Goal: Task Accomplishment & Management: Use online tool/utility

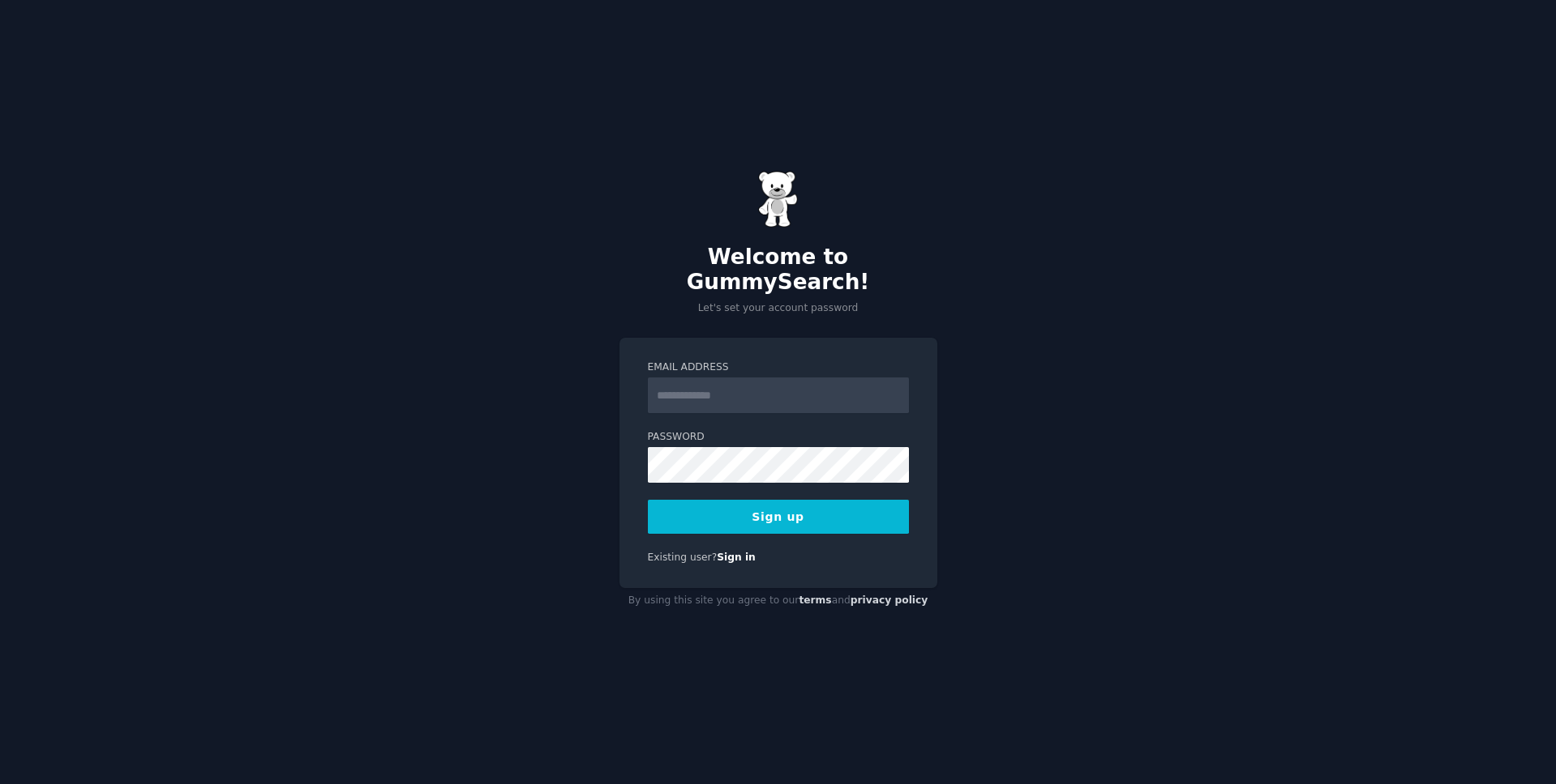
click at [392, 326] on div "Welcome to GummySearch! Let's set your account password Email Address Password …" at bounding box center [778, 392] width 1556 height 784
click at [704, 377] on input "Email Address" at bounding box center [778, 395] width 261 height 36
type input "**********"
click at [778, 504] on button "Sign up" at bounding box center [778, 517] width 261 height 34
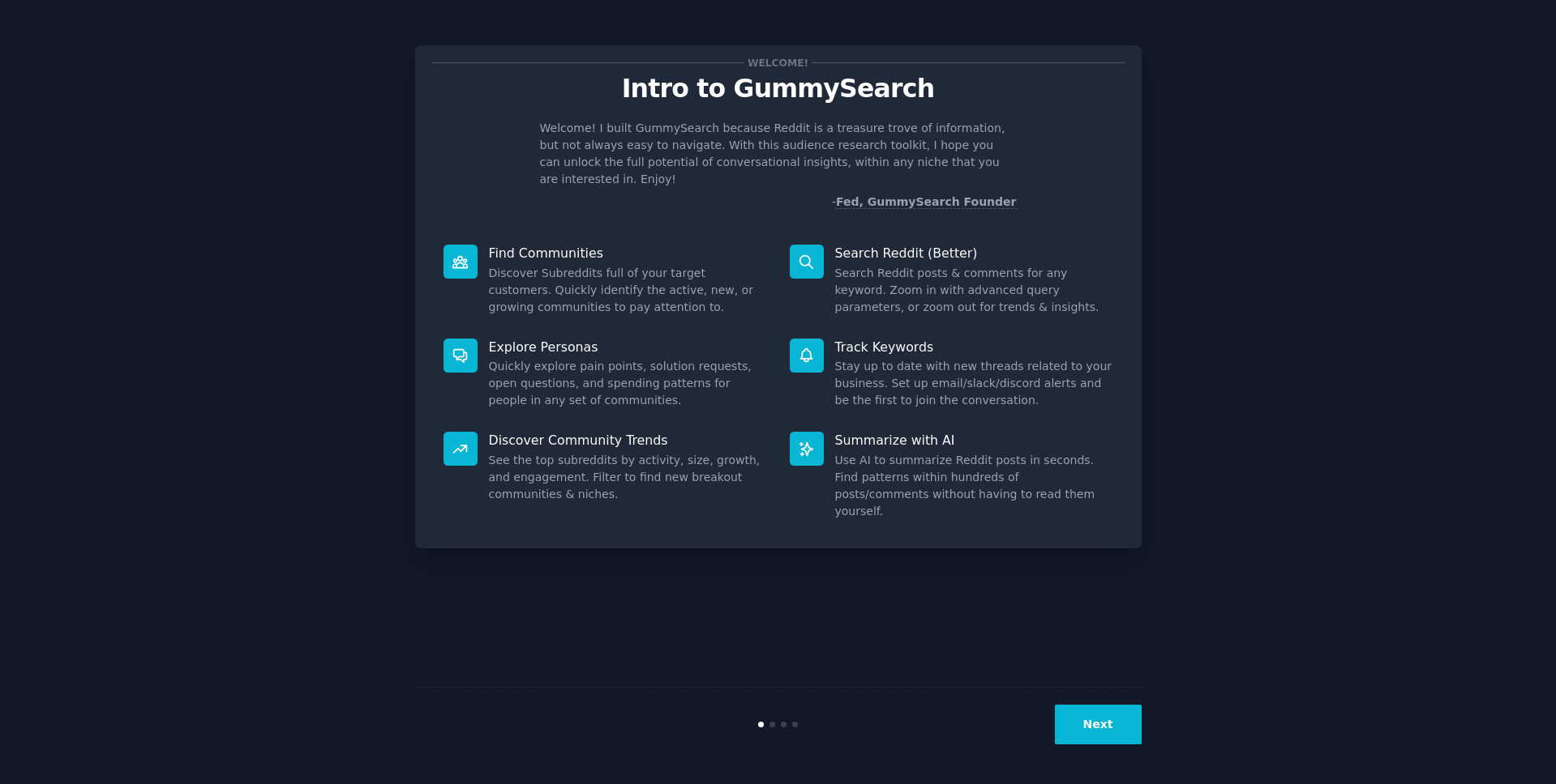
click at [1079, 729] on button "Next" at bounding box center [1097, 724] width 86 height 40
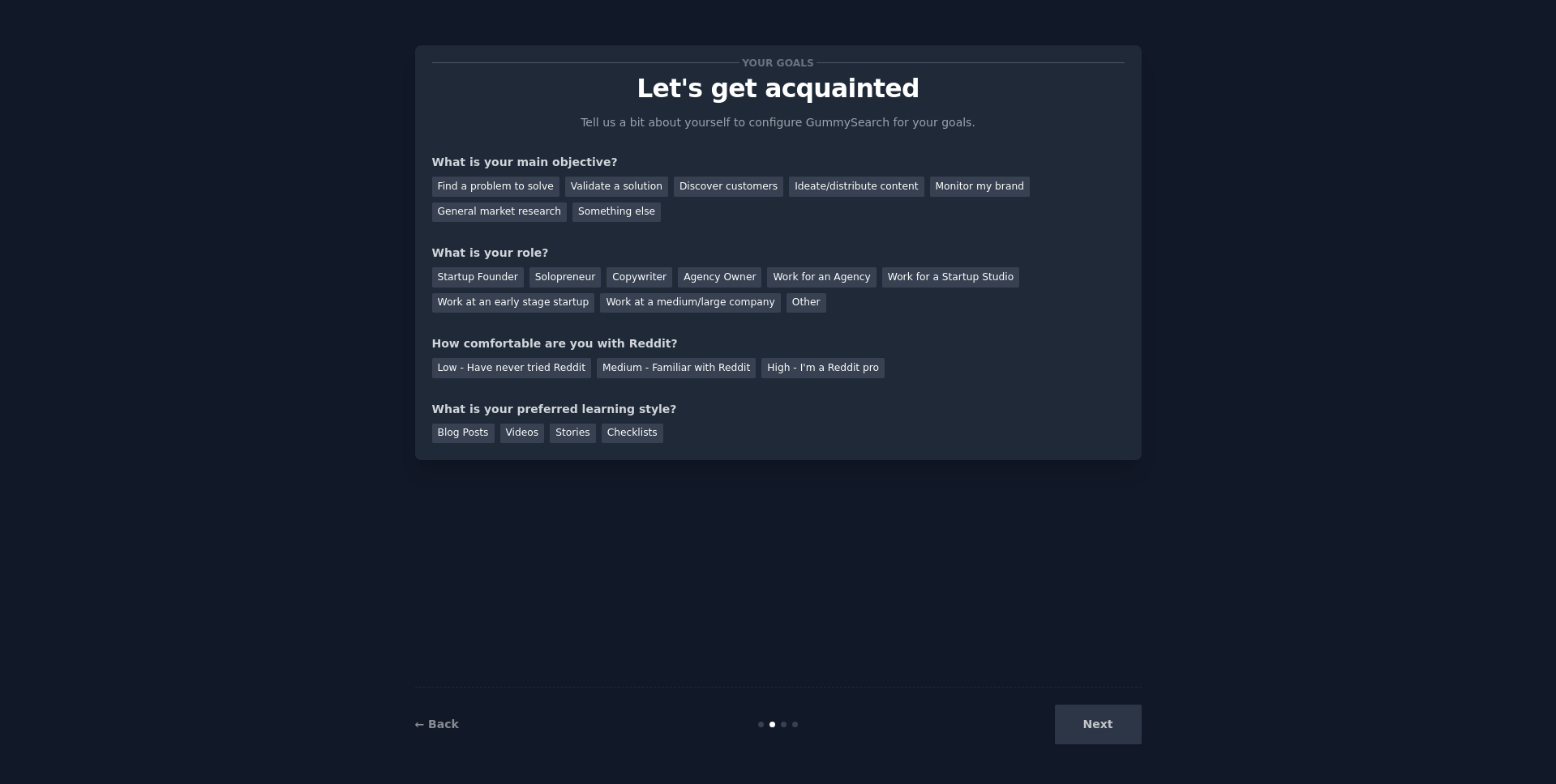
click at [1073, 721] on div "Next" at bounding box center [1020, 724] width 242 height 40
click at [509, 194] on div "Find a problem to solve" at bounding box center [495, 187] width 127 height 20
click at [627, 194] on div "Validate a solution" at bounding box center [617, 187] width 103 height 20
click at [514, 185] on div "Find a problem to solve" at bounding box center [495, 187] width 127 height 20
click at [529, 274] on div "Solopreneur" at bounding box center [565, 277] width 71 height 20
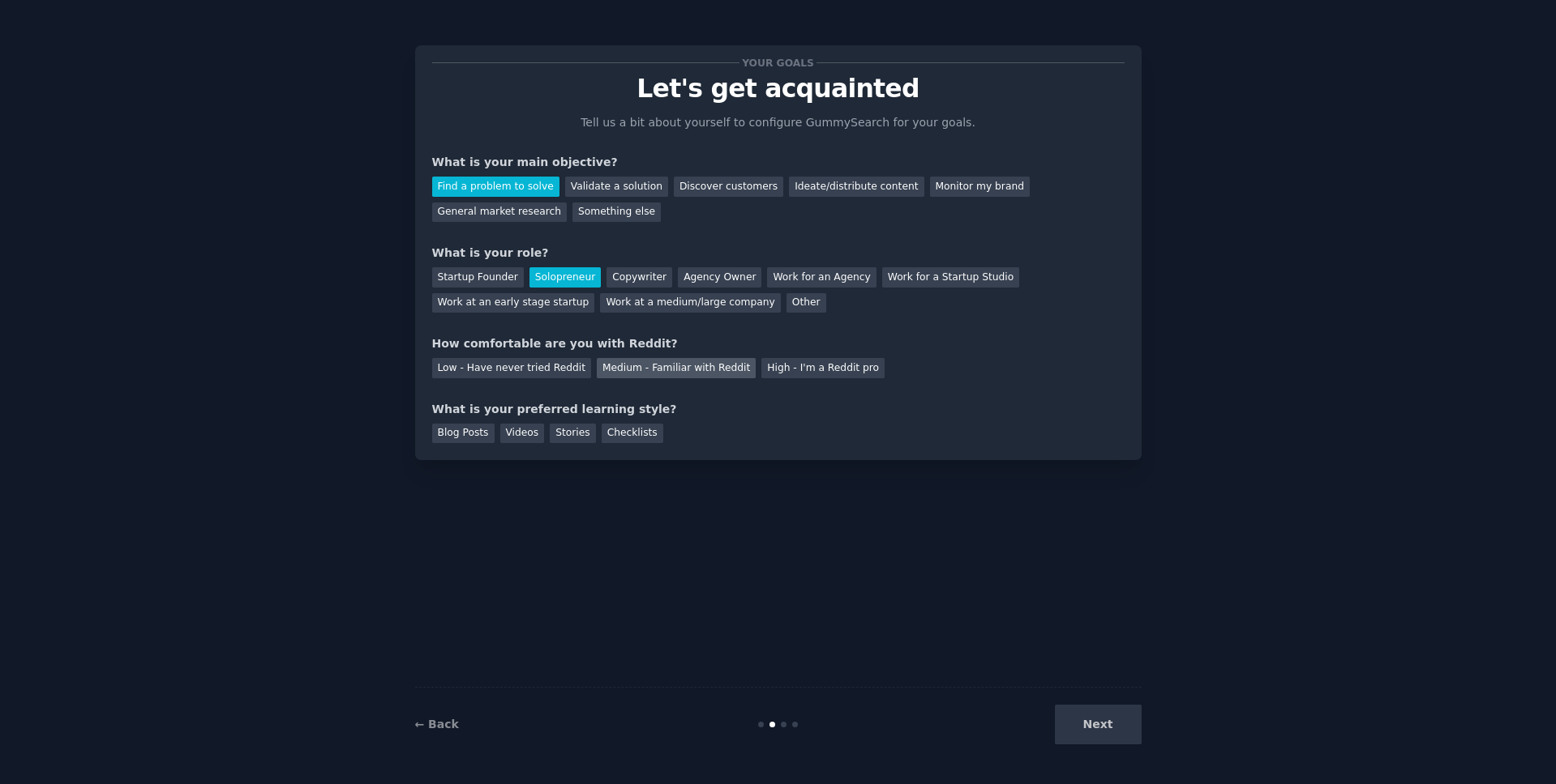
click at [702, 363] on div "Medium - Familiar with Reddit" at bounding box center [676, 368] width 159 height 20
click at [630, 430] on div "Checklists" at bounding box center [633, 434] width 62 height 20
click at [1112, 725] on button "Next" at bounding box center [1097, 724] width 86 height 40
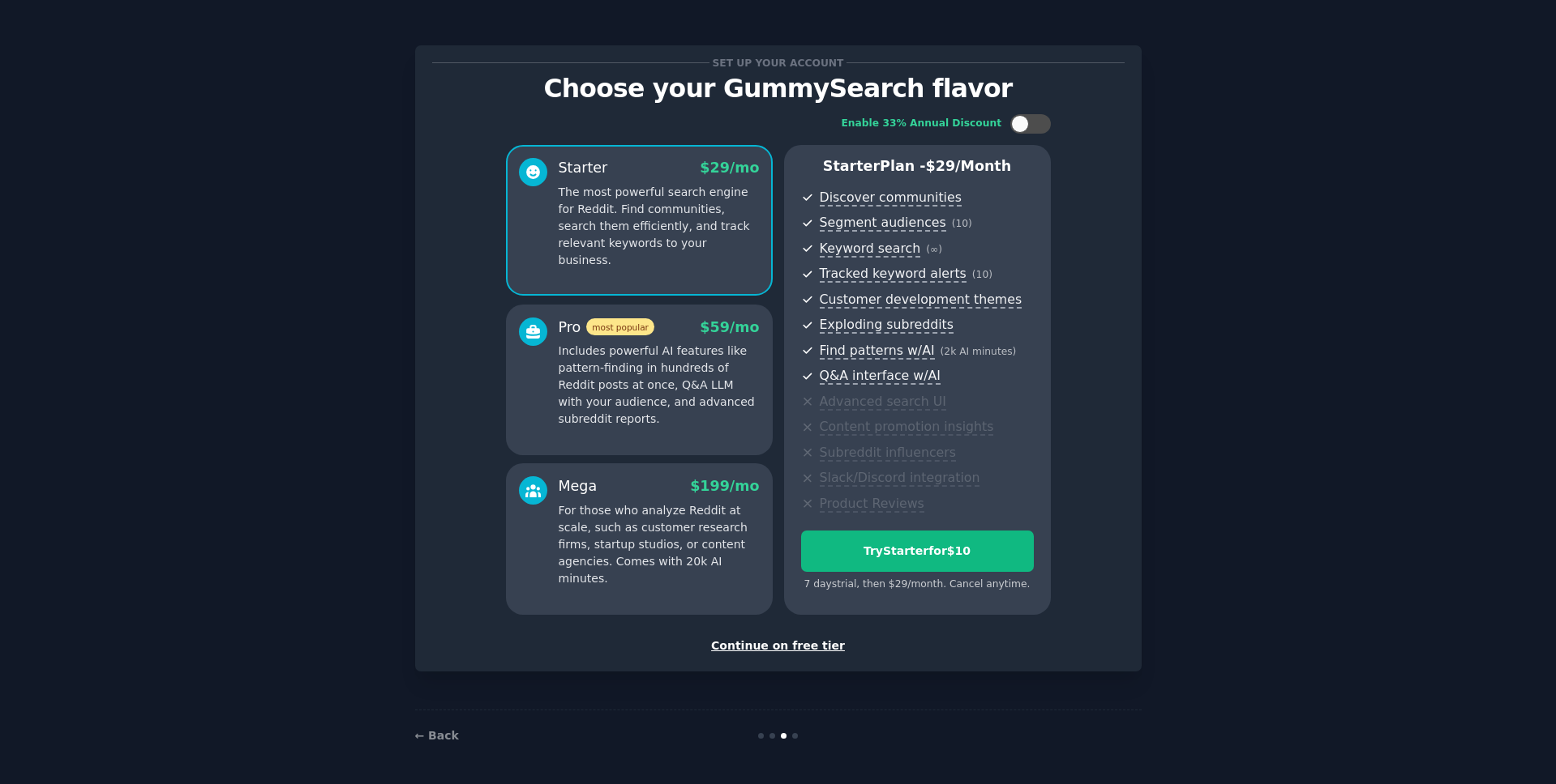
click at [785, 640] on div "Continue on free tier" at bounding box center [778, 645] width 692 height 17
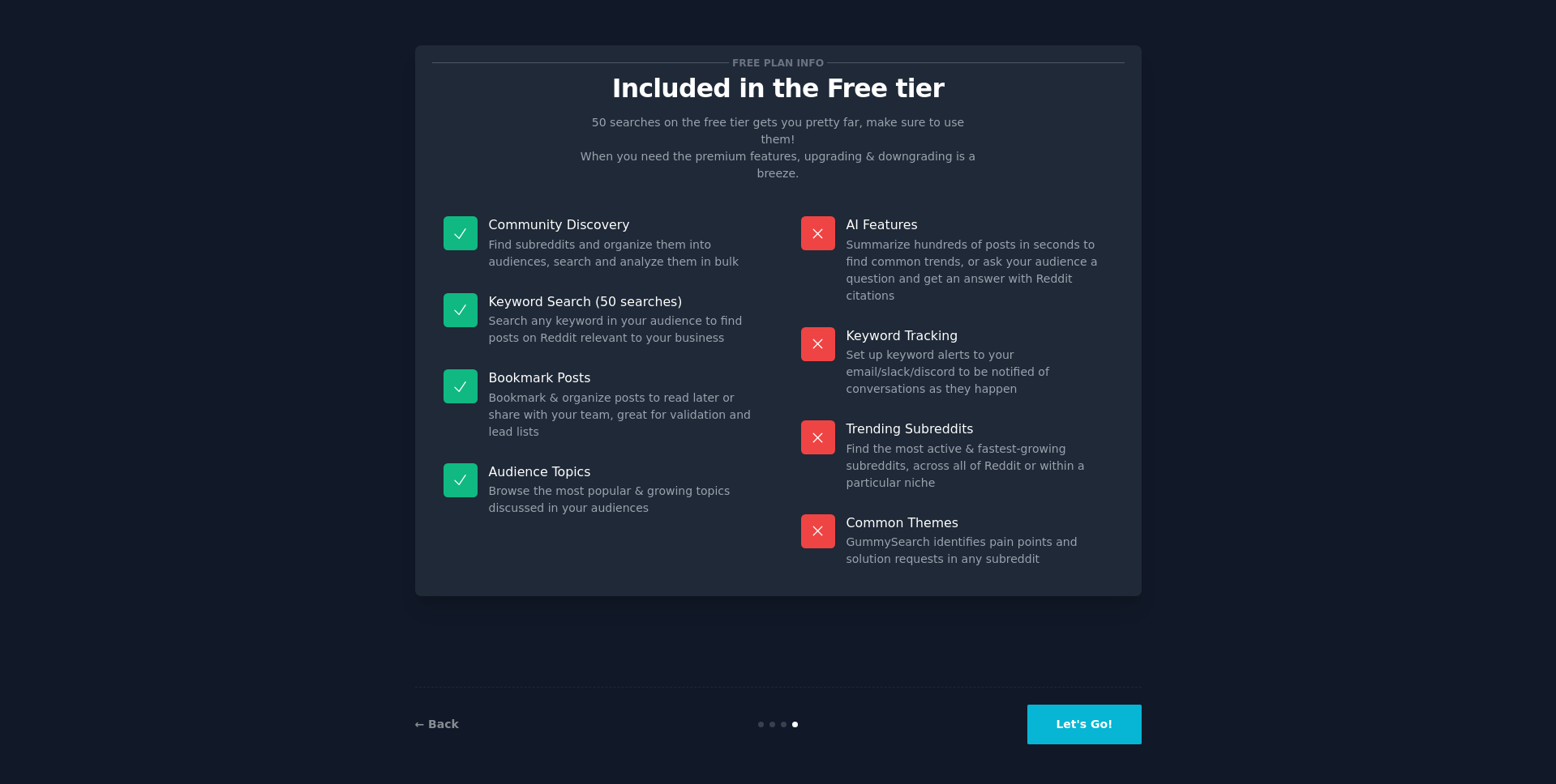
click at [1067, 717] on button "Let's Go!" at bounding box center [1083, 724] width 113 height 40
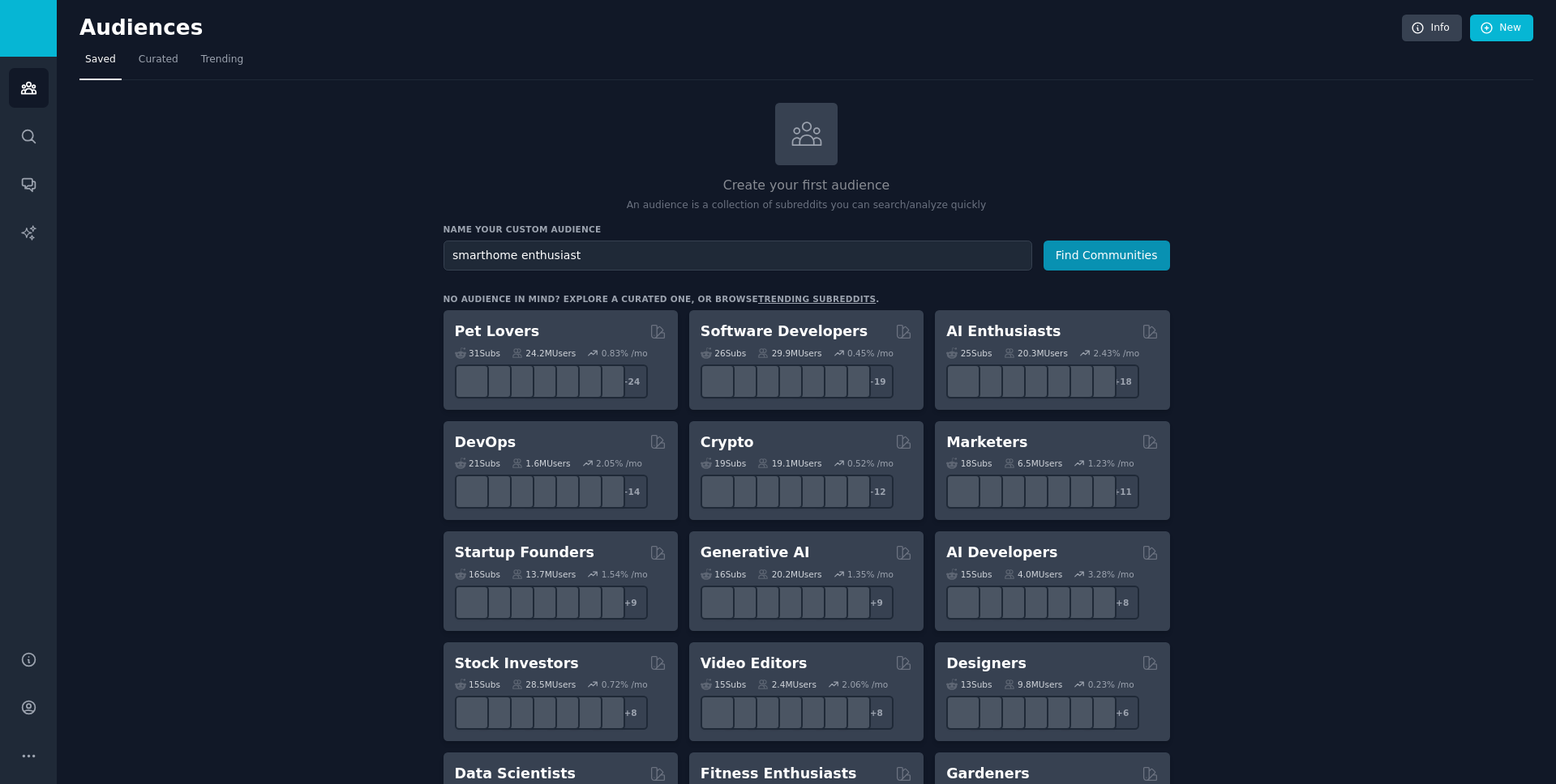
type input "smarthome enthusiast"
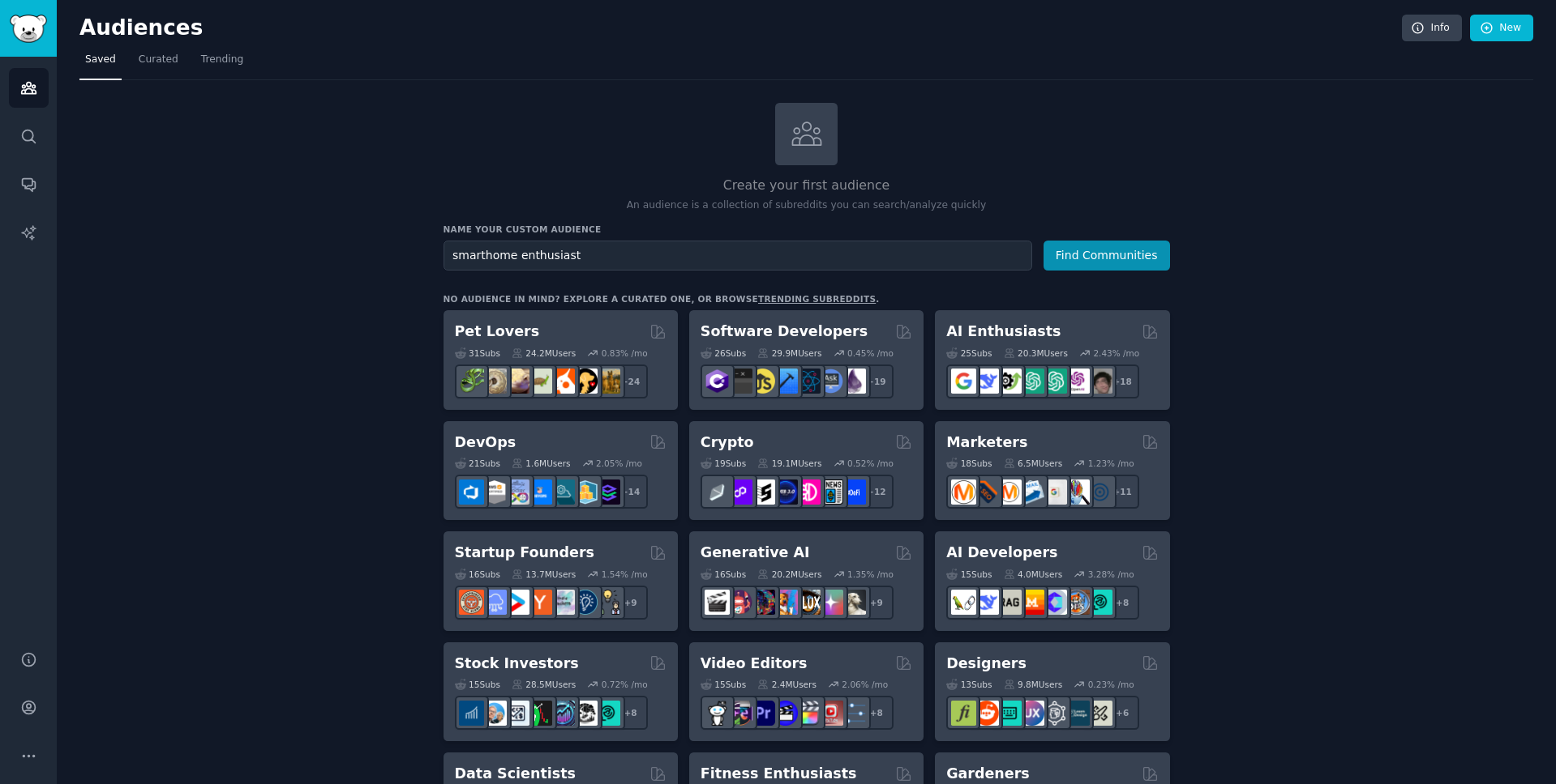
click at [1106, 254] on button "Find Communities" at bounding box center [1106, 255] width 126 height 30
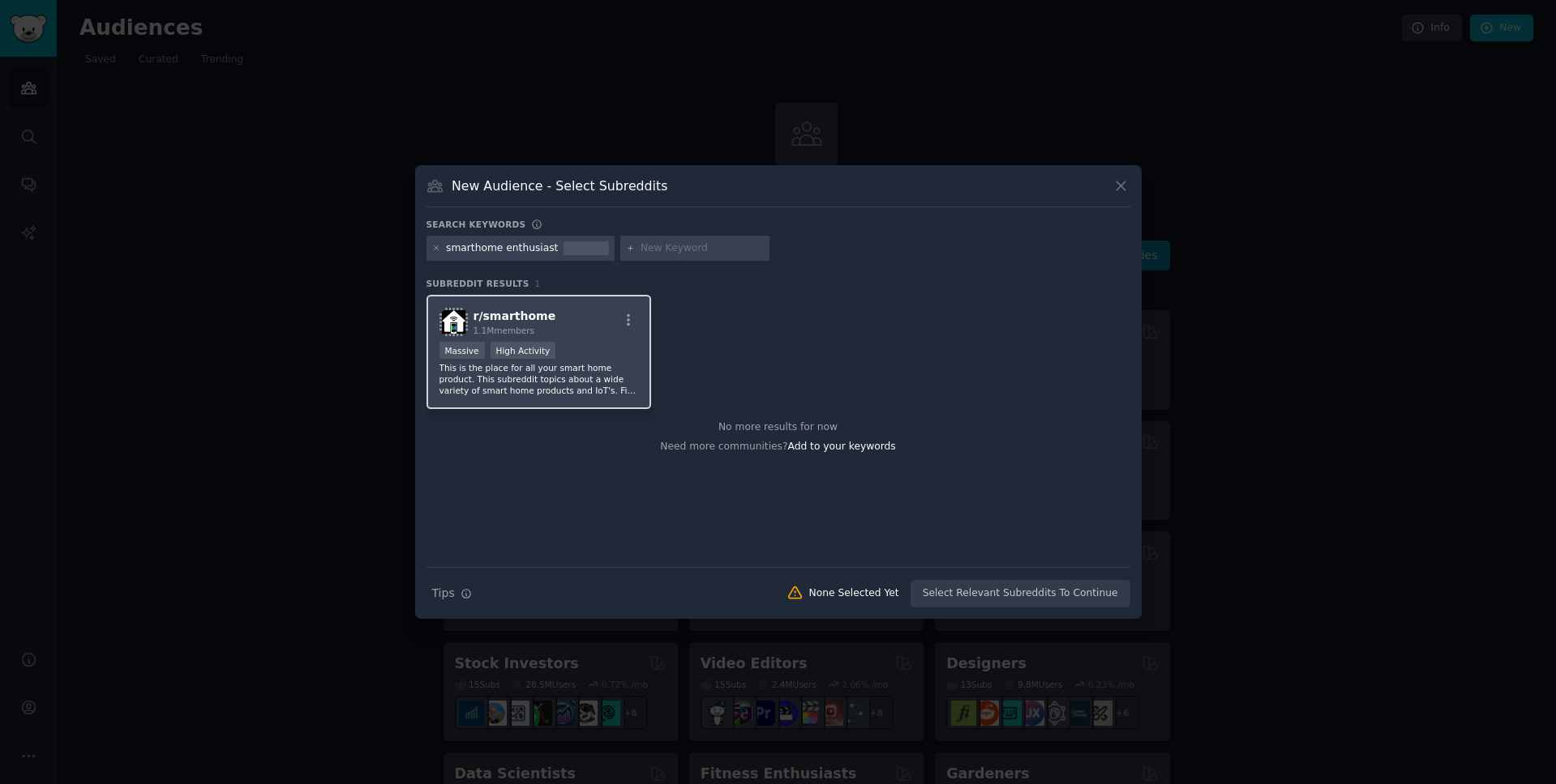
click at [604, 335] on div "r/ smarthome 1.1M members" at bounding box center [538, 322] width 200 height 29
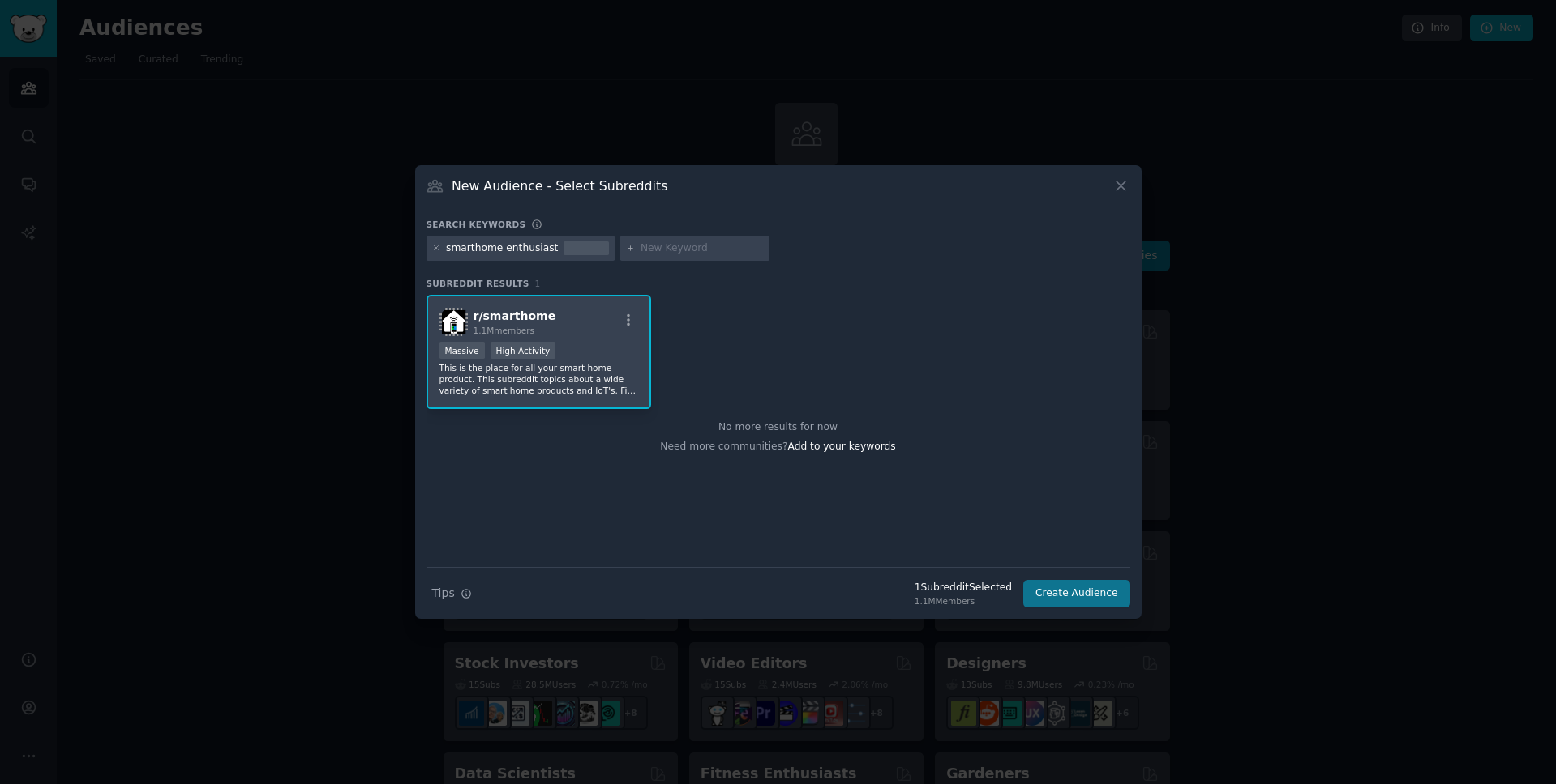
click at [1100, 588] on button "Create Audience" at bounding box center [1076, 594] width 107 height 28
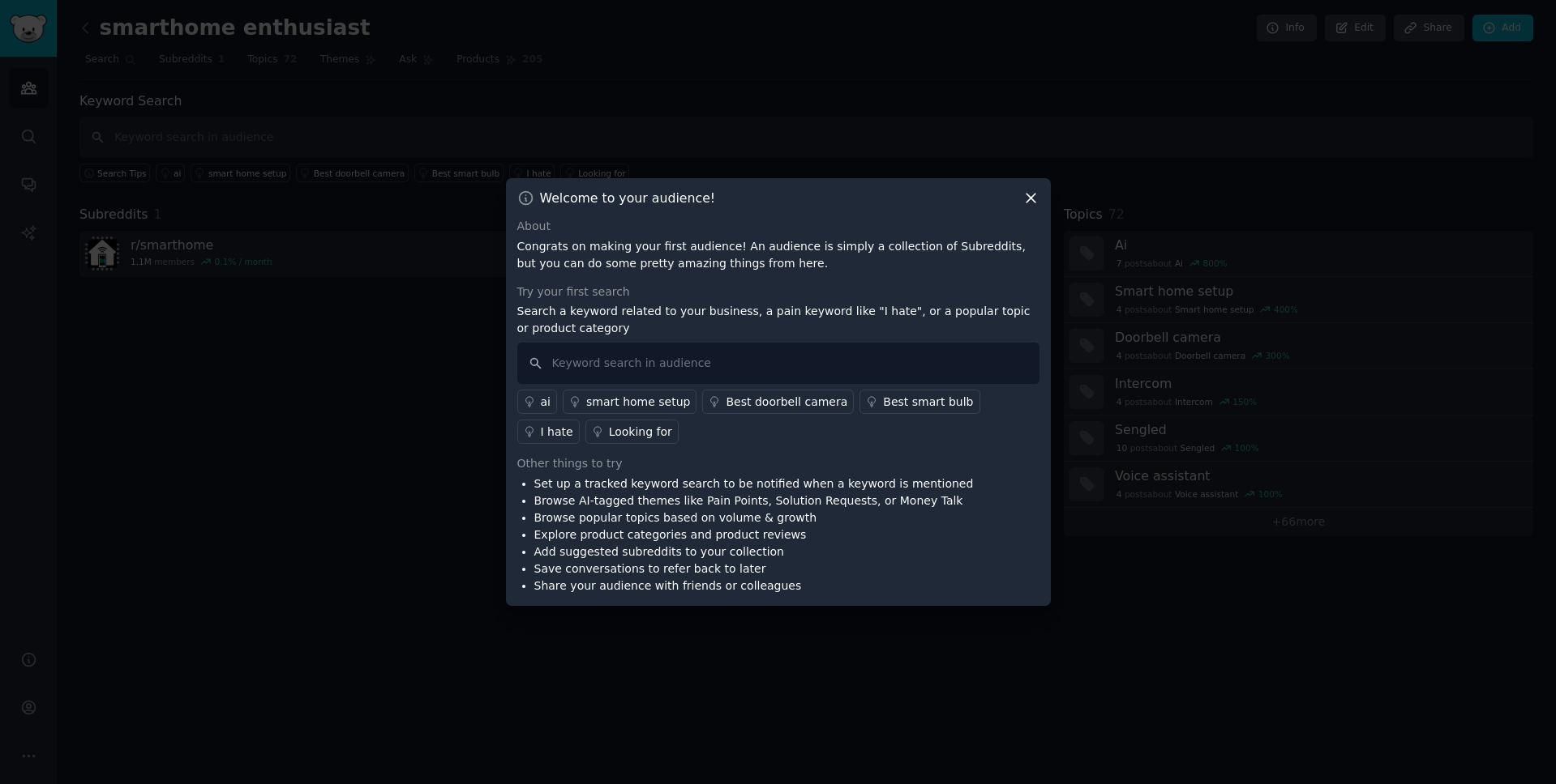
click at [573, 424] on div "I hate" at bounding box center [557, 432] width 33 height 17
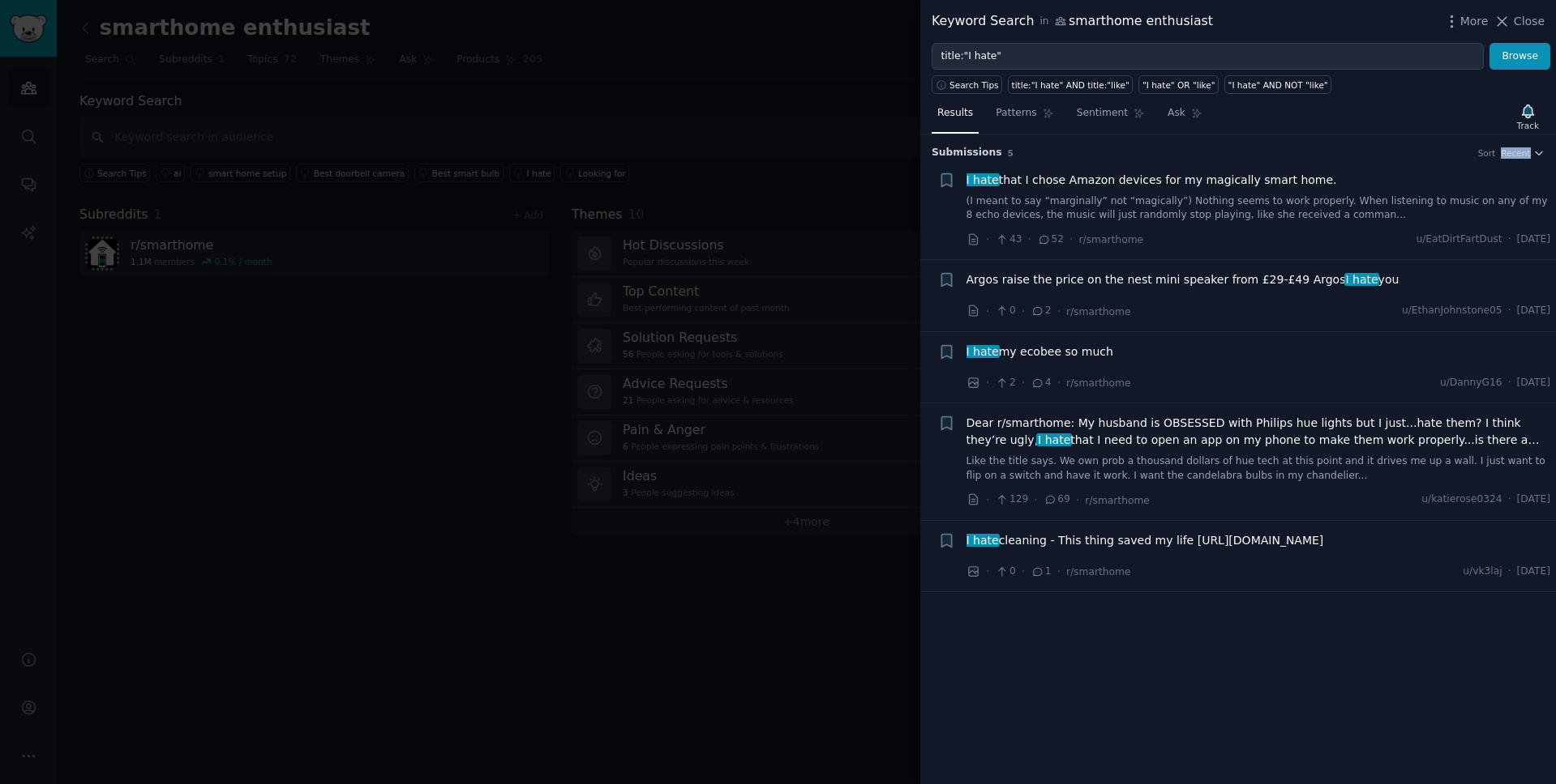
click at [1531, 139] on div "Submission s 5 Sort Recent" at bounding box center [1237, 148] width 613 height 26
click at [1522, 152] on span "Recent" at bounding box center [1514, 153] width 29 height 11
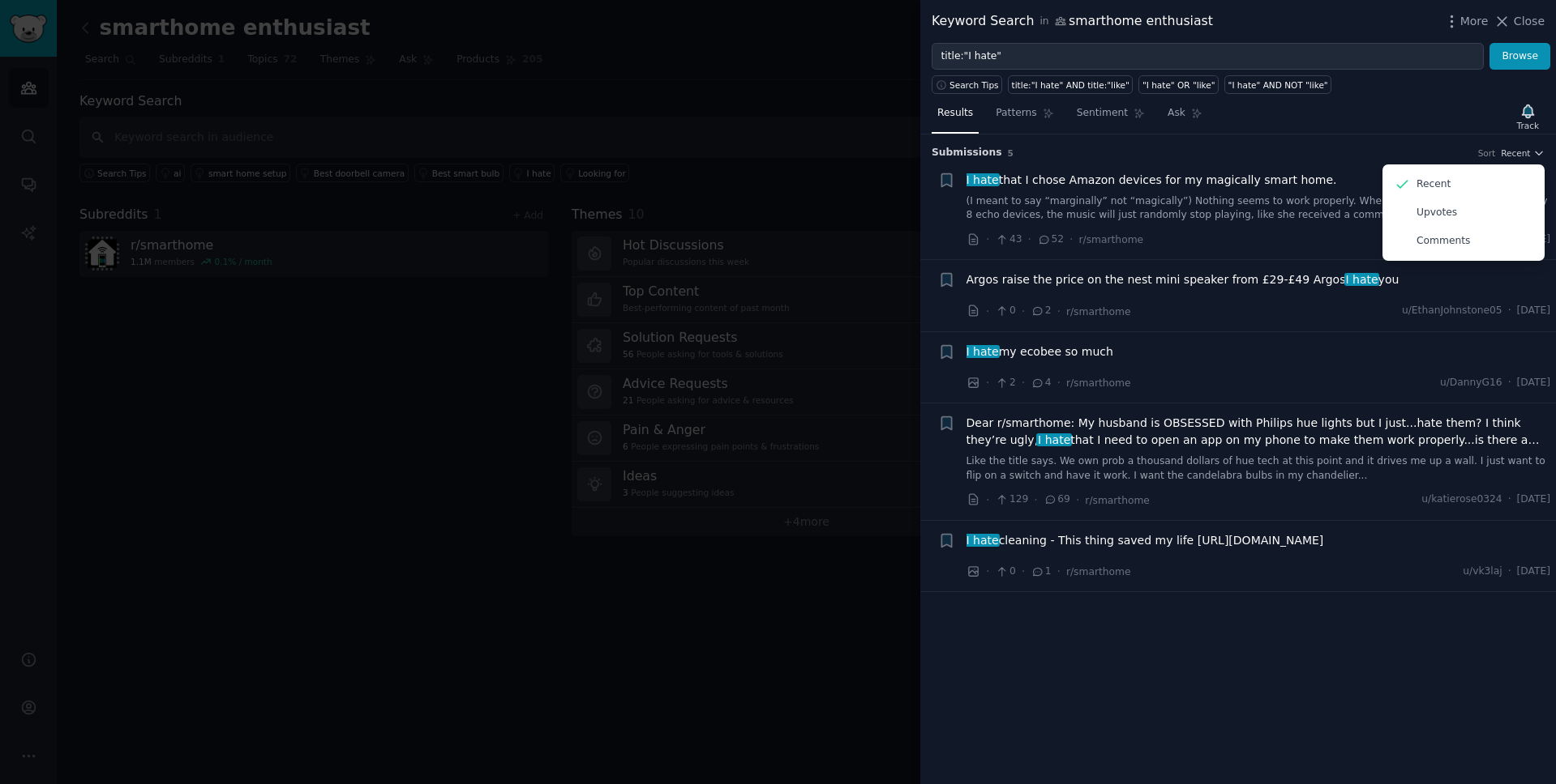
click at [1403, 139] on div "Submission s 5 Sort Recent Recent Upvotes Comments" at bounding box center [1237, 148] width 613 height 26
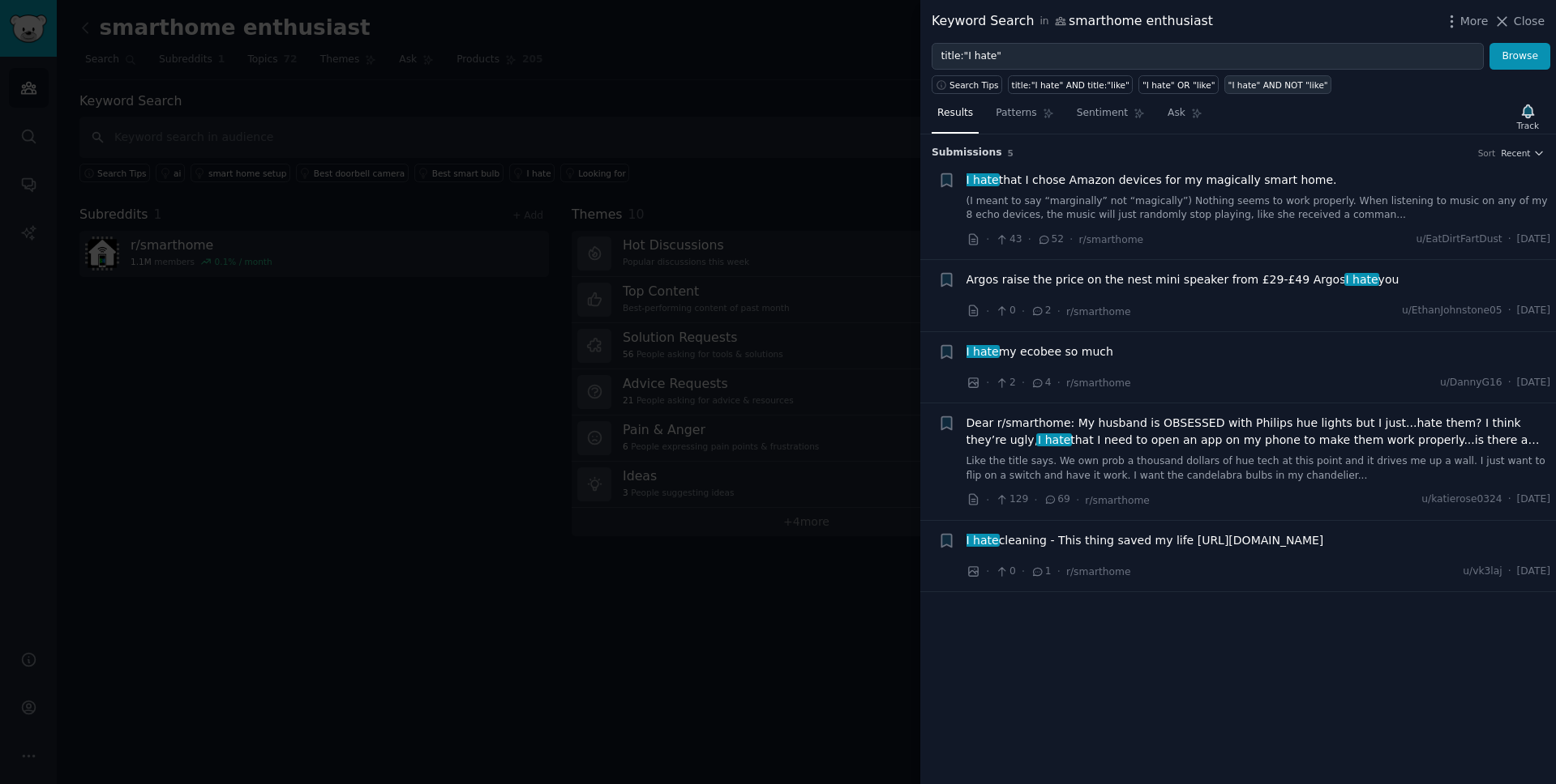
click at [1279, 85] on div ""I hate" AND NOT "like"" at bounding box center [1278, 84] width 99 height 11
type input ""I hate" AND NOT "like""
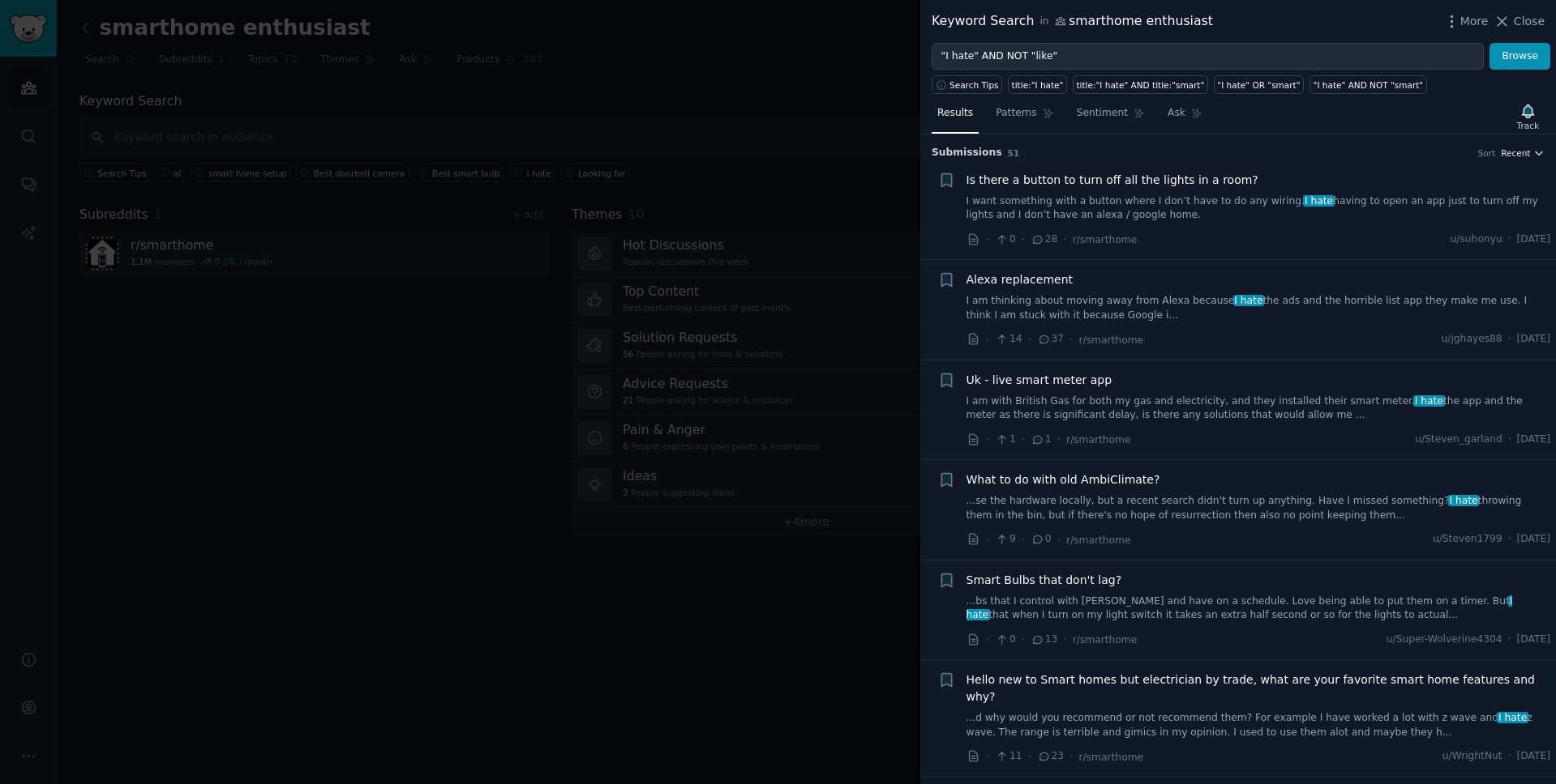
click at [1510, 158] on span "Recent" at bounding box center [1514, 153] width 29 height 11
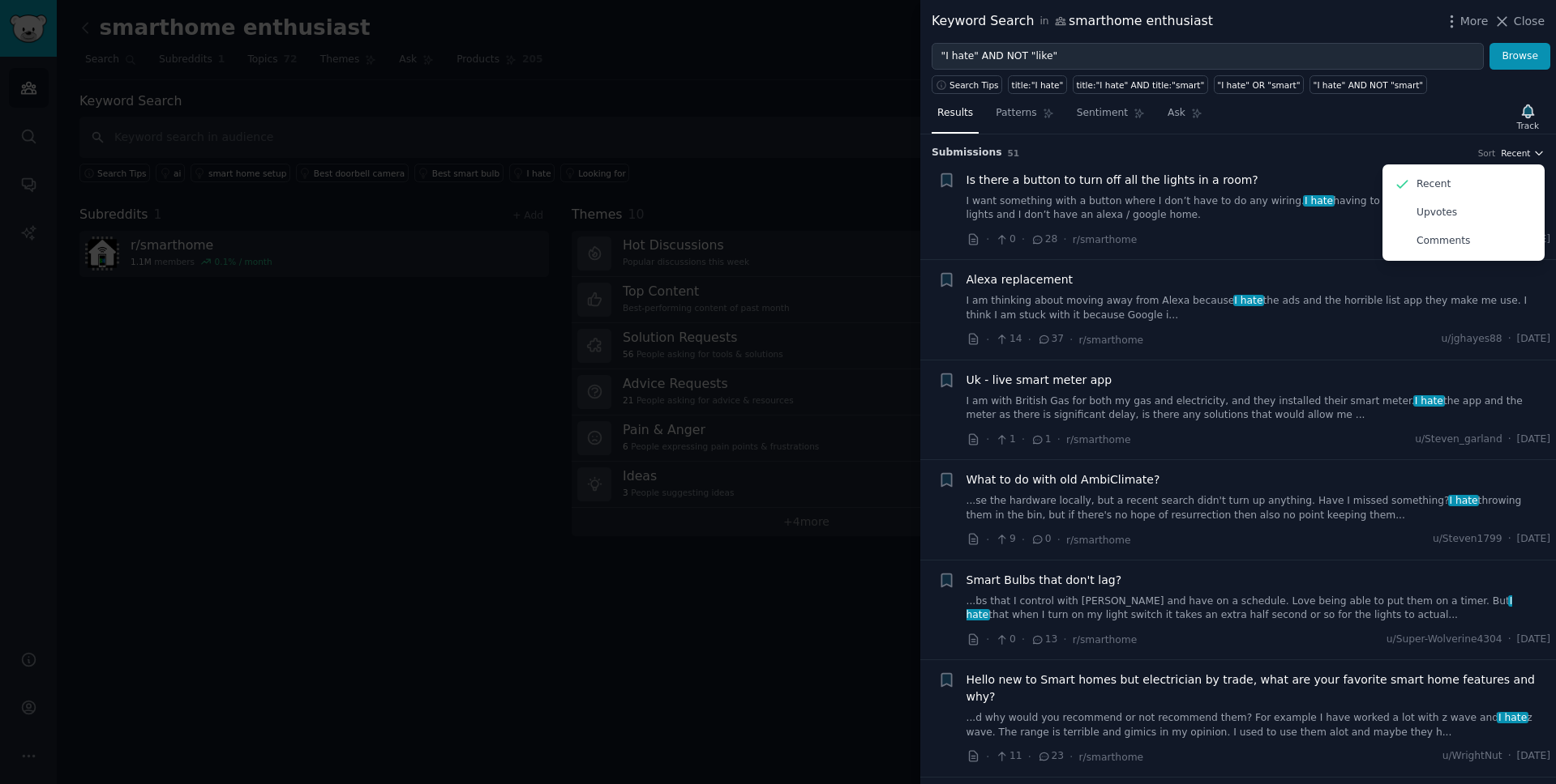
click at [1511, 156] on span "Recent" at bounding box center [1514, 153] width 29 height 11
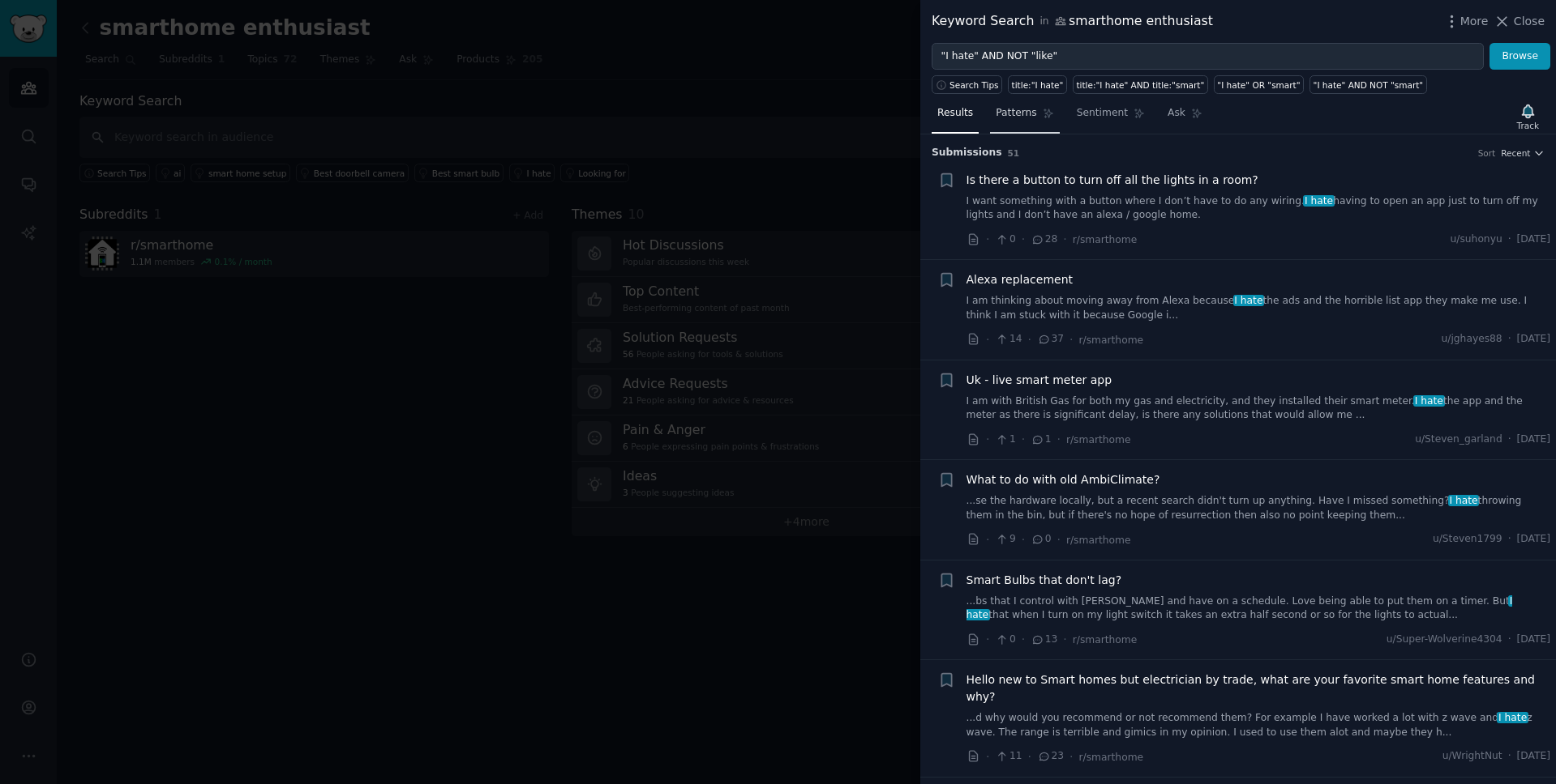
click at [1031, 114] on span "Patterns" at bounding box center [1015, 113] width 41 height 15
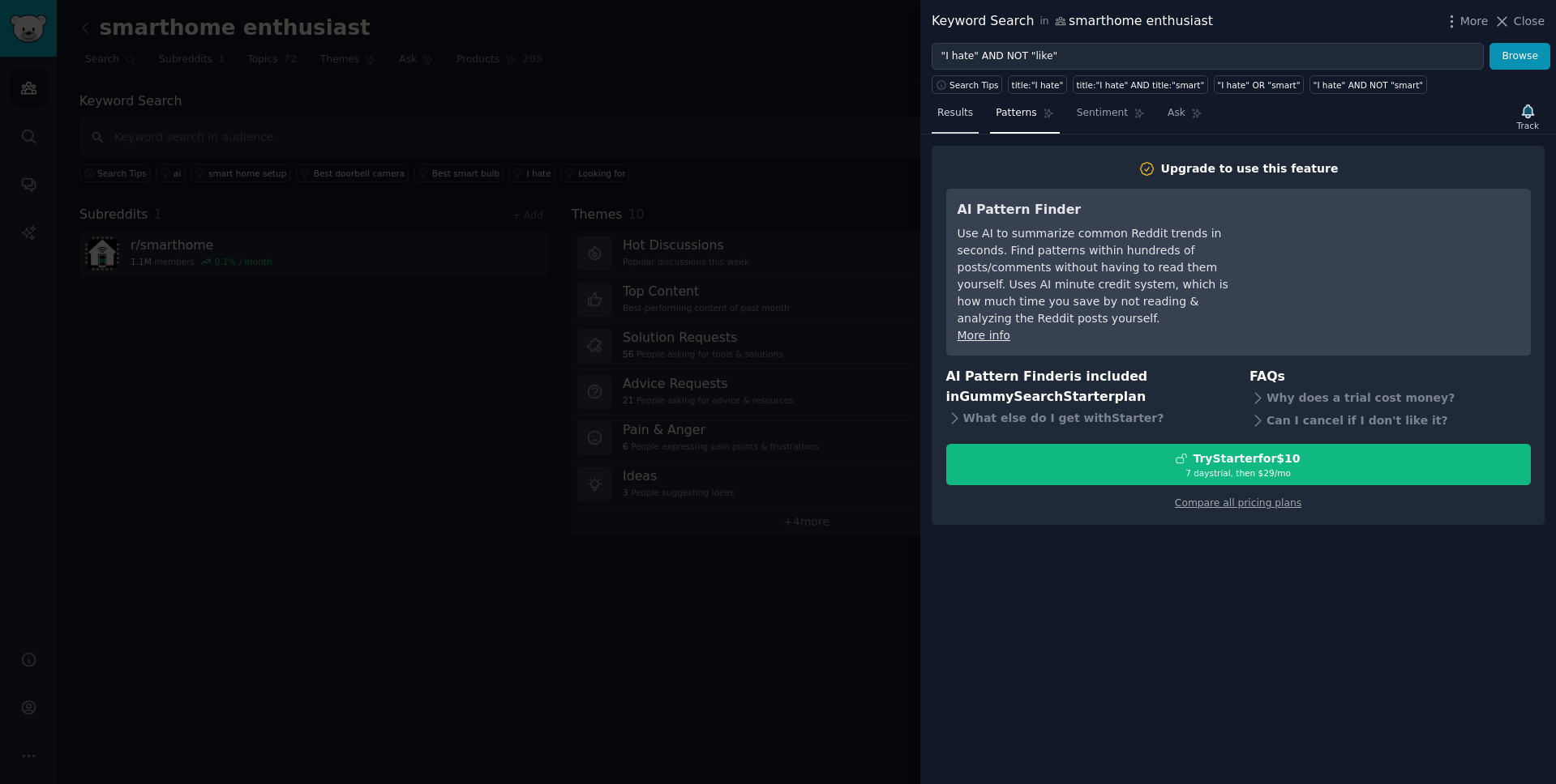
click at [955, 113] on span "Results" at bounding box center [955, 113] width 36 height 15
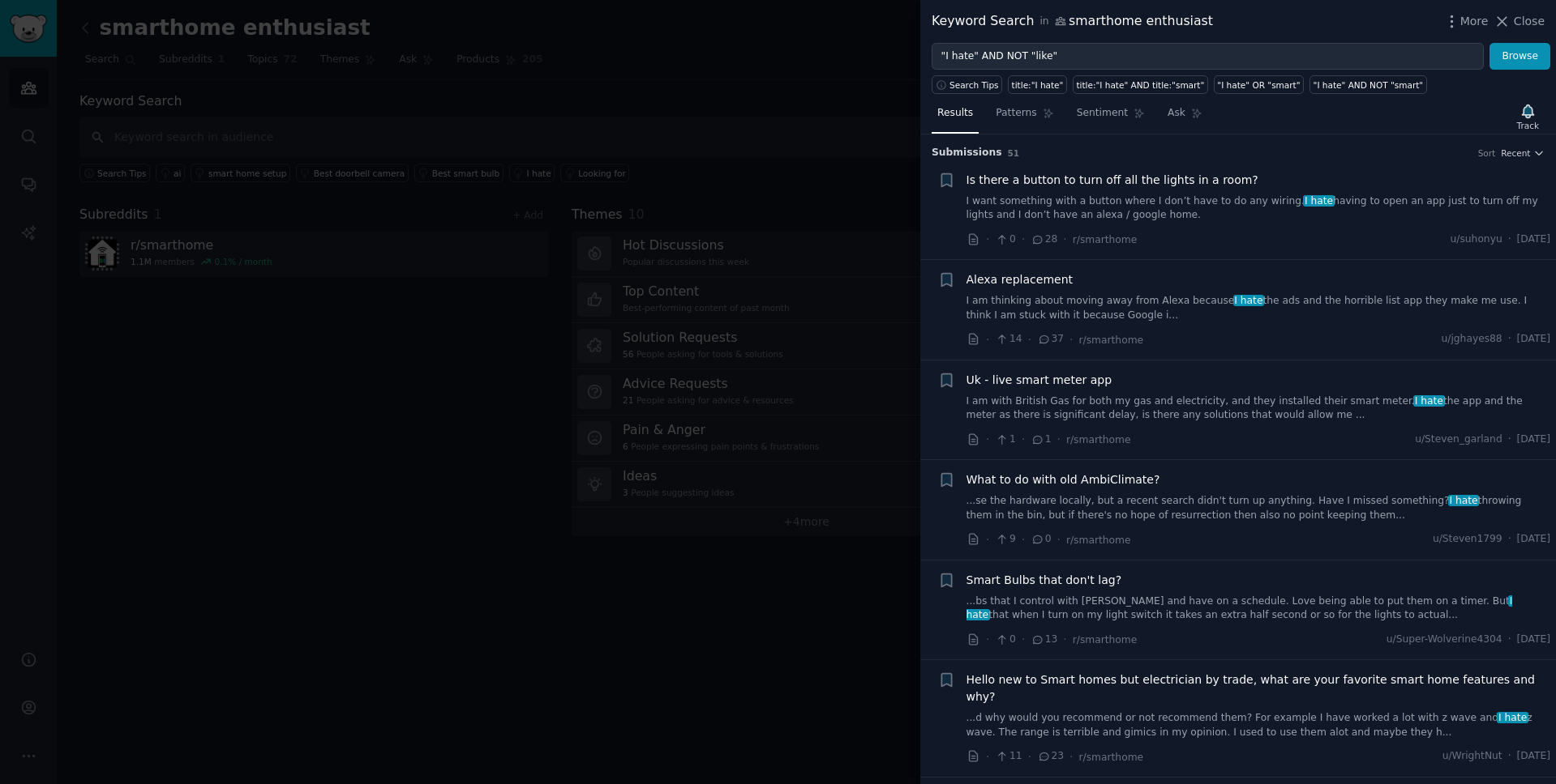
click at [783, 610] on div at bounding box center [778, 392] width 1556 height 784
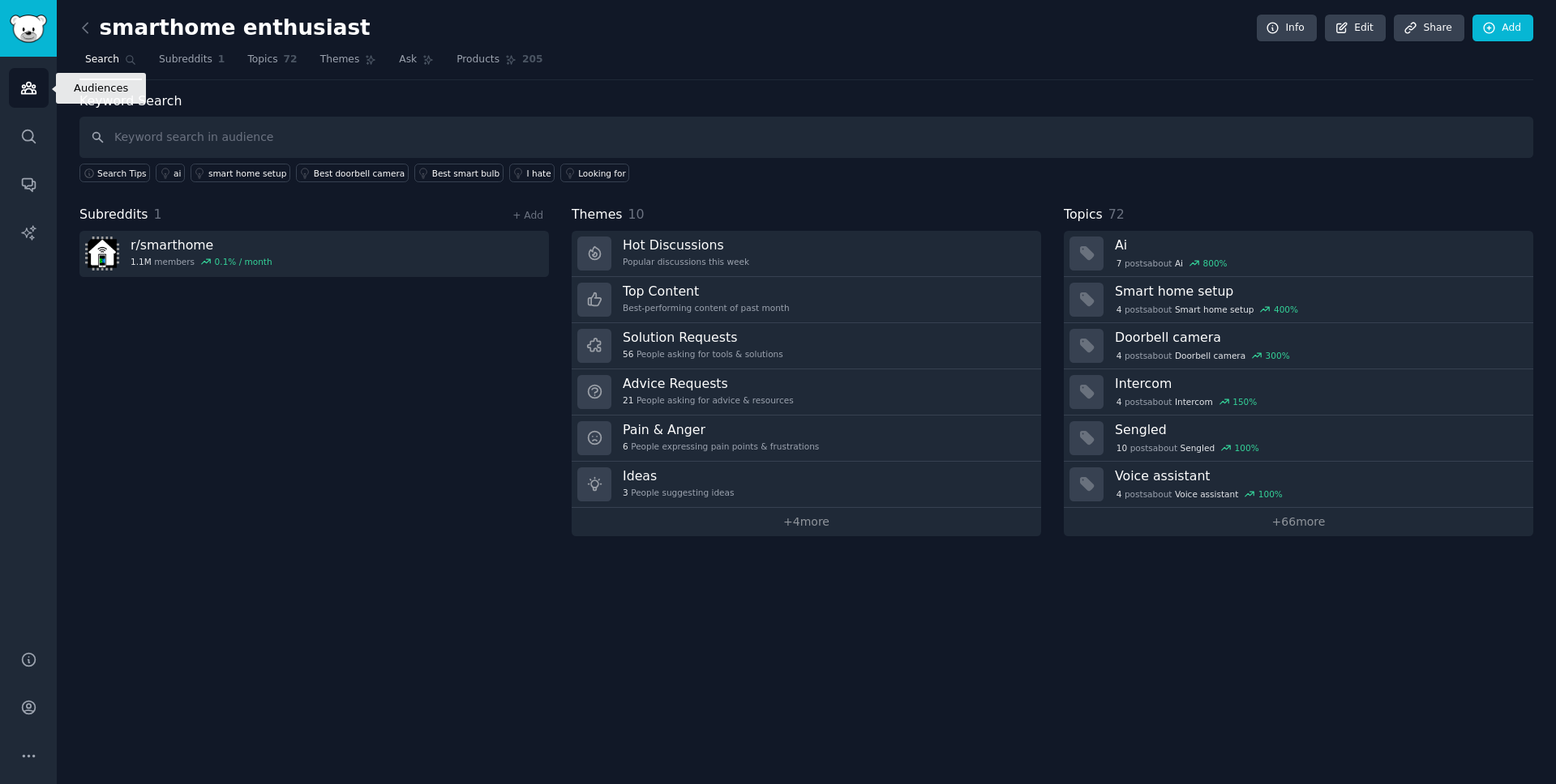
click at [29, 89] on icon "Sidebar" at bounding box center [28, 87] width 15 height 11
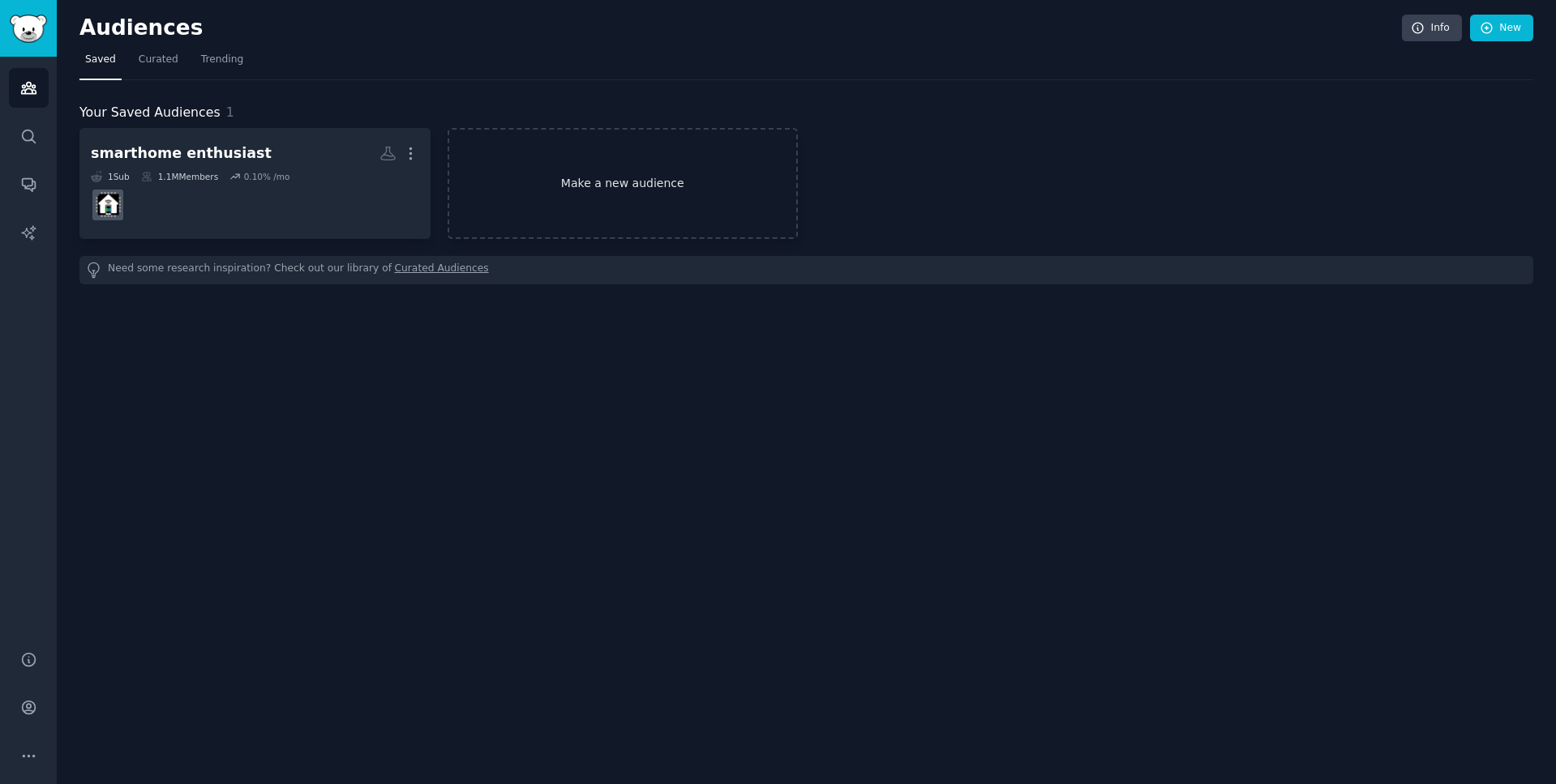
click at [601, 178] on link "Make a new audience" at bounding box center [623, 184] width 351 height 111
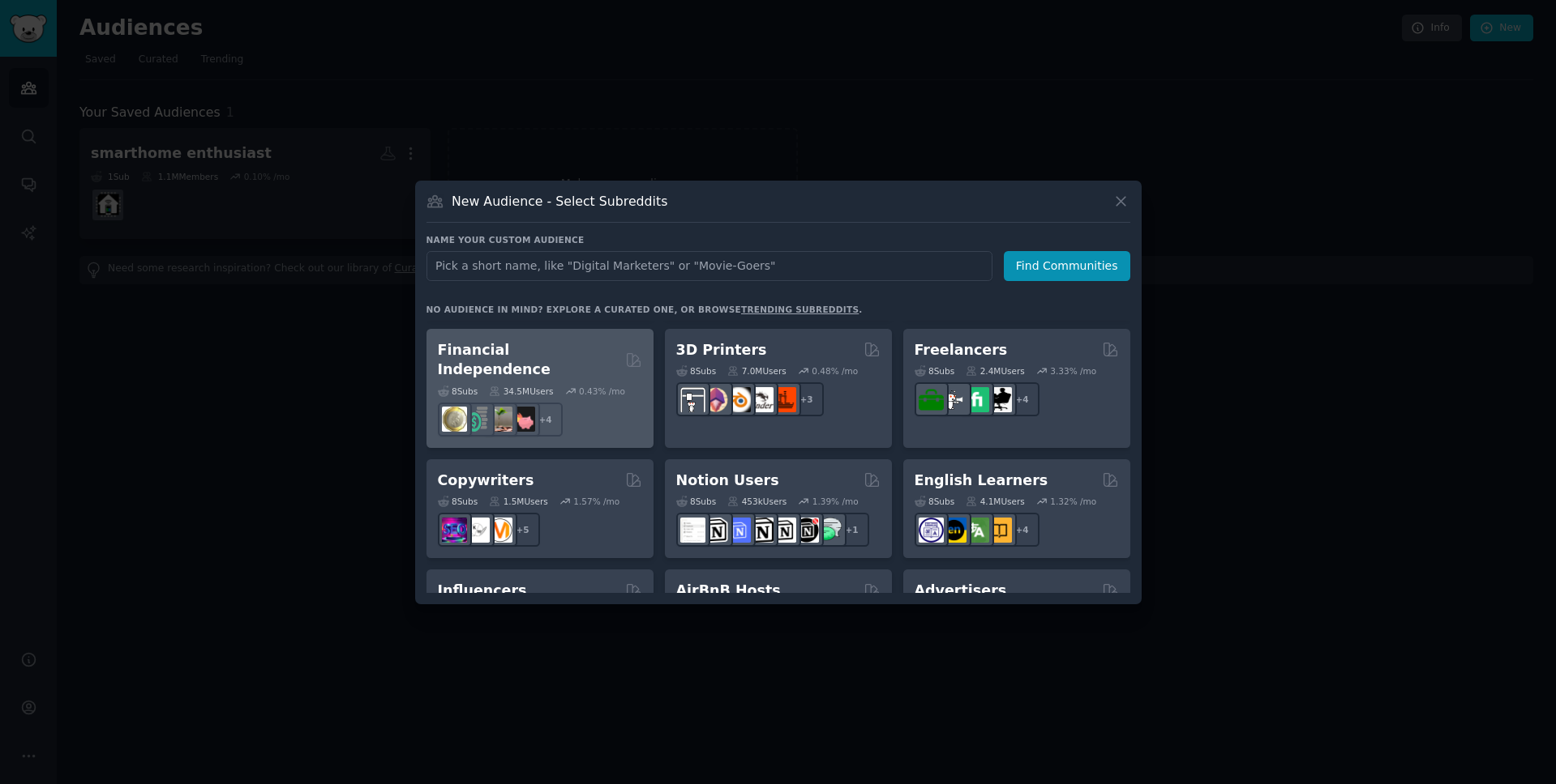
scroll to position [890, 0]
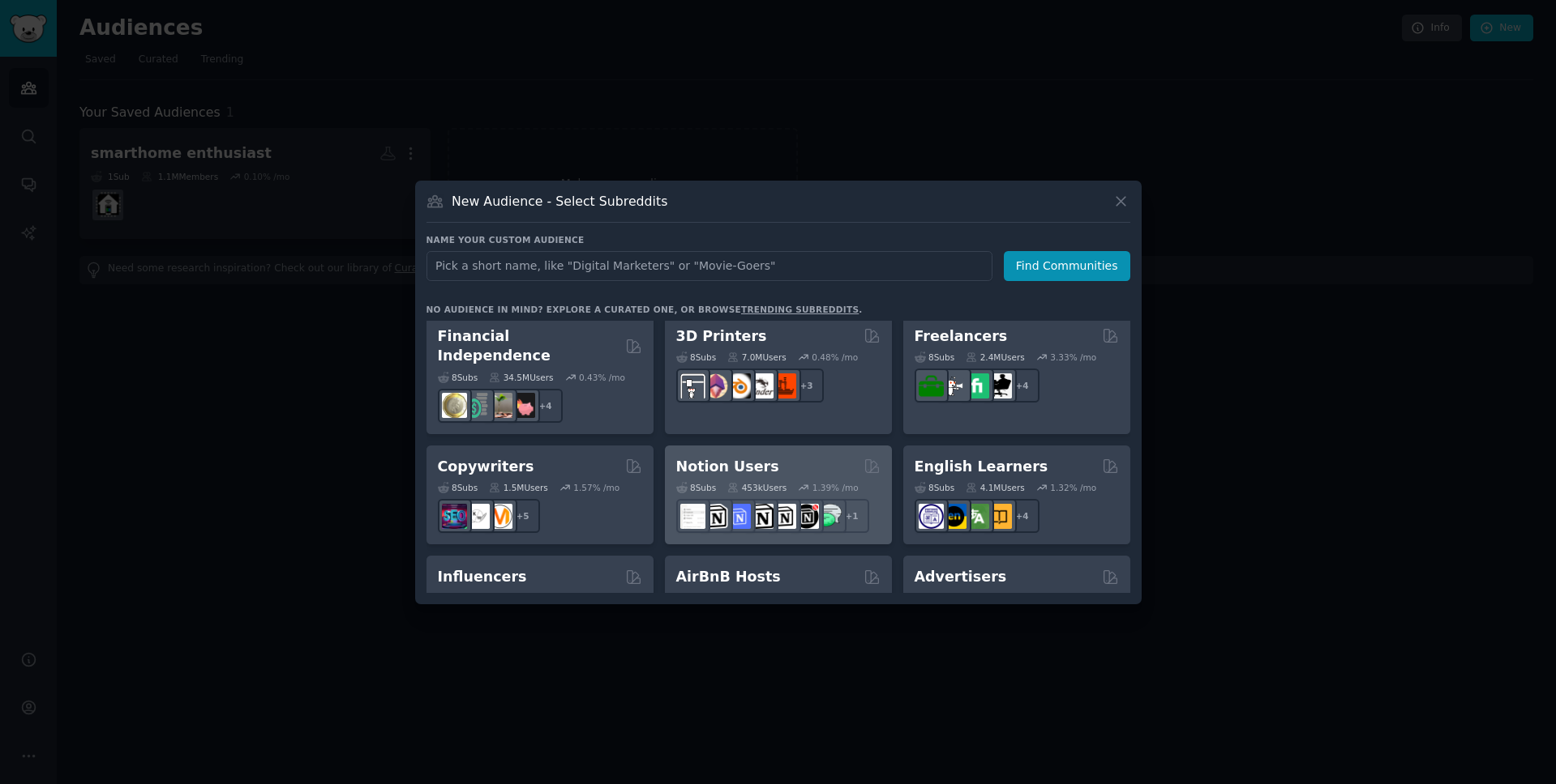
click at [753, 457] on h2 "Notion Users" at bounding box center [728, 466] width 103 height 20
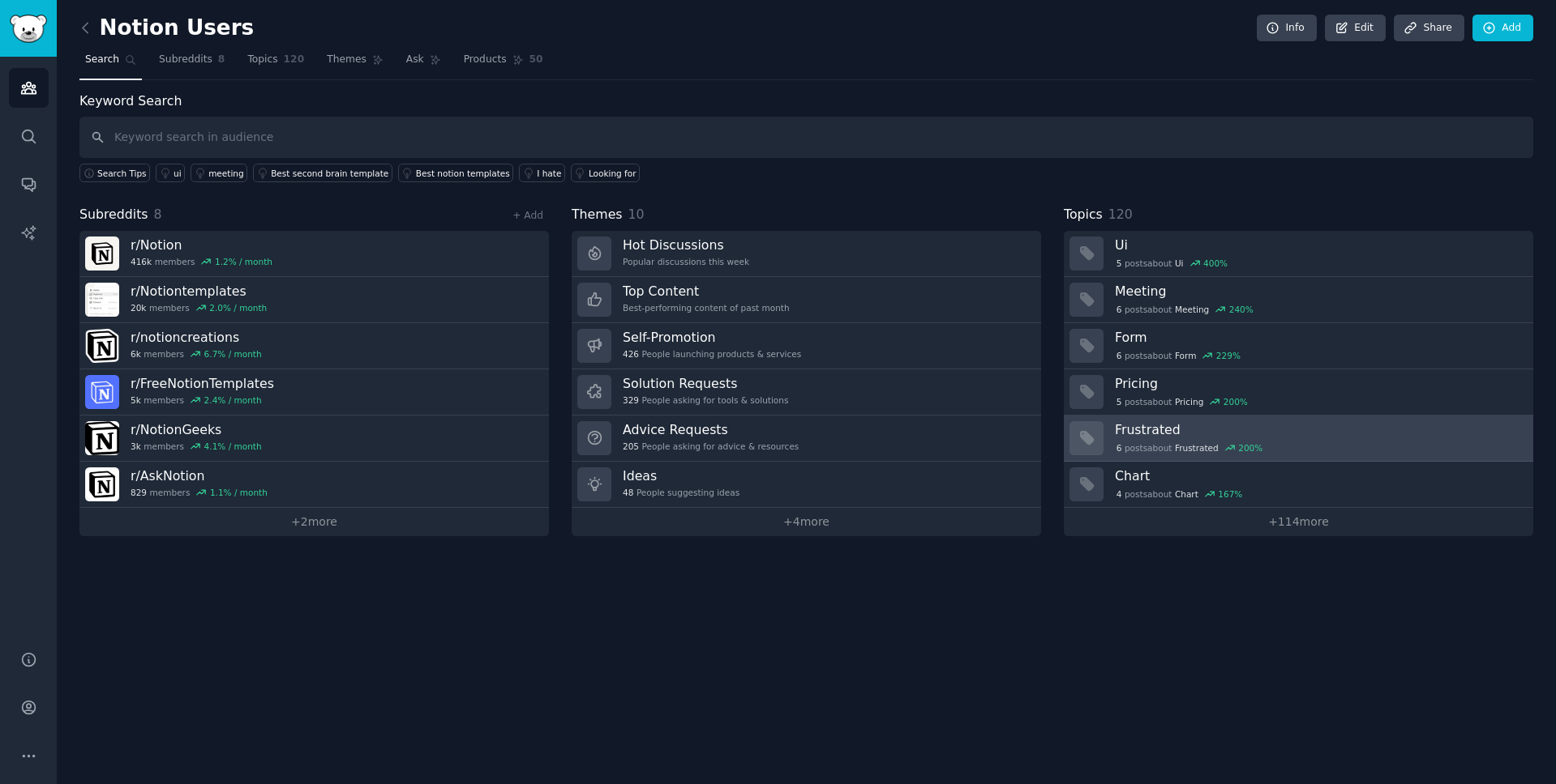
click at [1139, 423] on h3 "Frustrated" at bounding box center [1319, 430] width 407 height 17
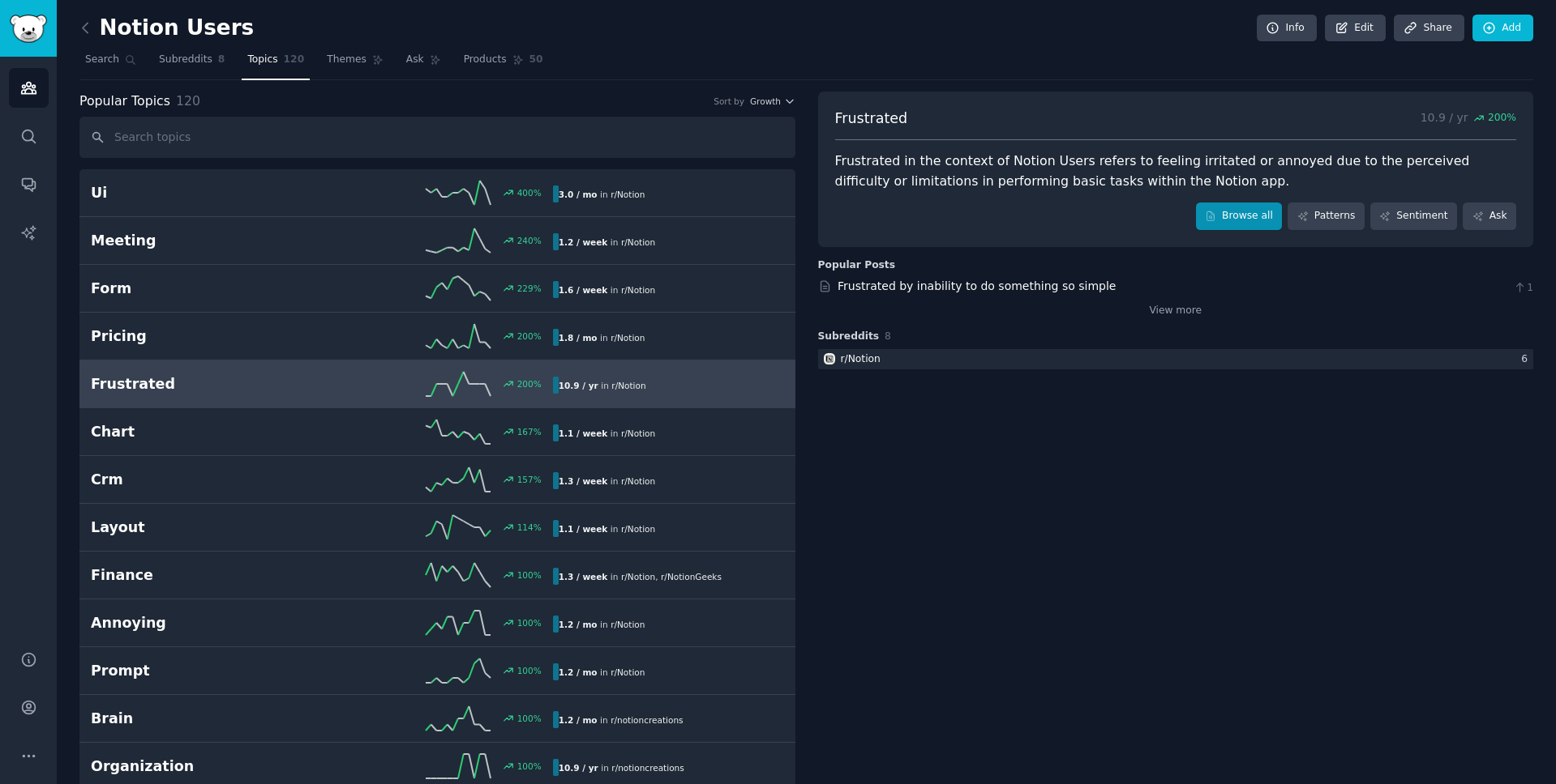
click at [1234, 209] on link "Browse all" at bounding box center [1238, 216] width 86 height 28
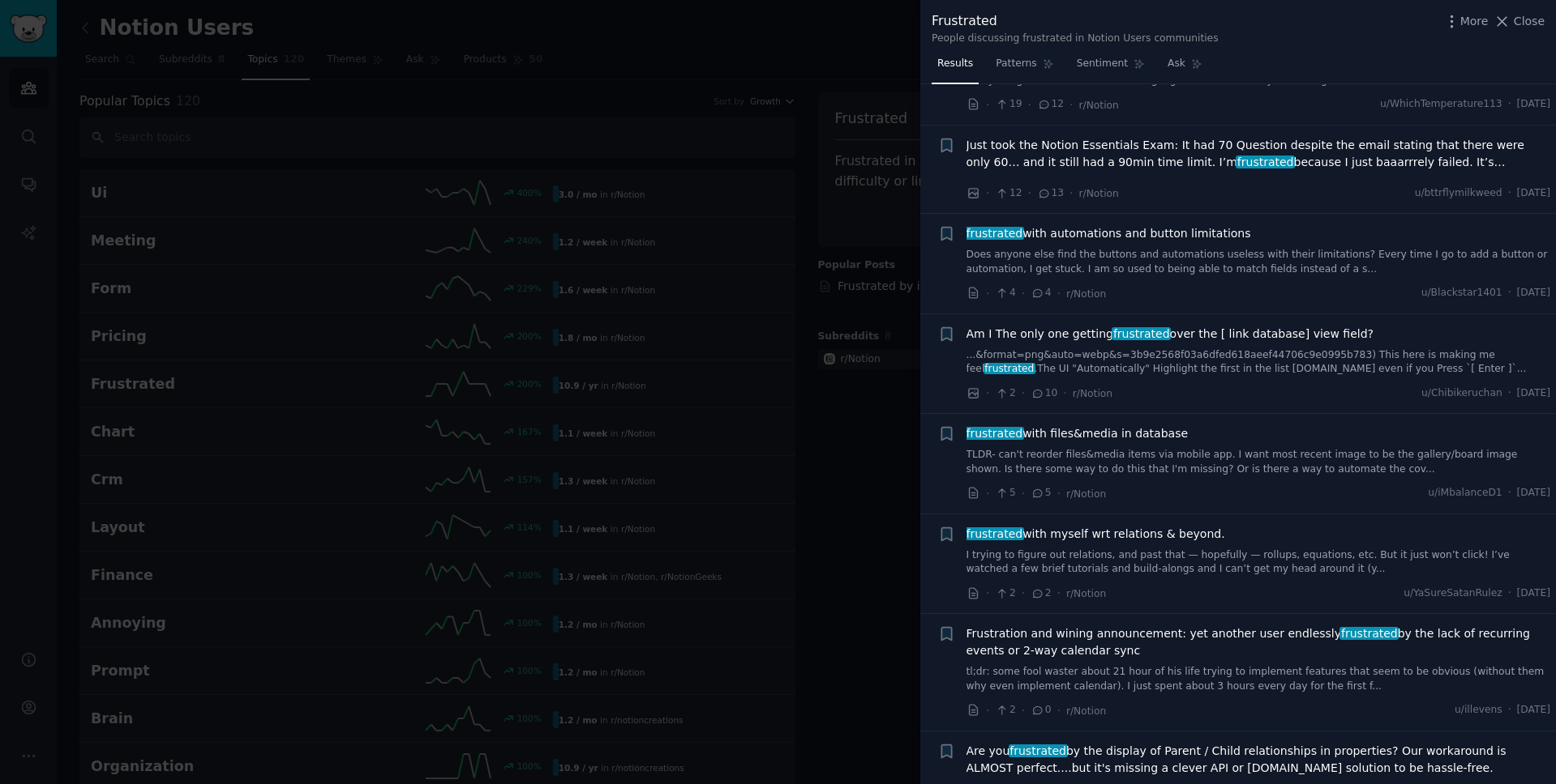
scroll to position [1723, 0]
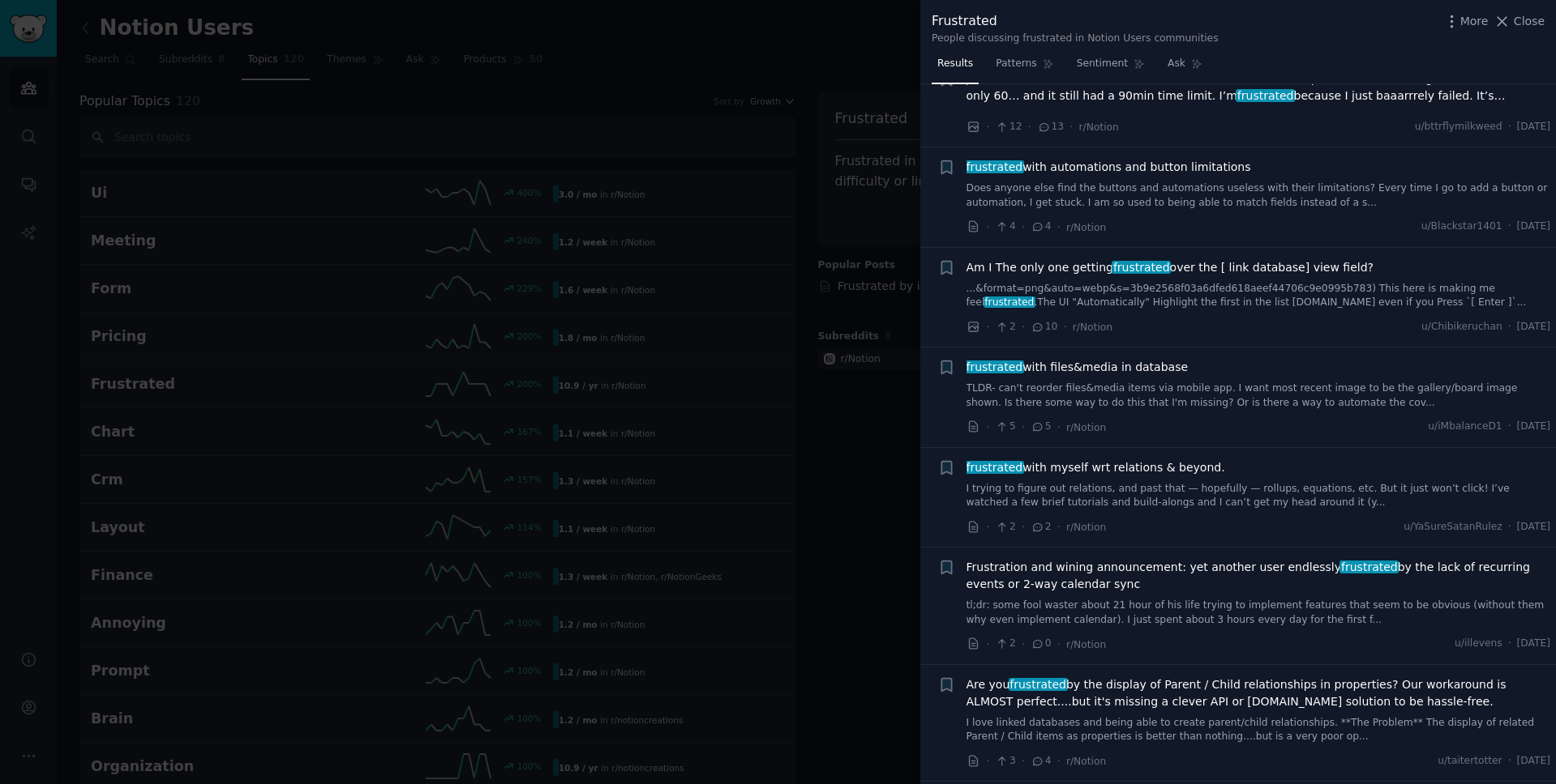
click at [809, 464] on div at bounding box center [778, 392] width 1556 height 784
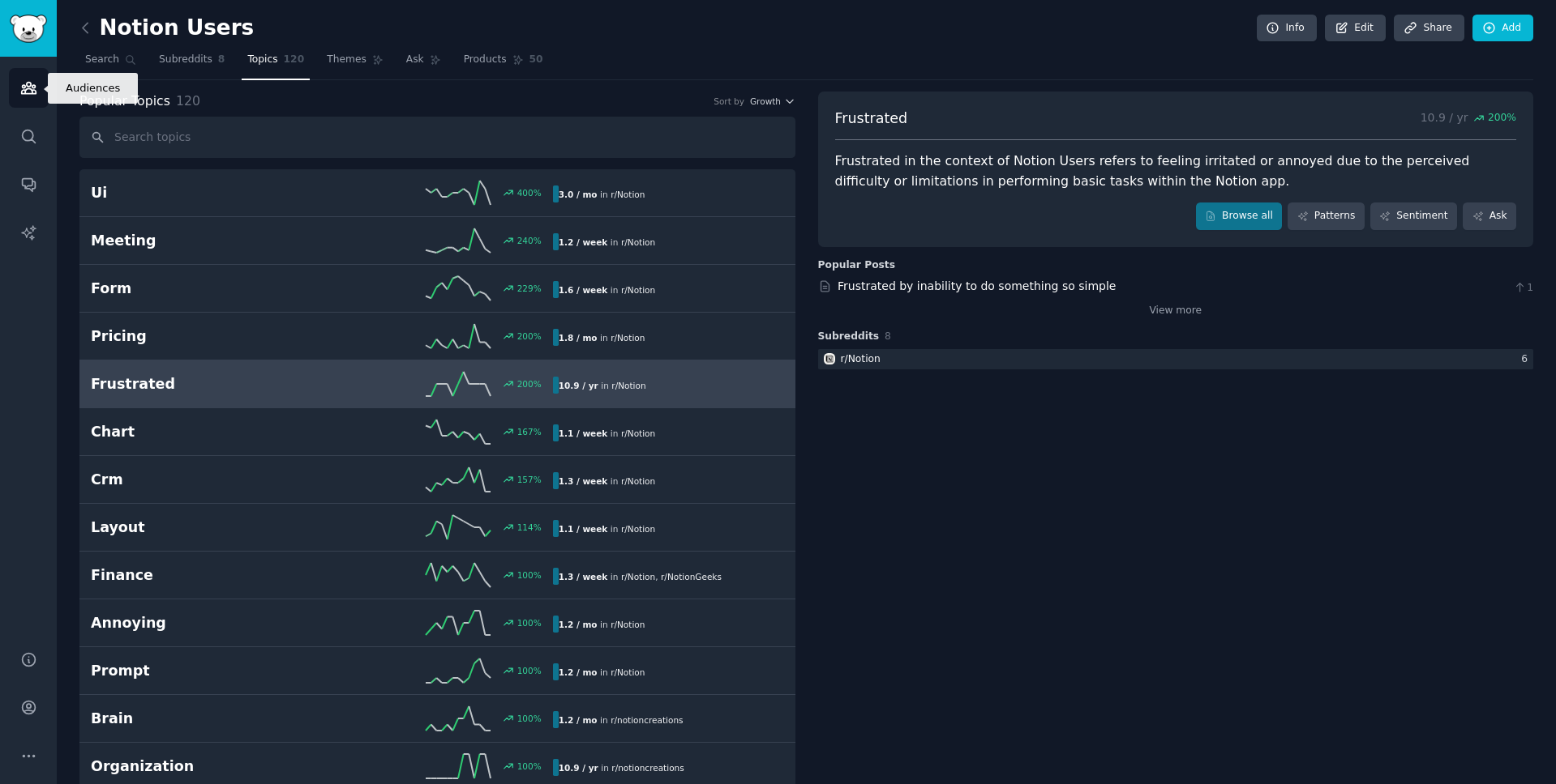
click at [32, 97] on link "Audiences" at bounding box center [29, 88] width 40 height 40
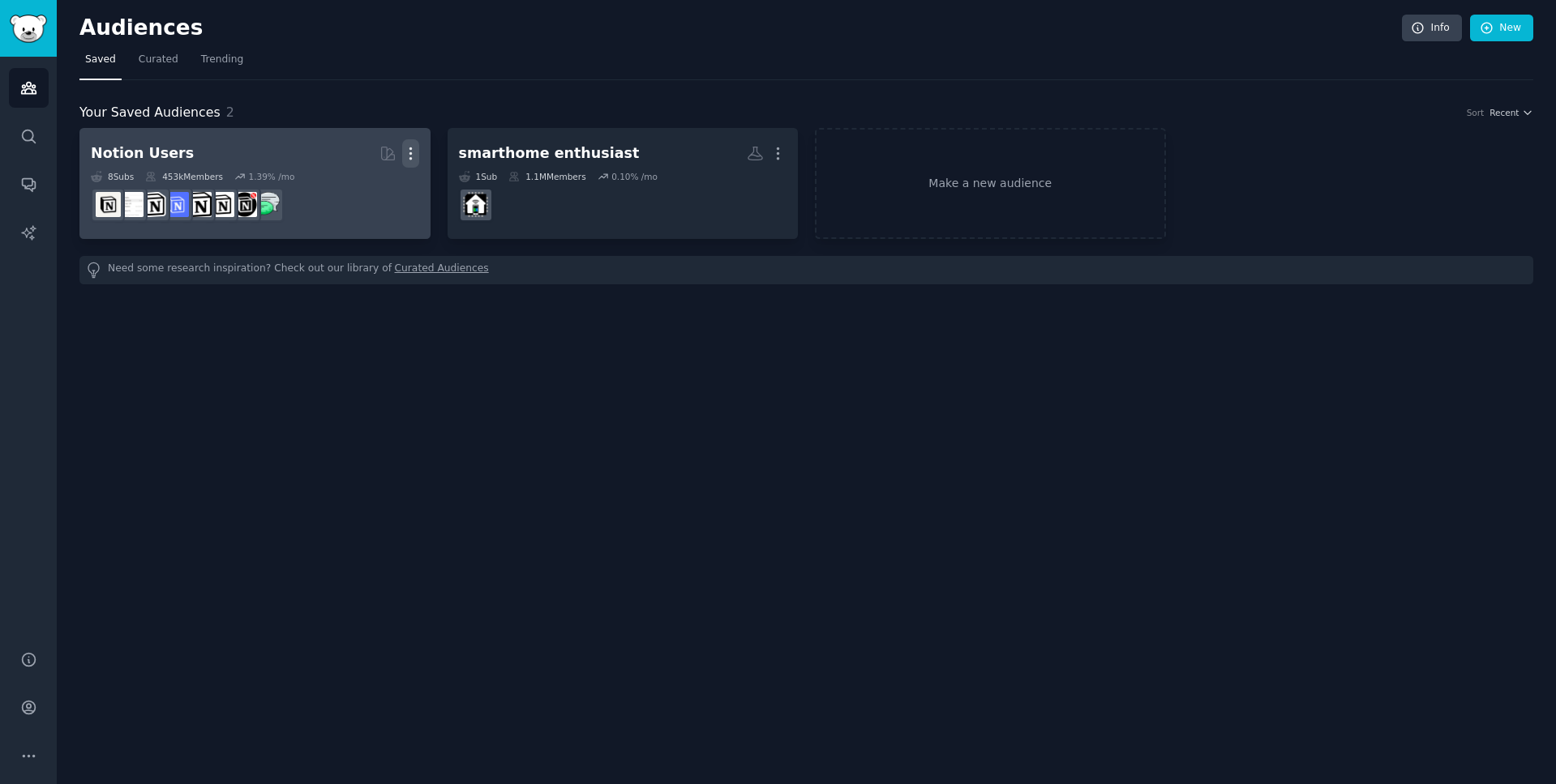
click at [408, 157] on icon "button" at bounding box center [410, 153] width 17 height 17
click at [368, 183] on p "Delete" at bounding box center [366, 187] width 38 height 17
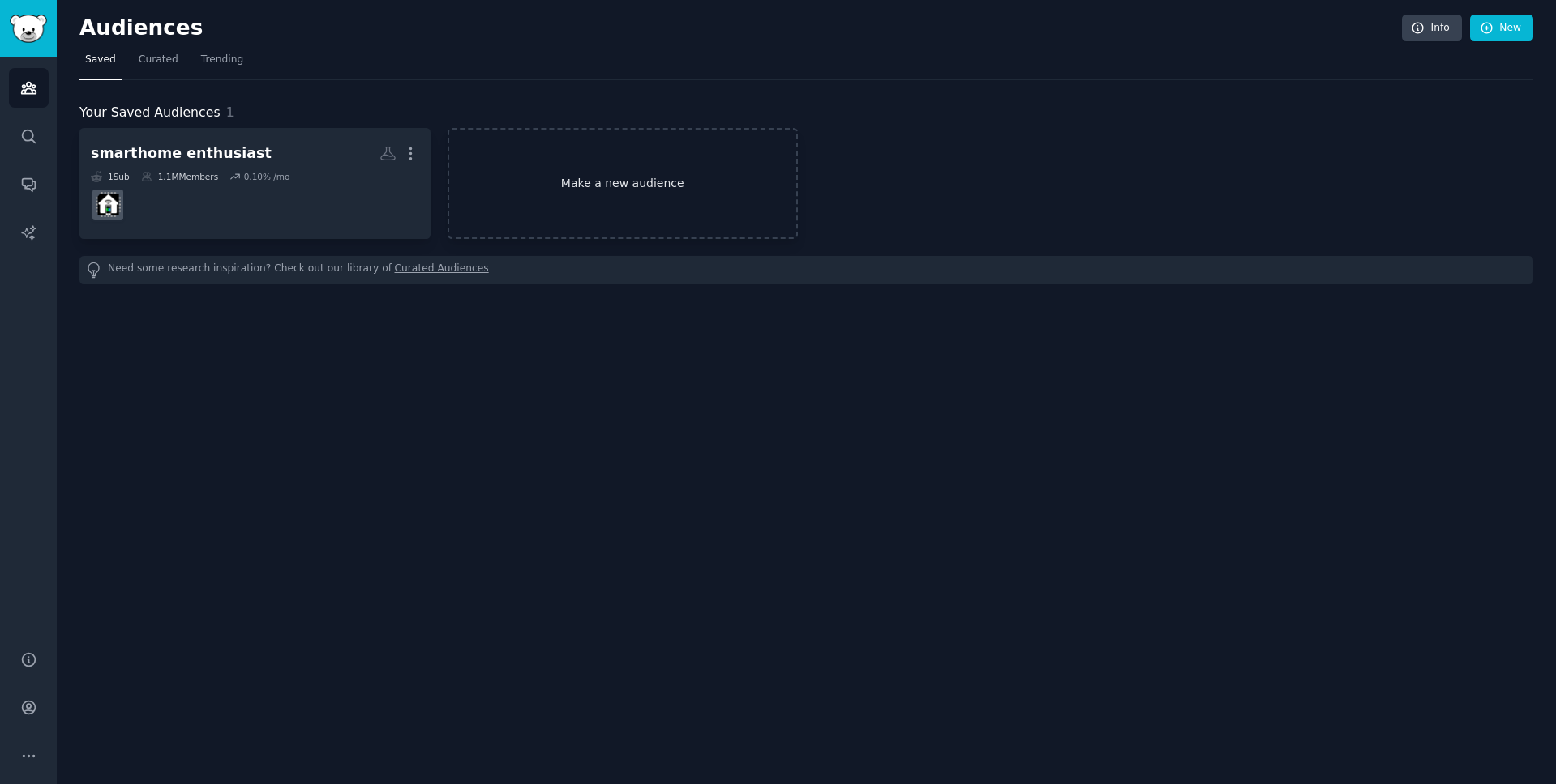
click at [579, 180] on link "Make a new audience" at bounding box center [623, 184] width 351 height 111
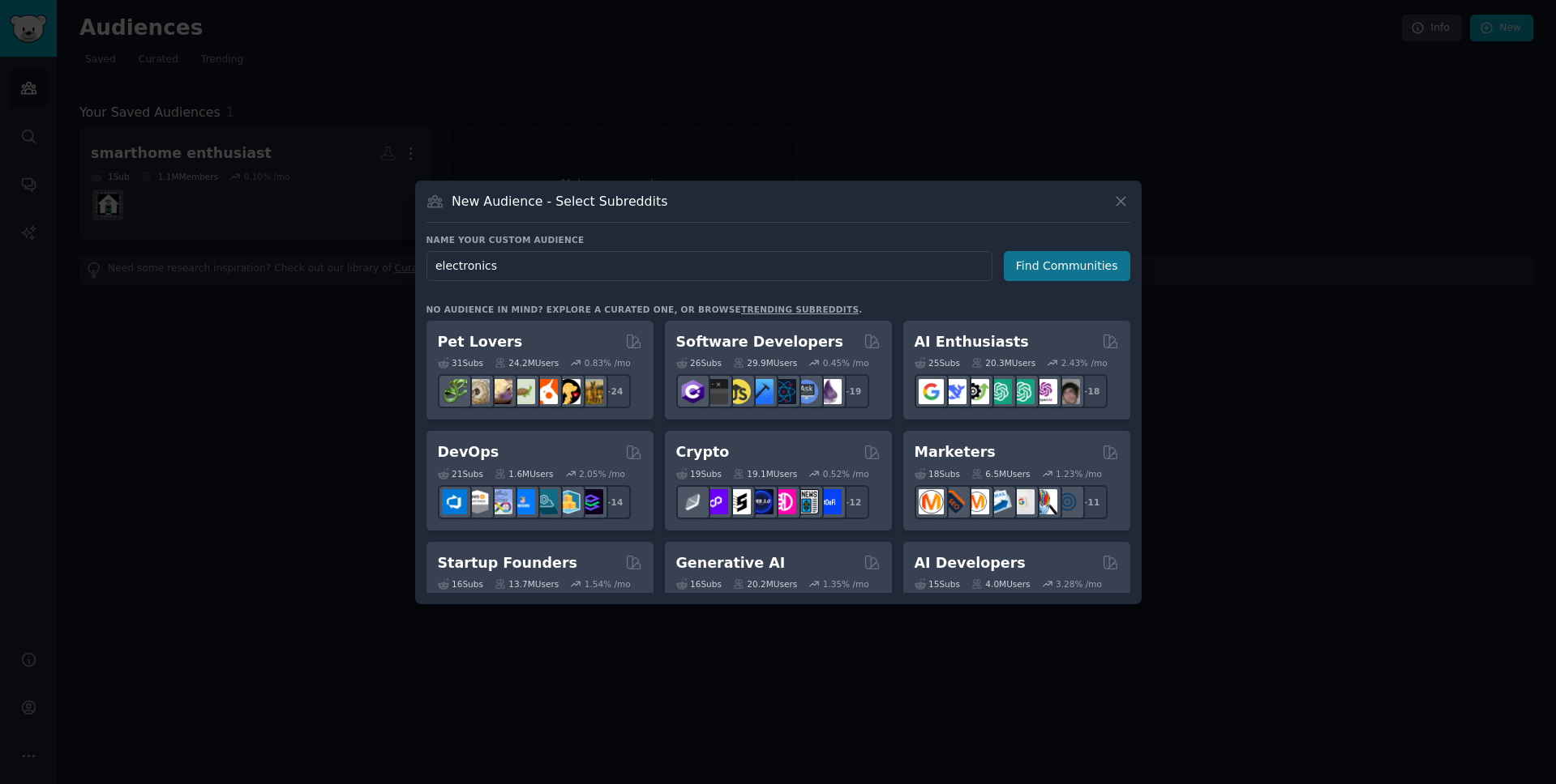
type input "electronics"
click at [1080, 276] on button "Find Communities" at bounding box center [1066, 266] width 126 height 30
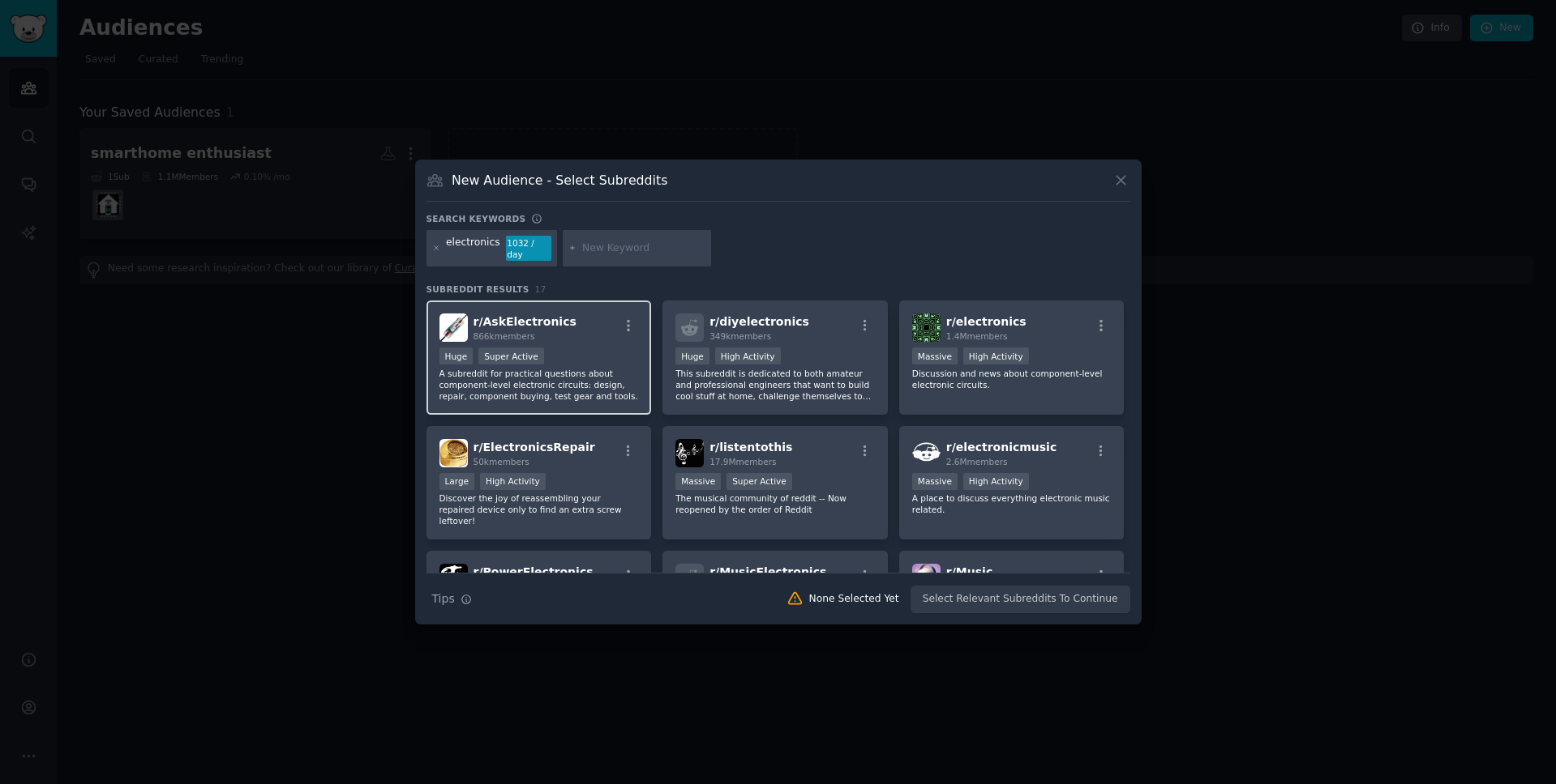
click at [572, 337] on div "r/ AskElectronics 866k members Huge Super Active A subreddit for practical ques…" at bounding box center [538, 357] width 225 height 114
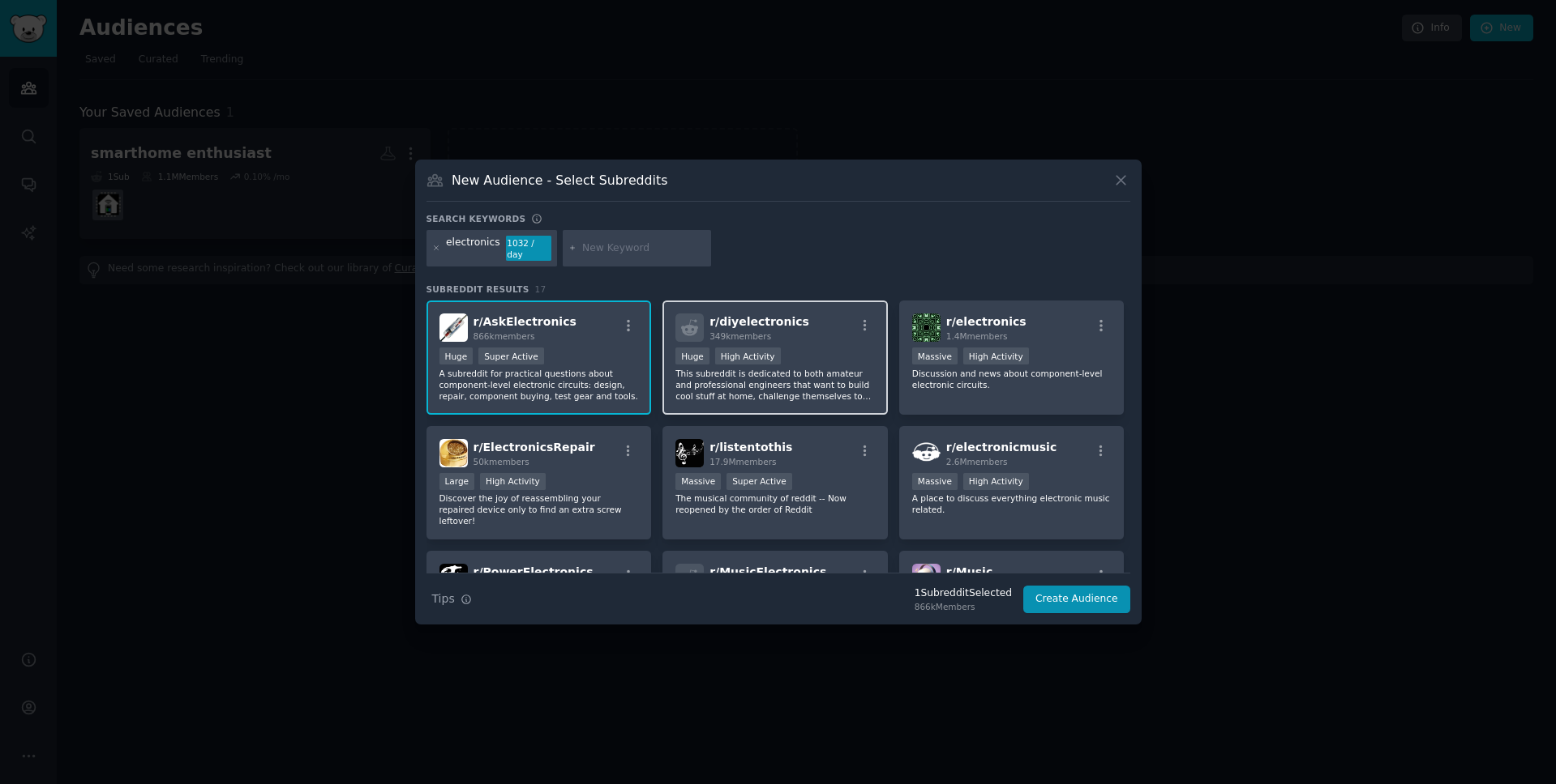
click at [809, 341] on div "r/ diyelectronics 349k members >= 80th percentile for submissions / day Huge Hi…" at bounding box center [775, 357] width 225 height 114
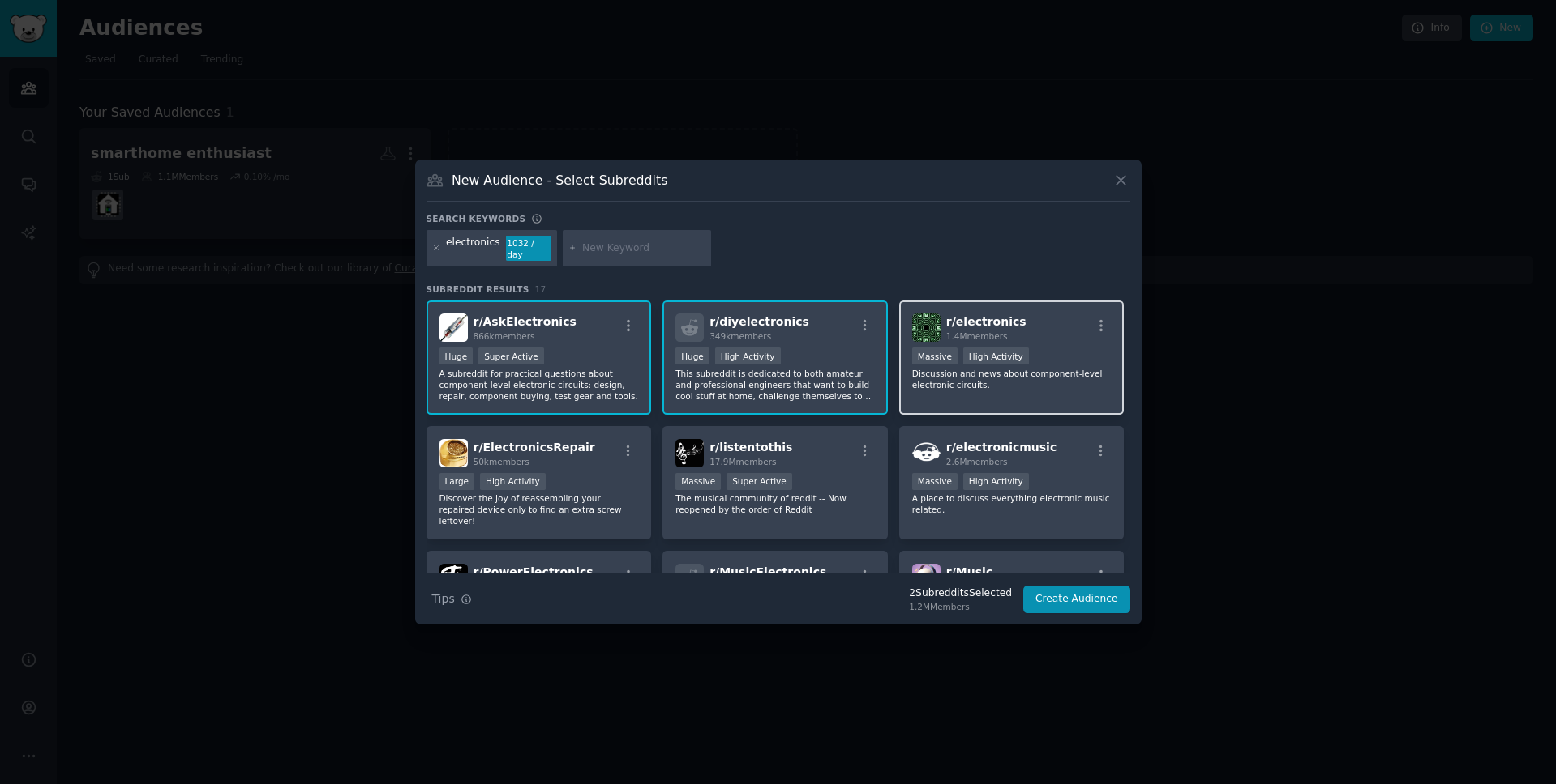
click at [1024, 386] on div "r/ electronics 1.4M members >= 80th percentile for submissions / day Massive Hi…" at bounding box center [1011, 357] width 225 height 114
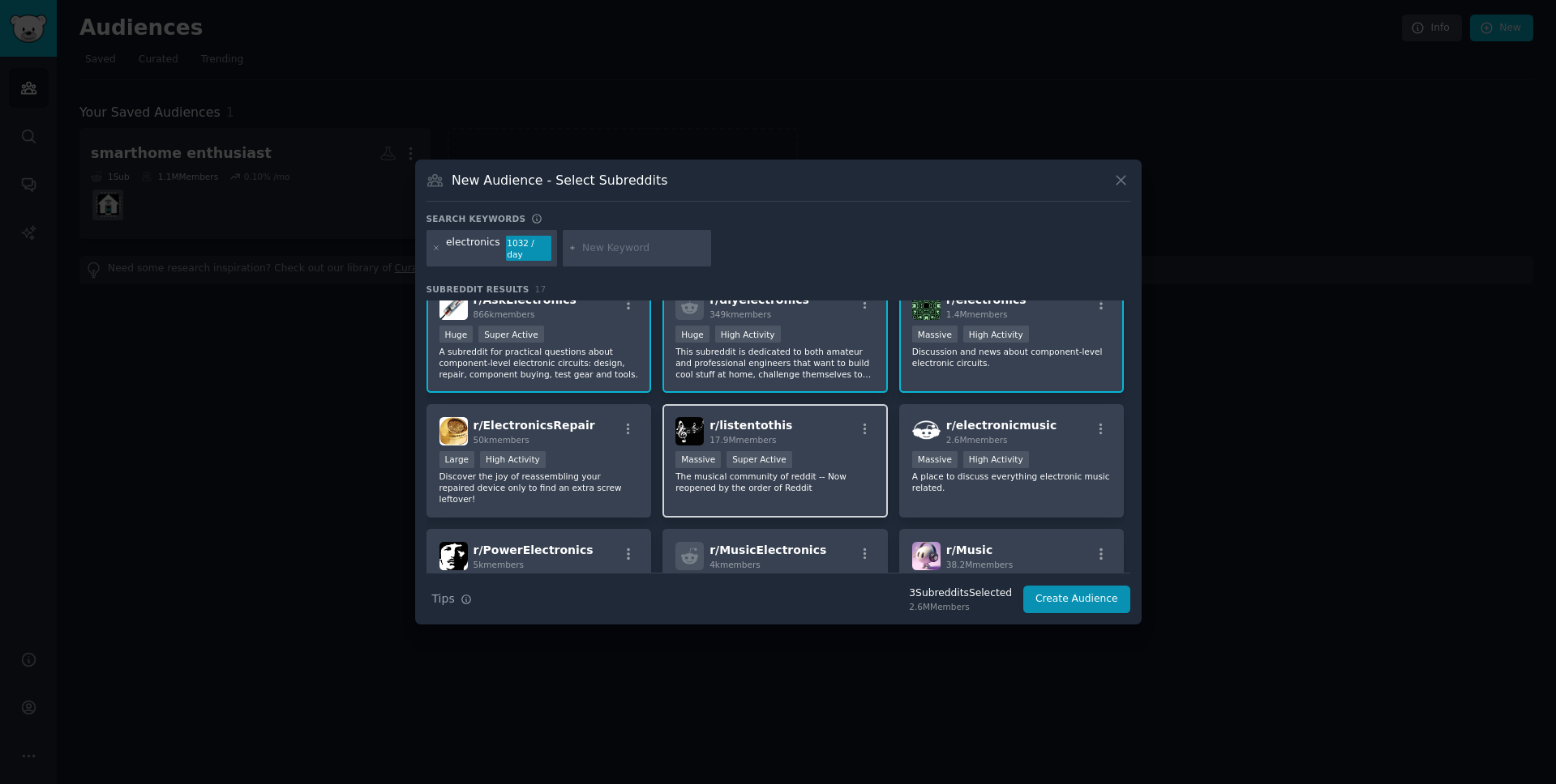
scroll to position [44, 0]
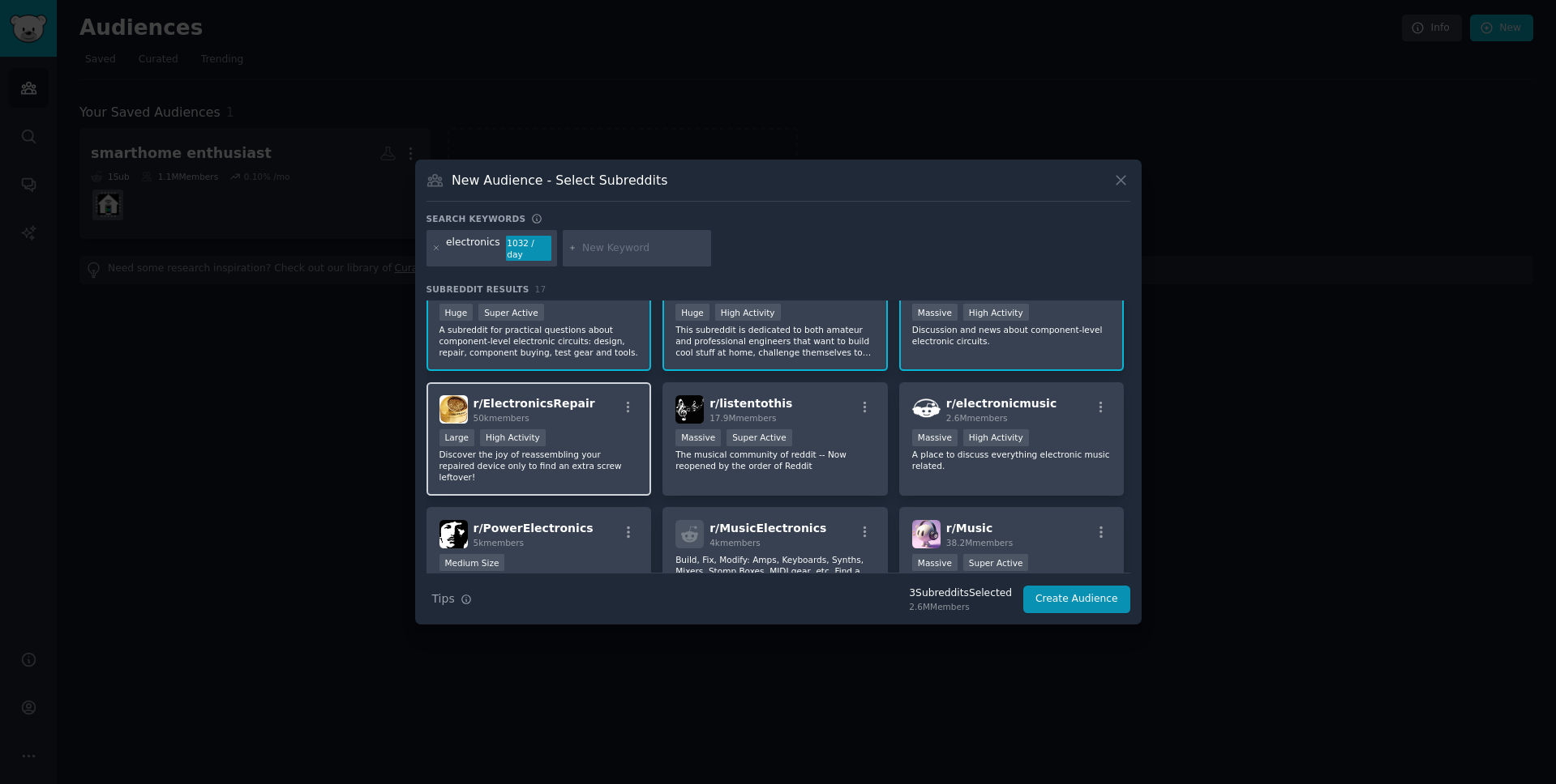
click at [599, 417] on div "r/ ElectronicsRepair 50k members" at bounding box center [538, 409] width 200 height 29
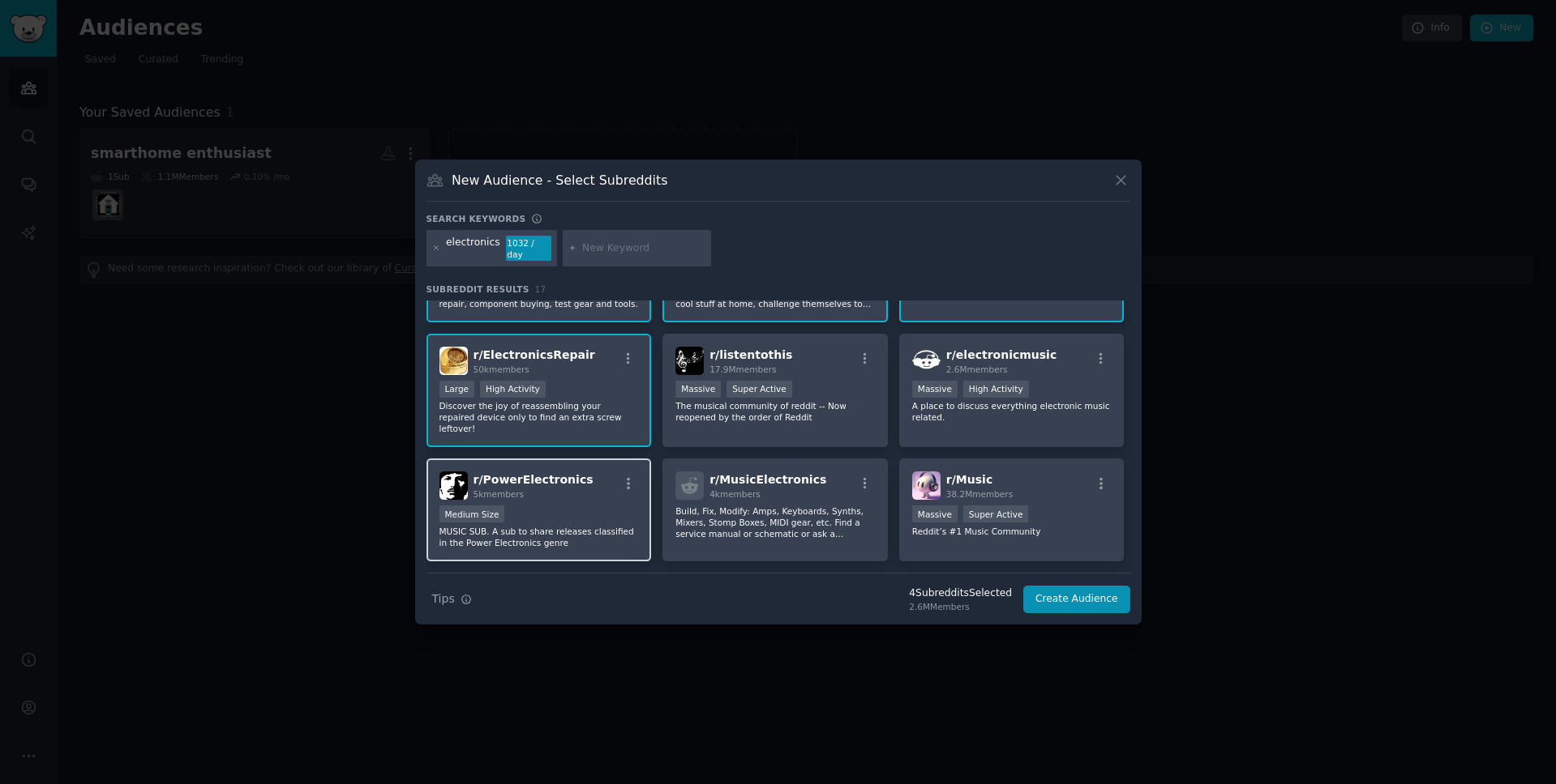
click at [594, 478] on div "r/ PowerElectronics 5k members" at bounding box center [538, 485] width 200 height 29
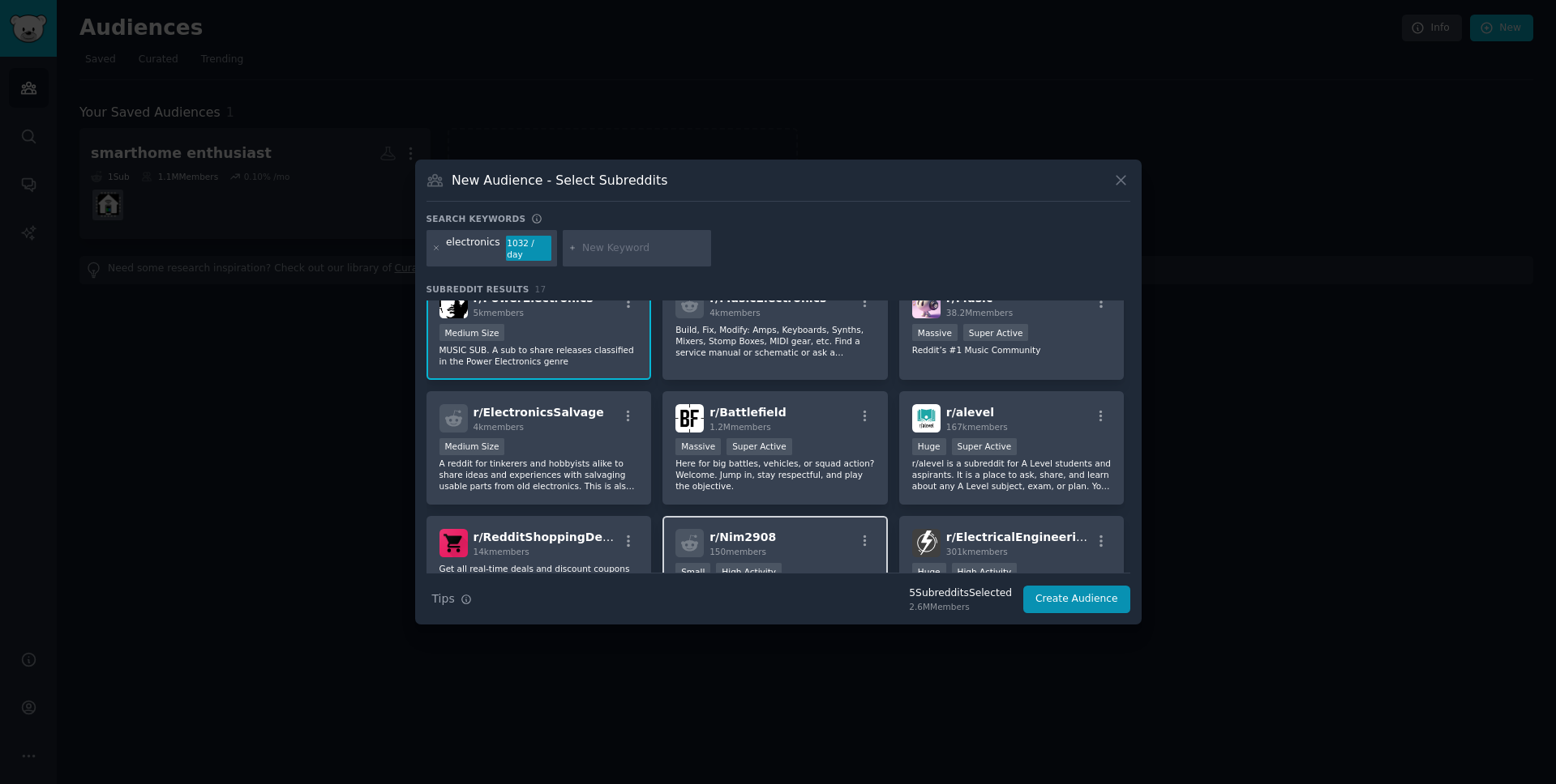
scroll to position [316, 0]
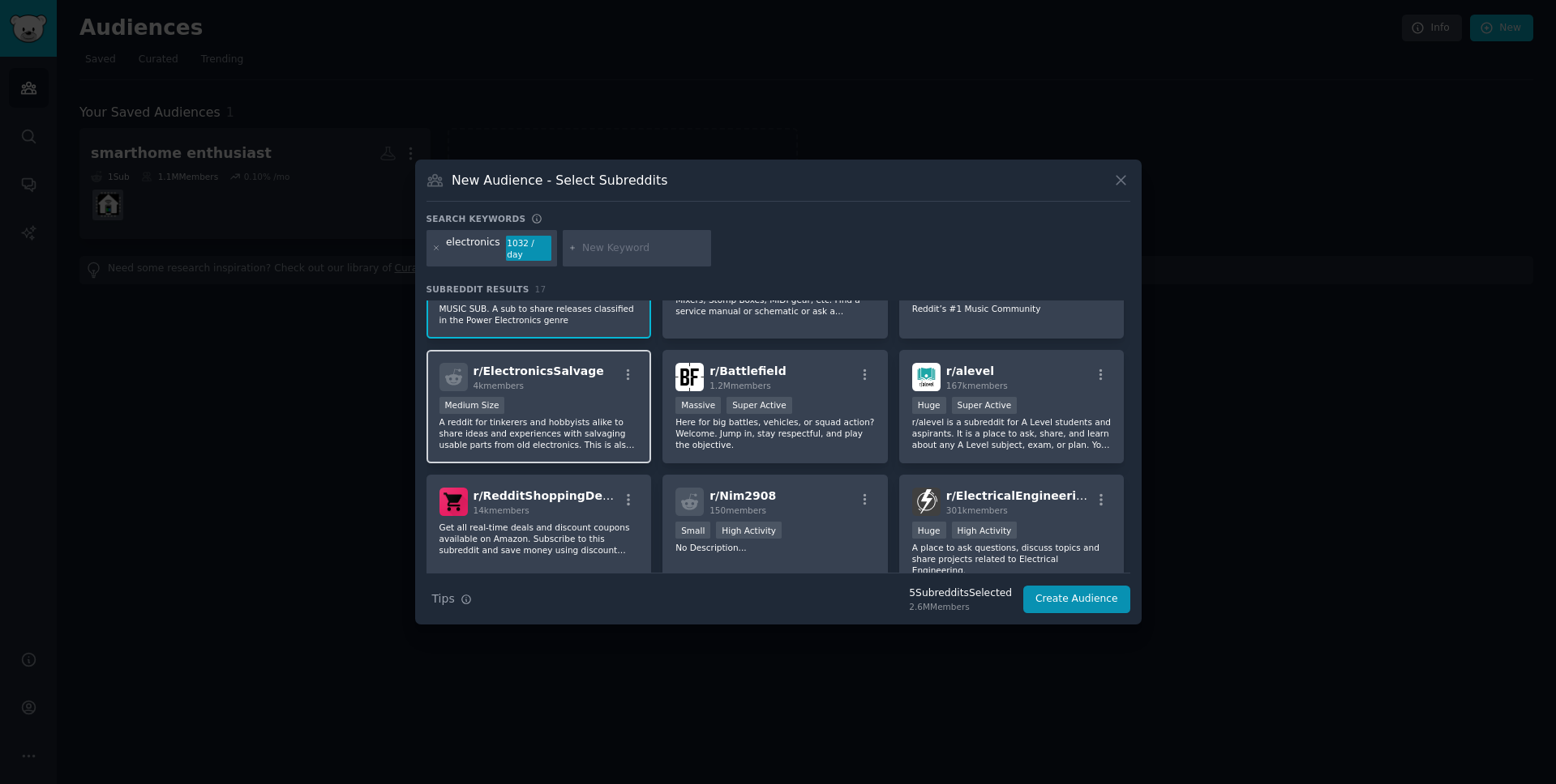
click at [604, 397] on div "Medium Size" at bounding box center [538, 407] width 200 height 20
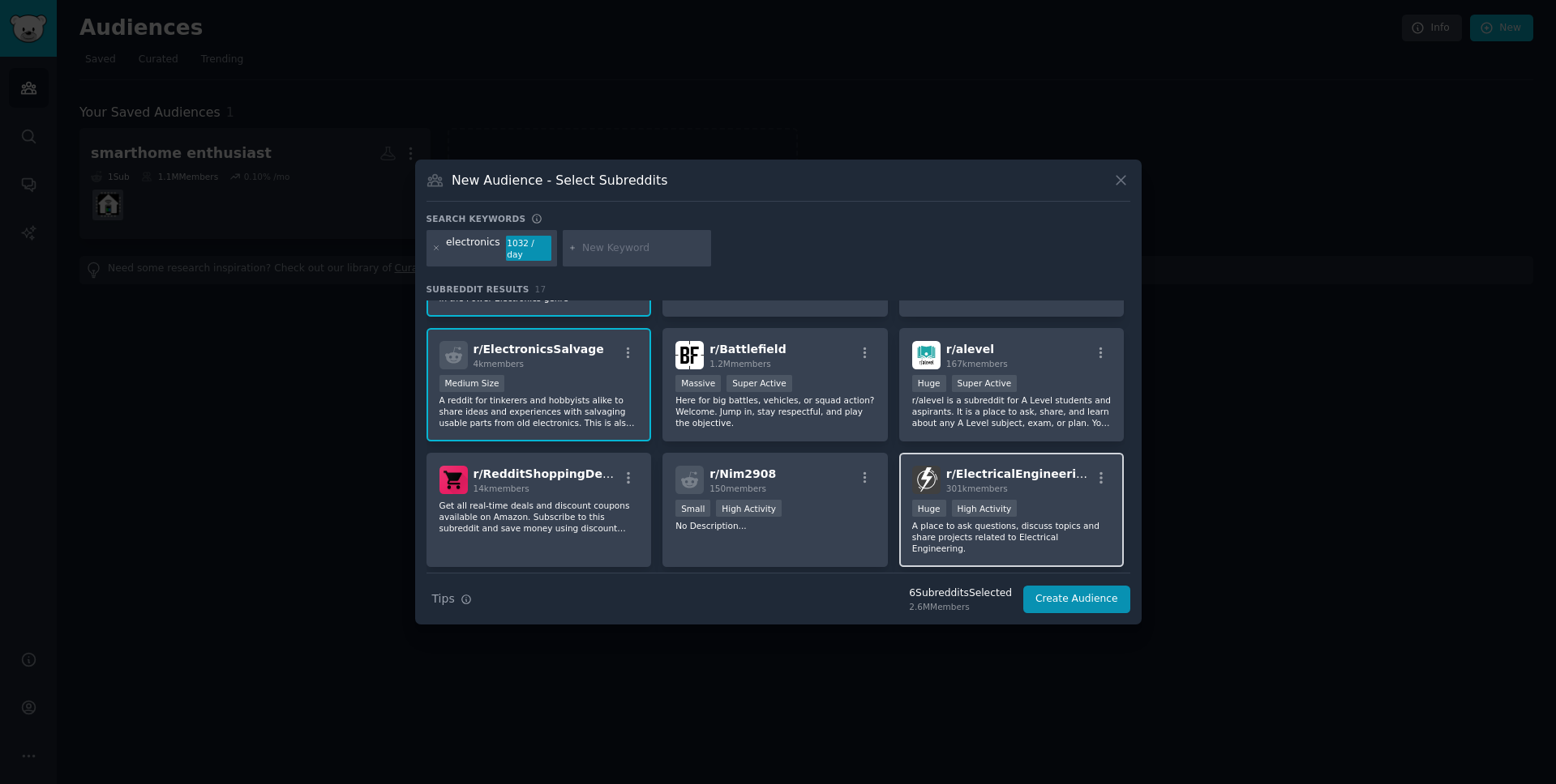
click at [1058, 500] on div "Huge High Activity" at bounding box center [1011, 510] width 200 height 20
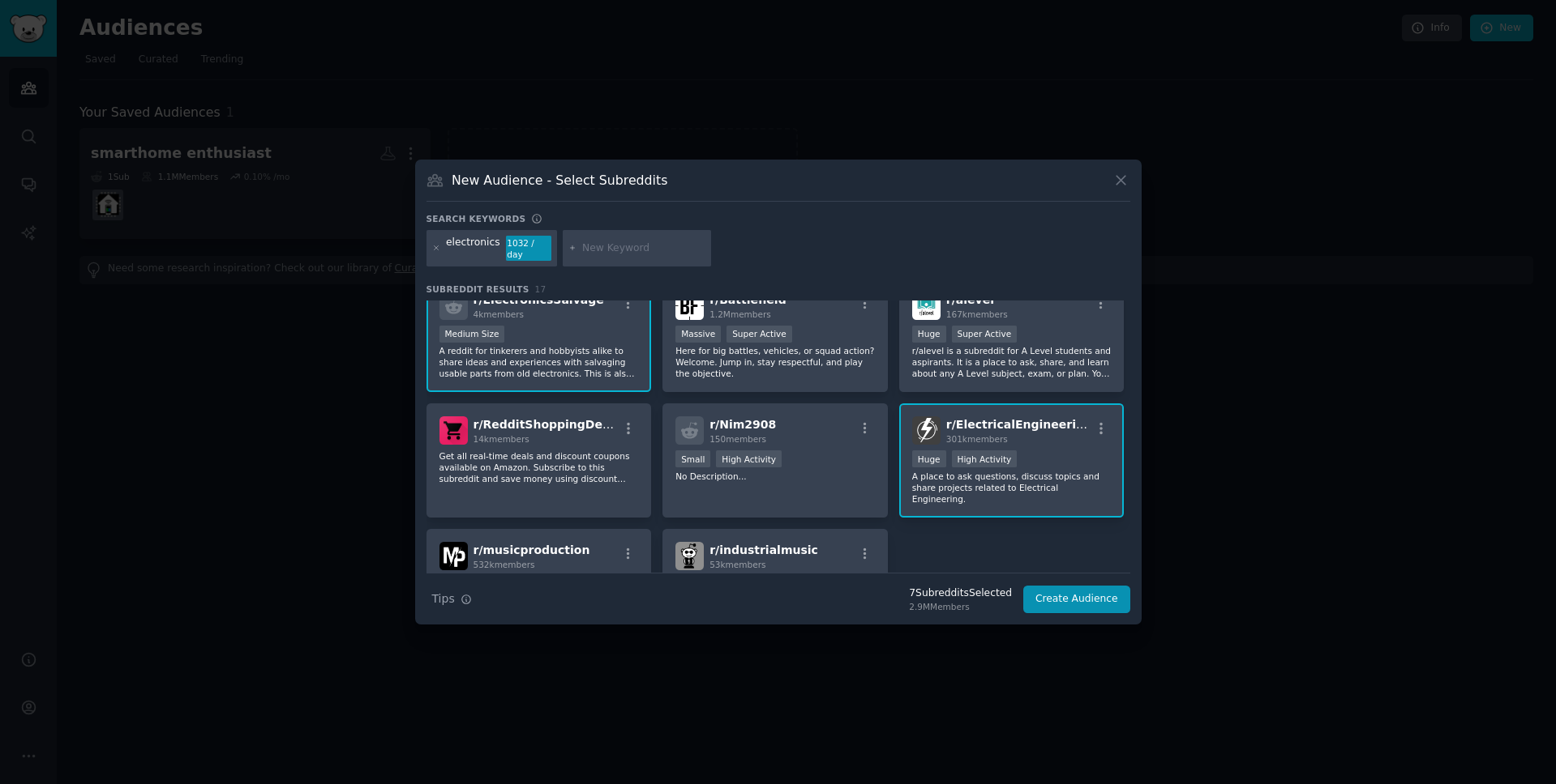
scroll to position [436, 0]
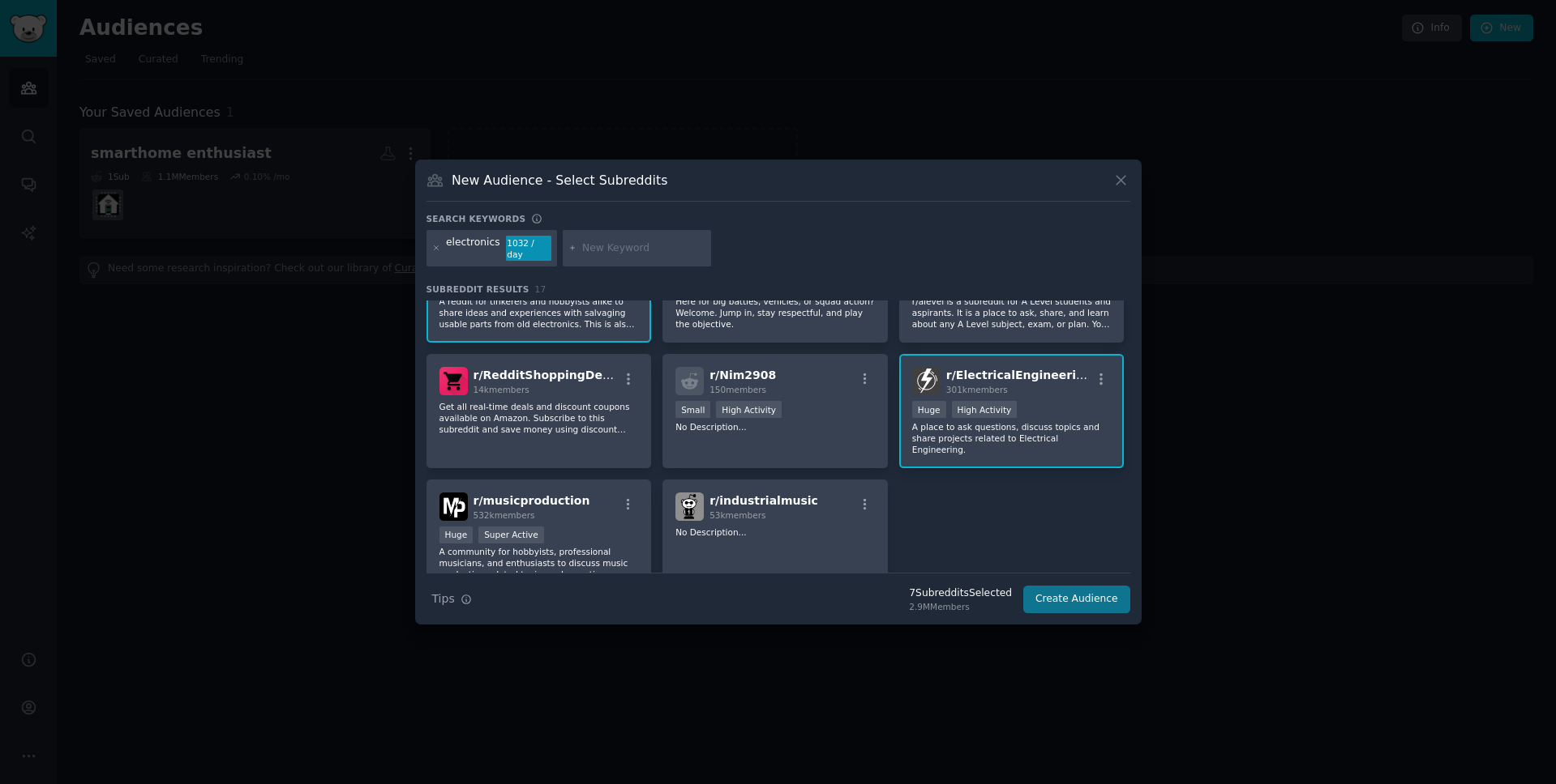
click at [1087, 597] on button "Create Audience" at bounding box center [1076, 599] width 107 height 28
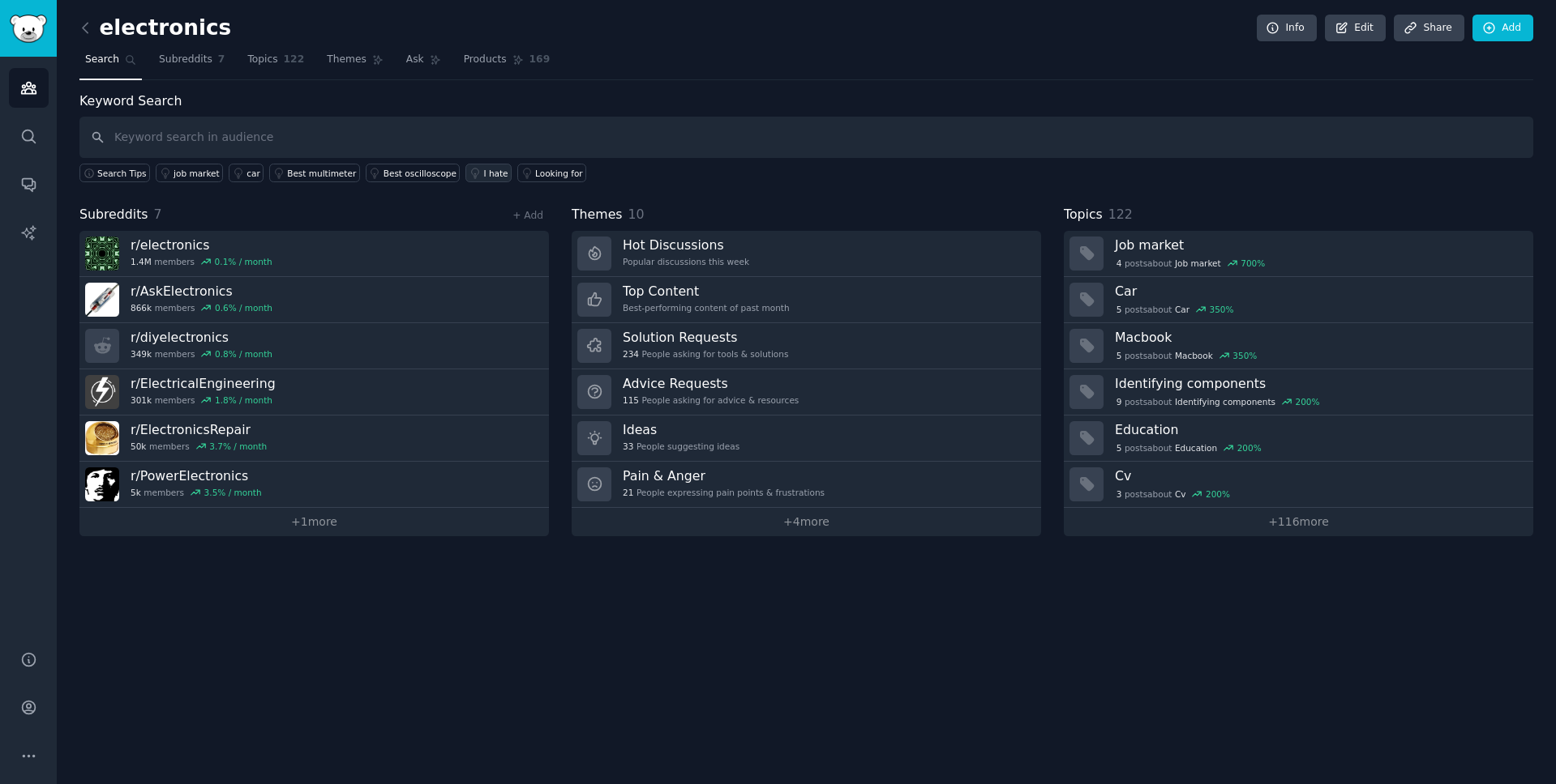
click at [485, 169] on div "I hate" at bounding box center [495, 173] width 24 height 11
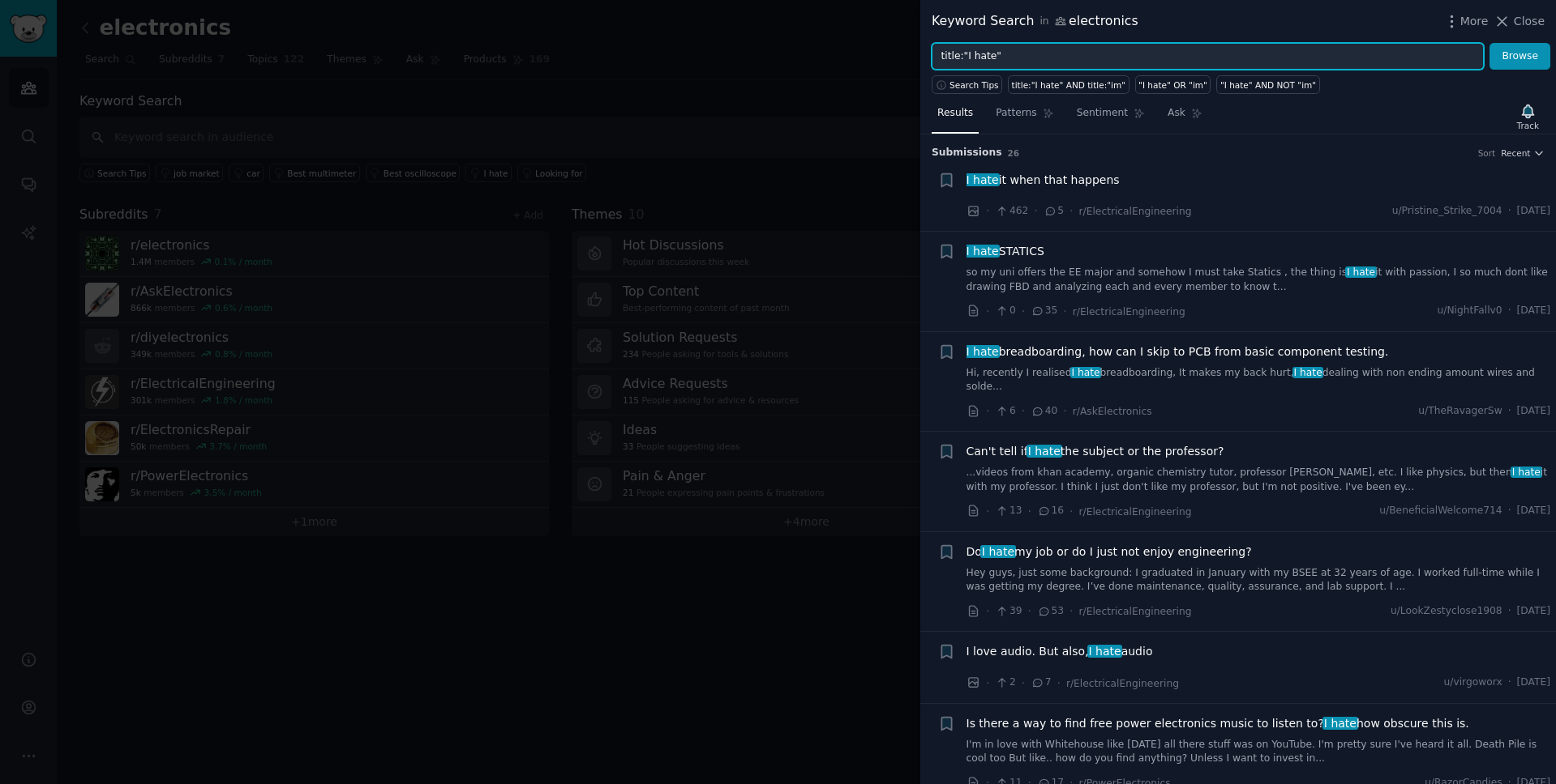
drag, startPoint x: 1008, startPoint y: 56, endPoint x: 921, endPoint y: 52, distance: 87.1
click at [921, 52] on div "title:"I hate" Browse" at bounding box center [1238, 57] width 636 height 28
click at [1520, 56] on button "Browse" at bounding box center [1519, 57] width 61 height 28
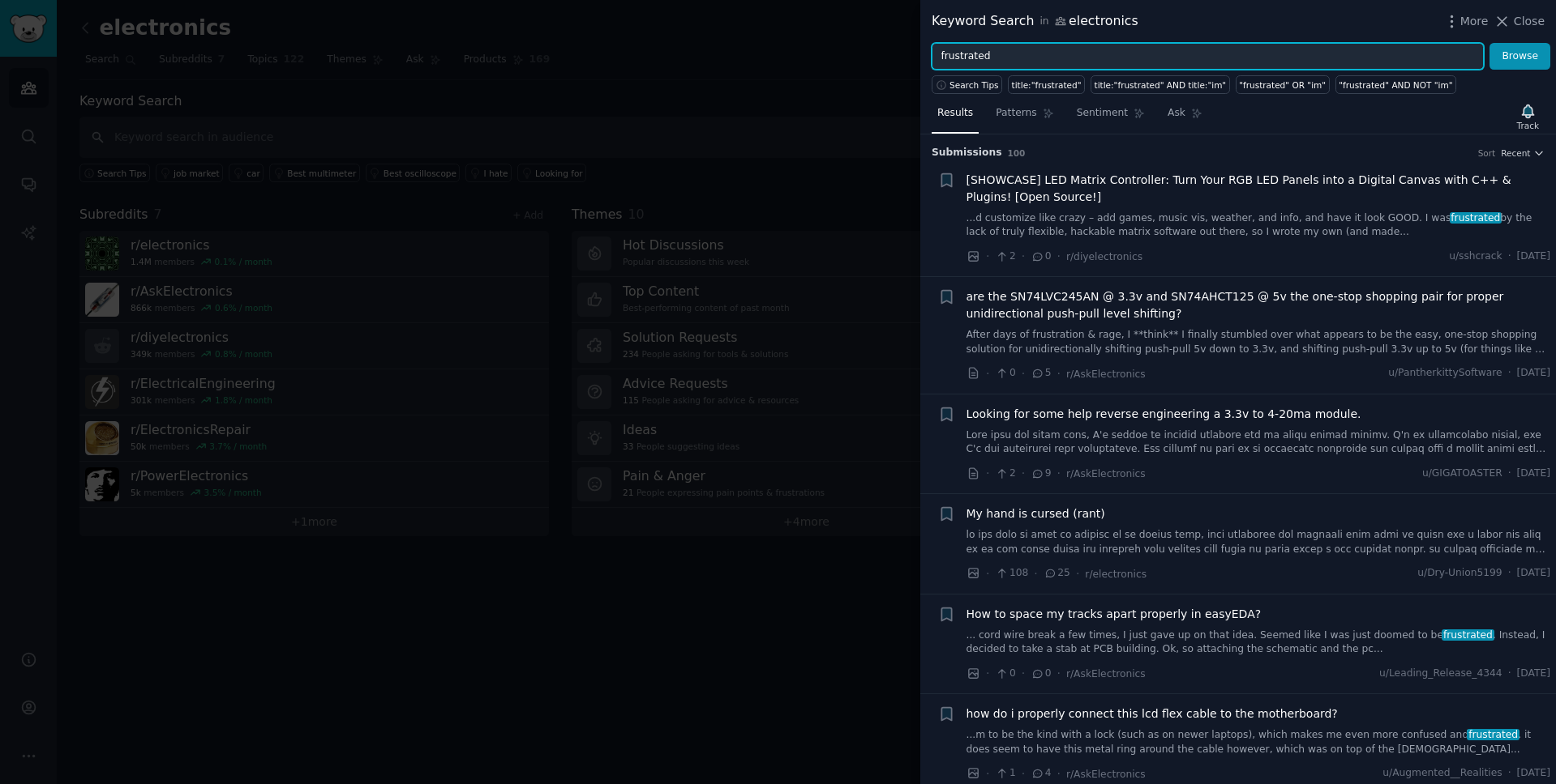
drag, startPoint x: 1003, startPoint y: 61, endPoint x: 924, endPoint y: 52, distance: 79.5
click at [924, 52] on div "frustrated Browse" at bounding box center [1238, 57] width 636 height 28
click at [1520, 56] on button "Browse" at bounding box center [1519, 57] width 61 height 28
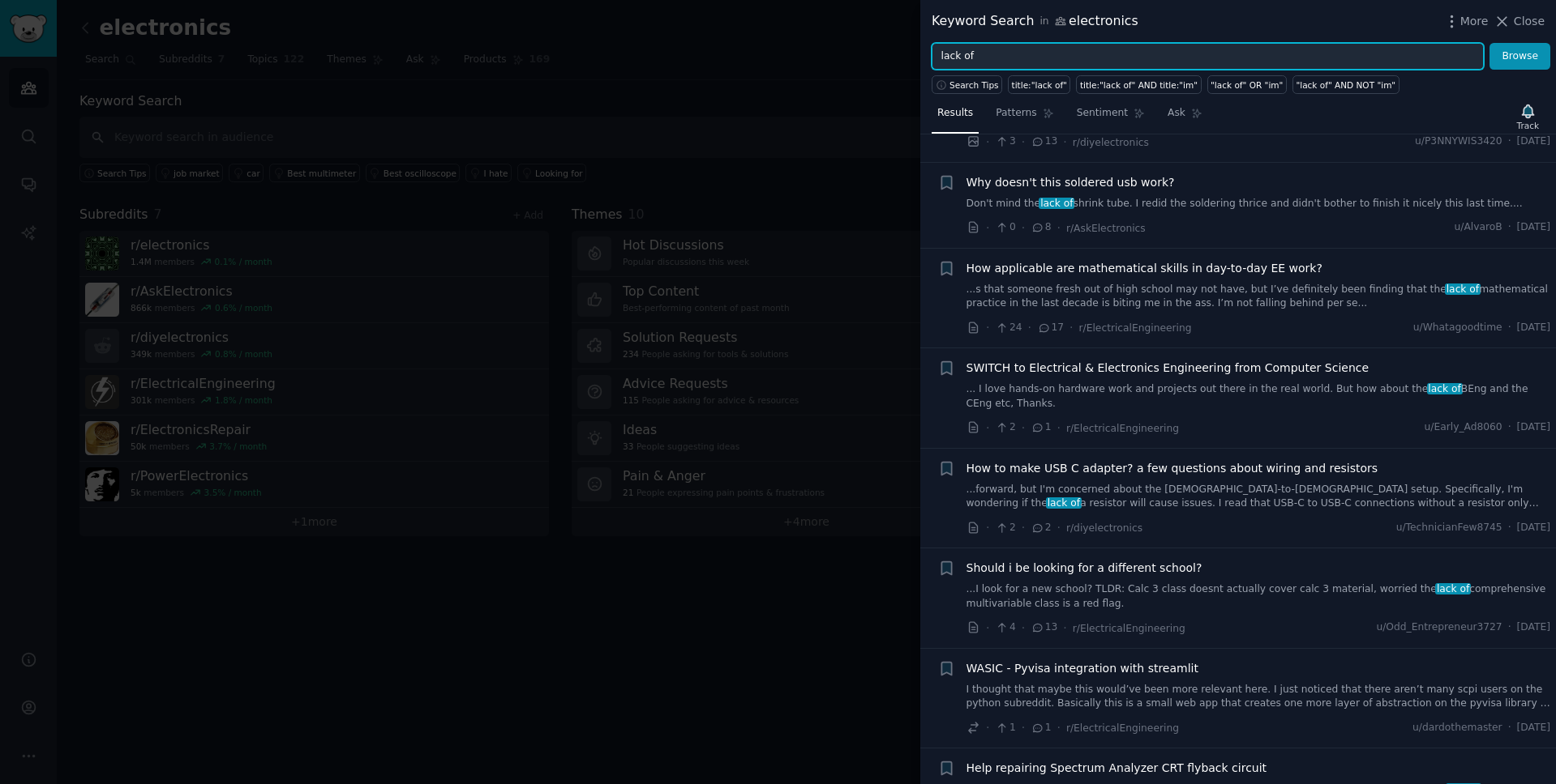
scroll to position [628, 0]
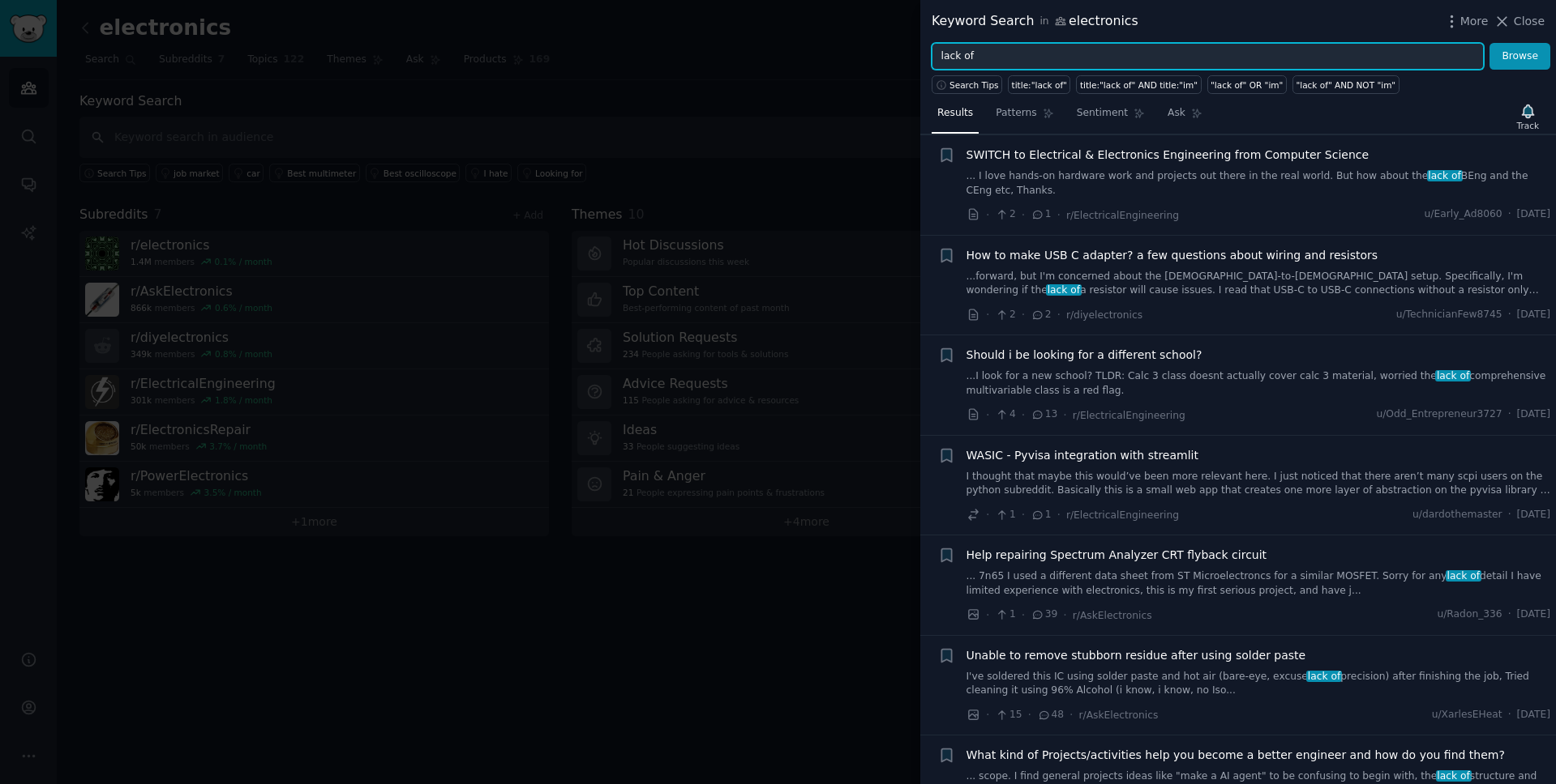
drag, startPoint x: 987, startPoint y: 52, endPoint x: 921, endPoint y: 40, distance: 67.1
click at [921, 40] on div "Keyword Search in electronics More Close lack of Browse Search Tips title:"lack…" at bounding box center [1238, 392] width 636 height 784
type input "unable"
click at [1520, 56] on button "Browse" at bounding box center [1519, 57] width 61 height 28
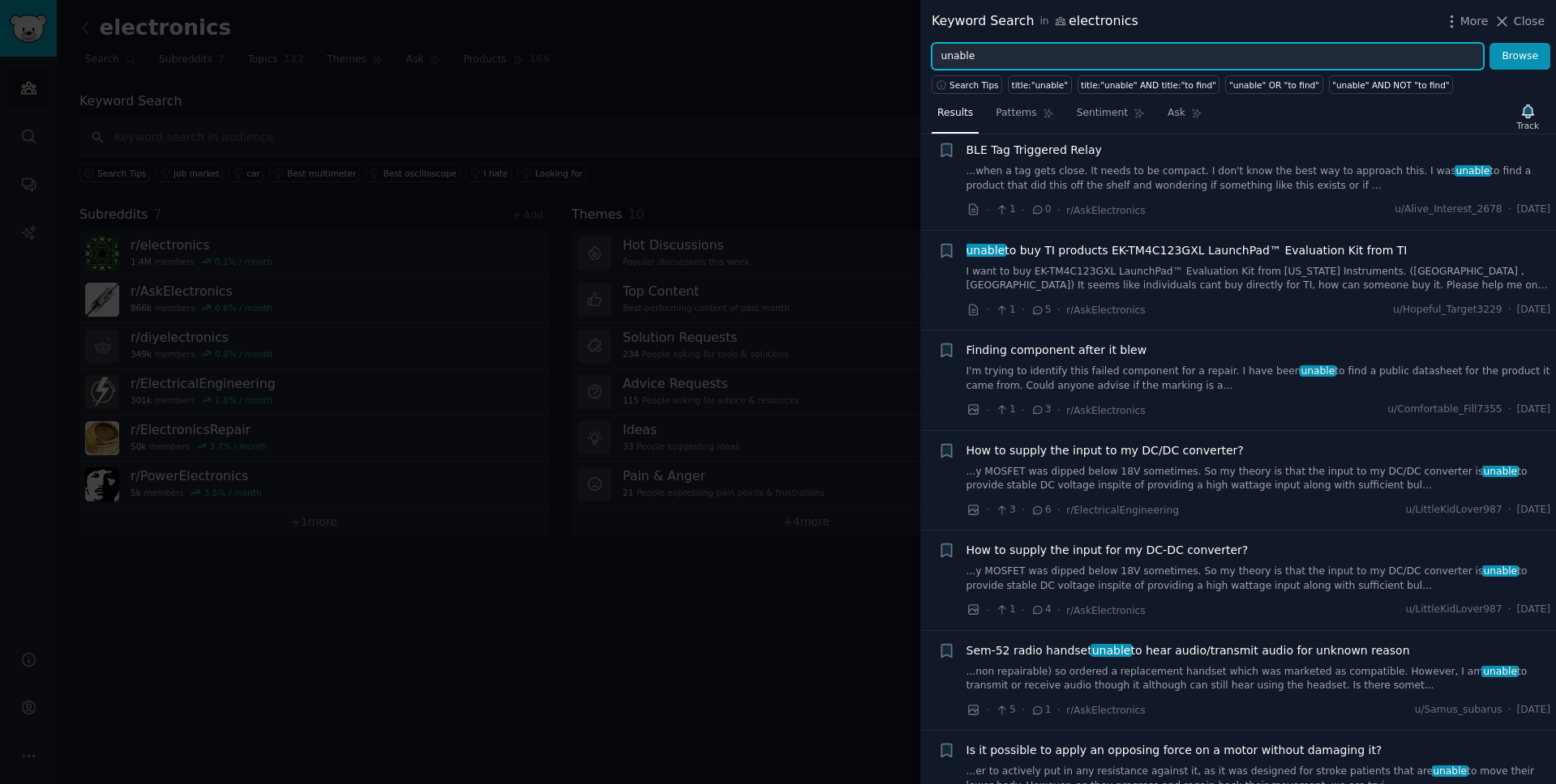
scroll to position [1317, 0]
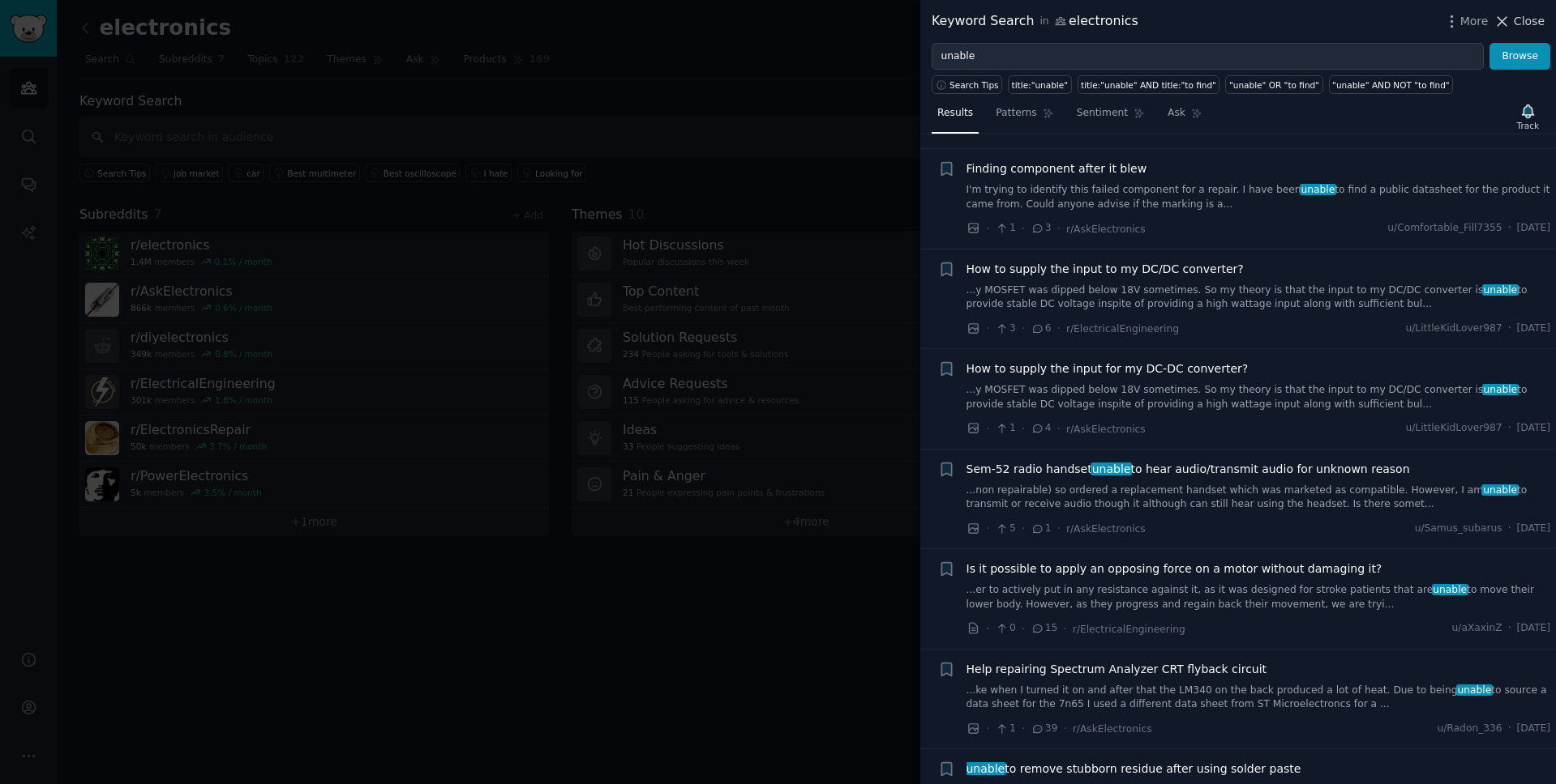
click at [1524, 24] on span "Close" at bounding box center [1528, 21] width 31 height 17
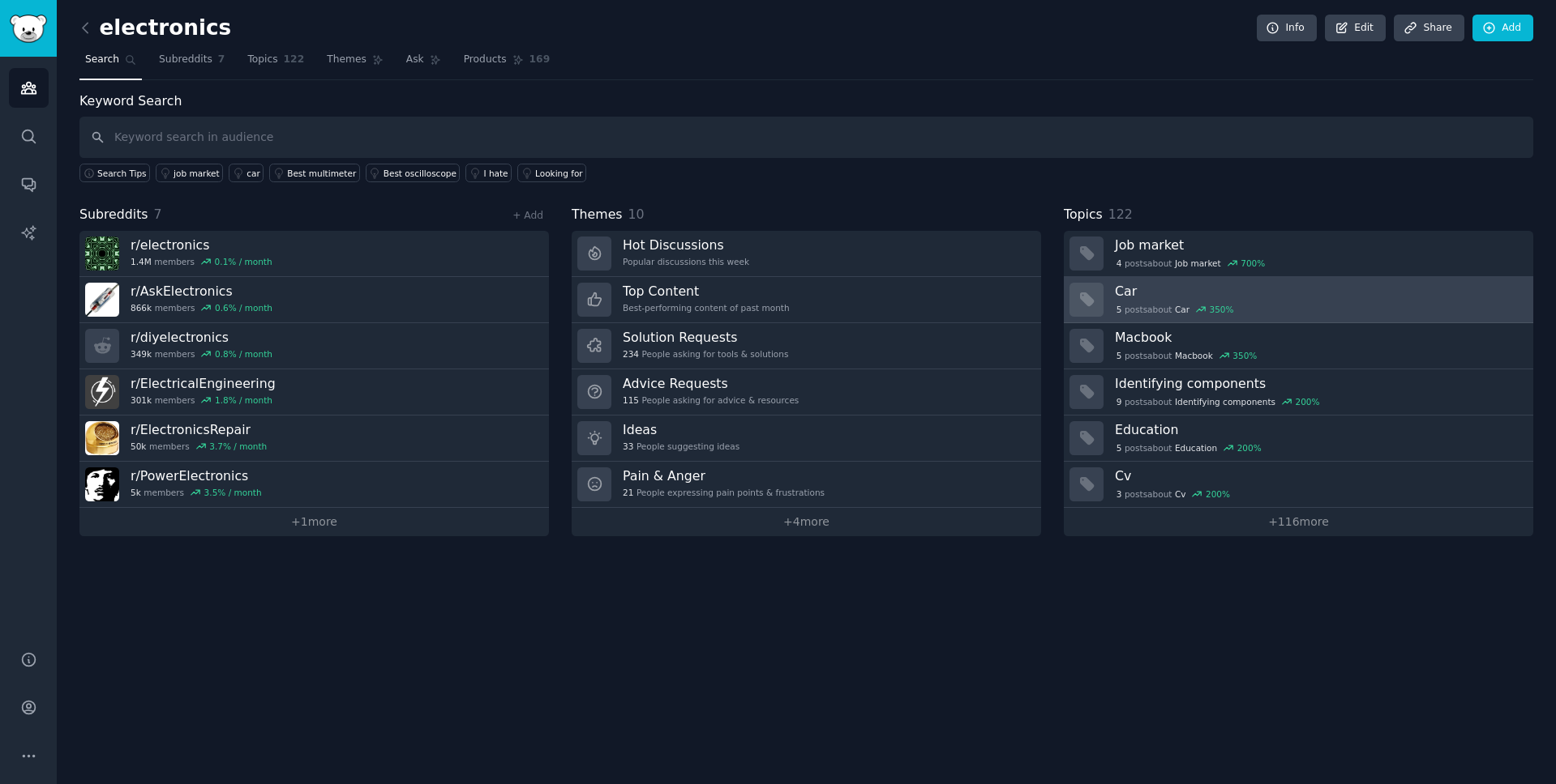
click at [1265, 303] on div "5 post s about Car 350 %" at bounding box center [1319, 310] width 407 height 15
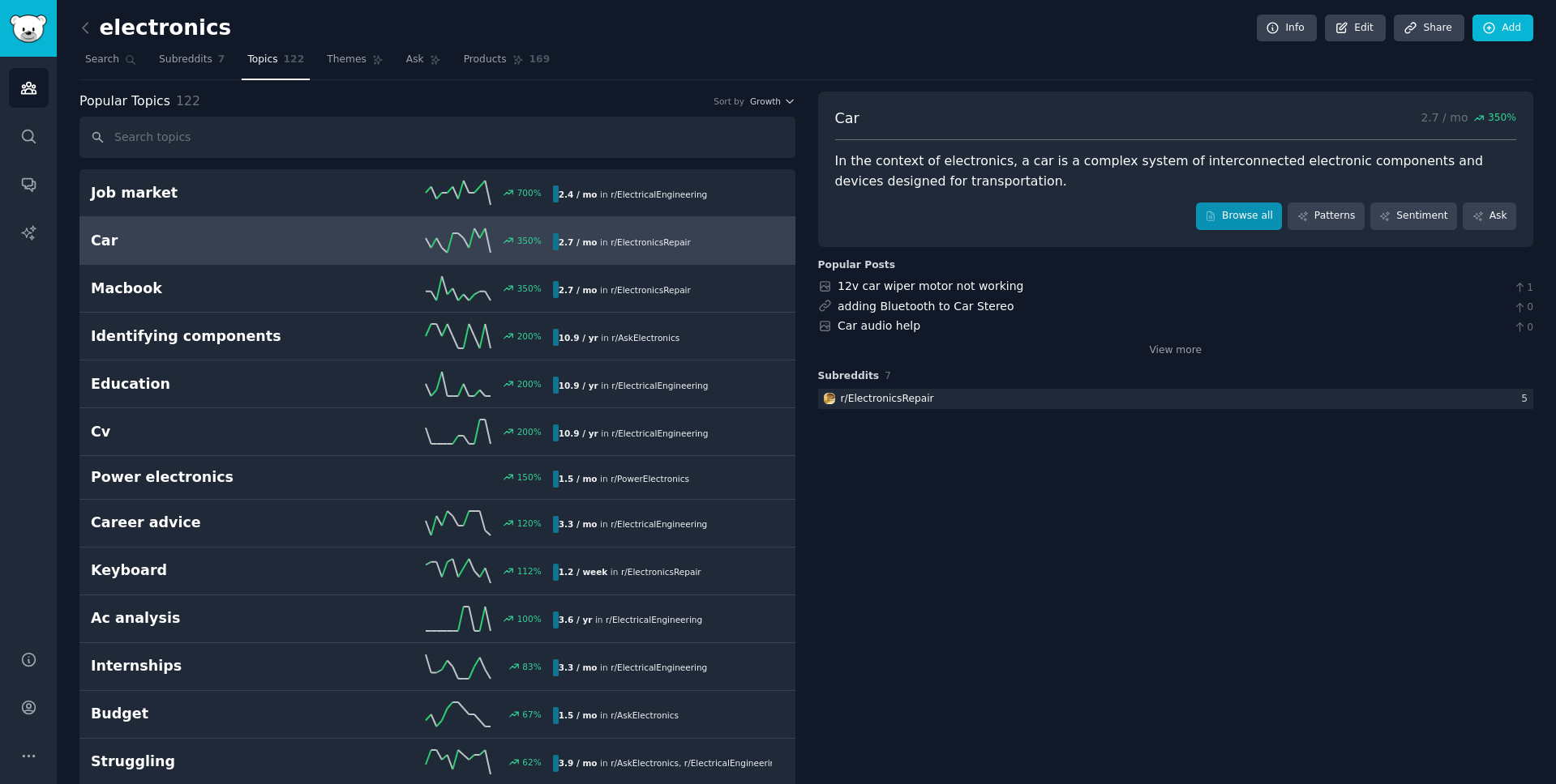
click at [1207, 210] on icon at bounding box center [1209, 215] width 11 height 11
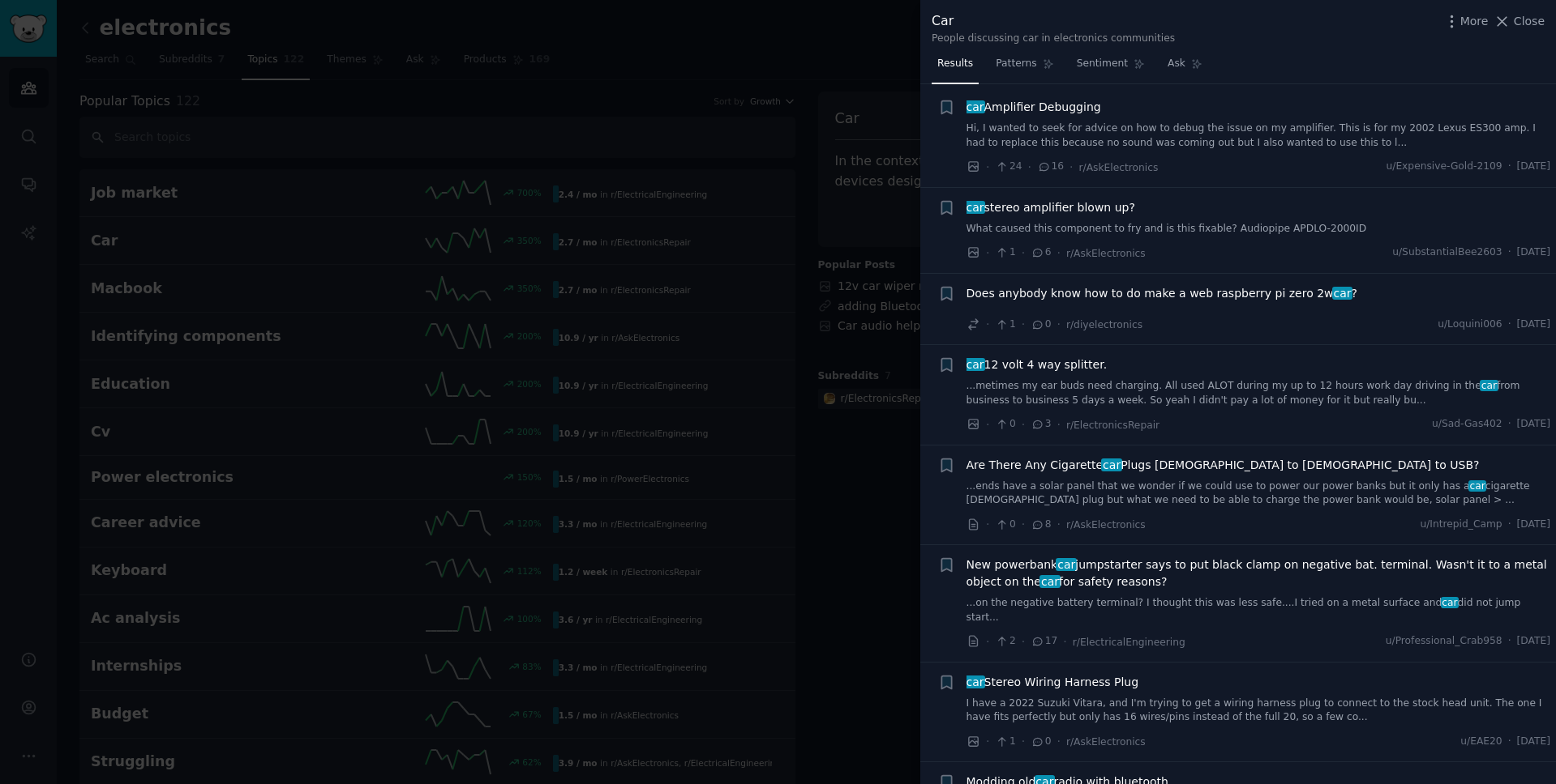
scroll to position [25, 0]
click at [1522, 24] on span "Close" at bounding box center [1528, 21] width 31 height 17
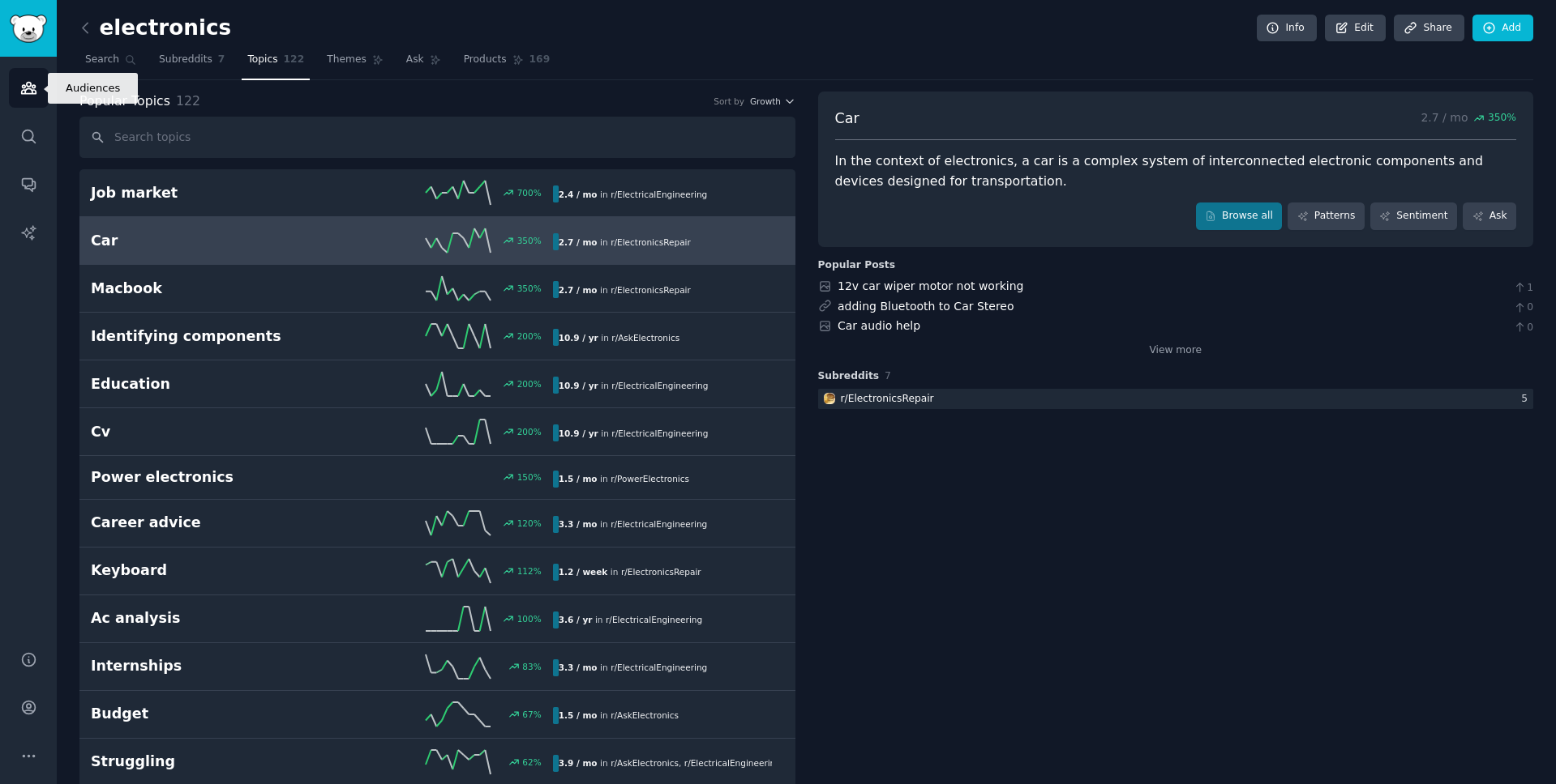
click at [33, 83] on icon "Sidebar" at bounding box center [28, 87] width 17 height 17
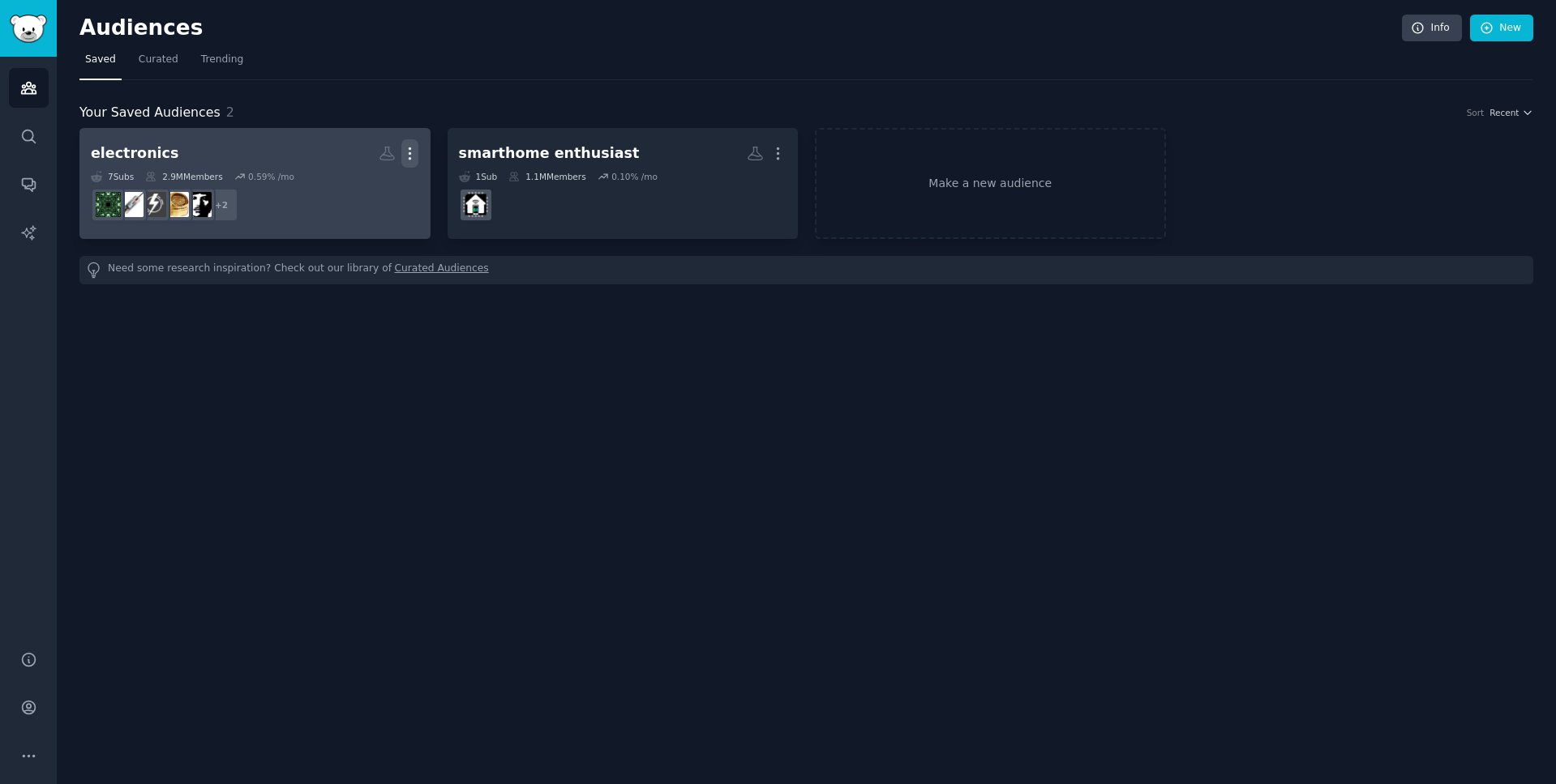
click at [413, 150] on icon "button" at bounding box center [409, 153] width 17 height 17
click at [362, 185] on p "Delete" at bounding box center [365, 187] width 38 height 17
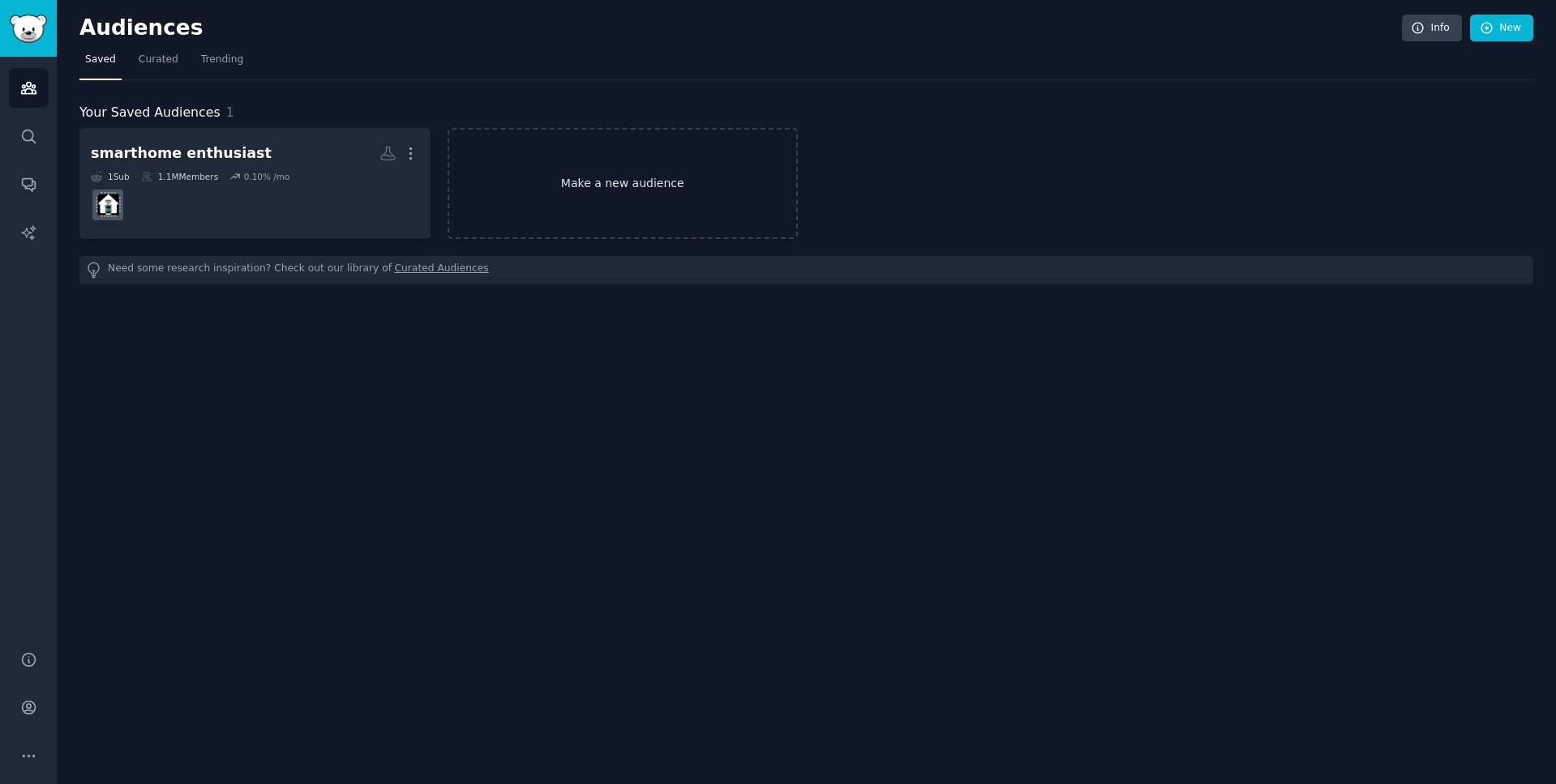
click at [616, 186] on link "Make a new audience" at bounding box center [623, 184] width 351 height 111
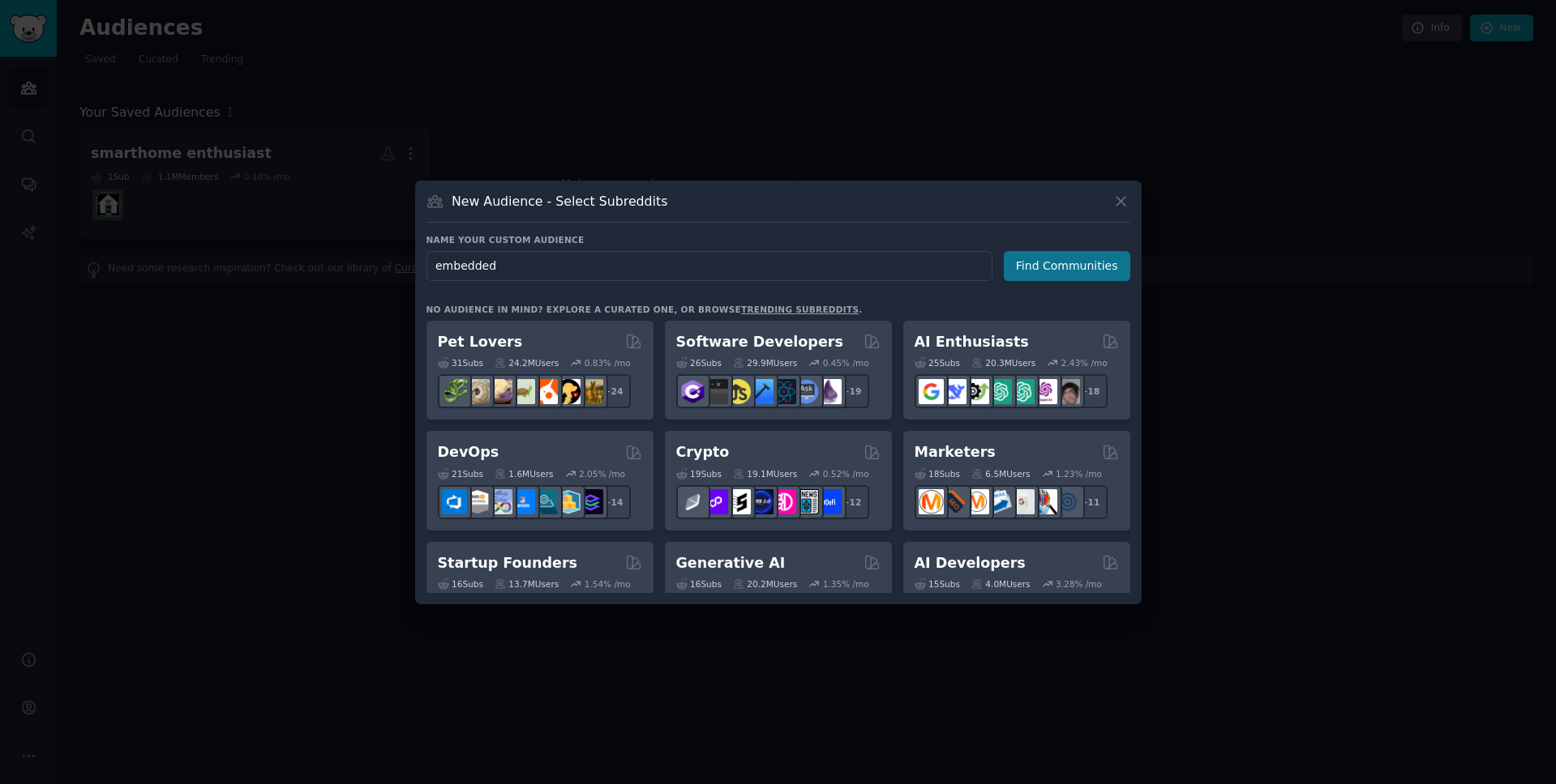
type input "embedded"
click at [1070, 277] on button "Find Communities" at bounding box center [1066, 266] width 126 height 30
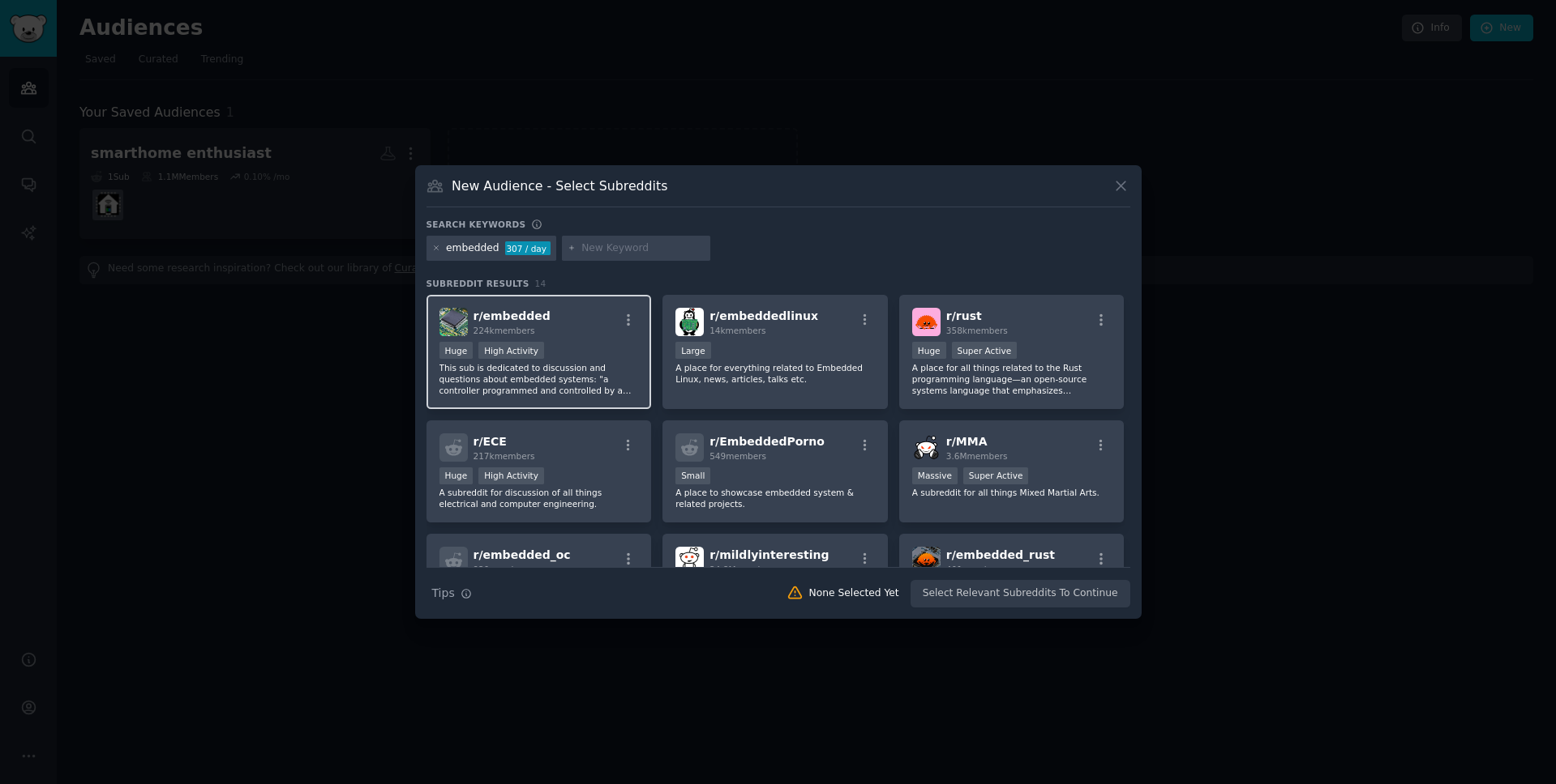
click at [593, 314] on div "r/ embedded 224k members" at bounding box center [538, 322] width 200 height 29
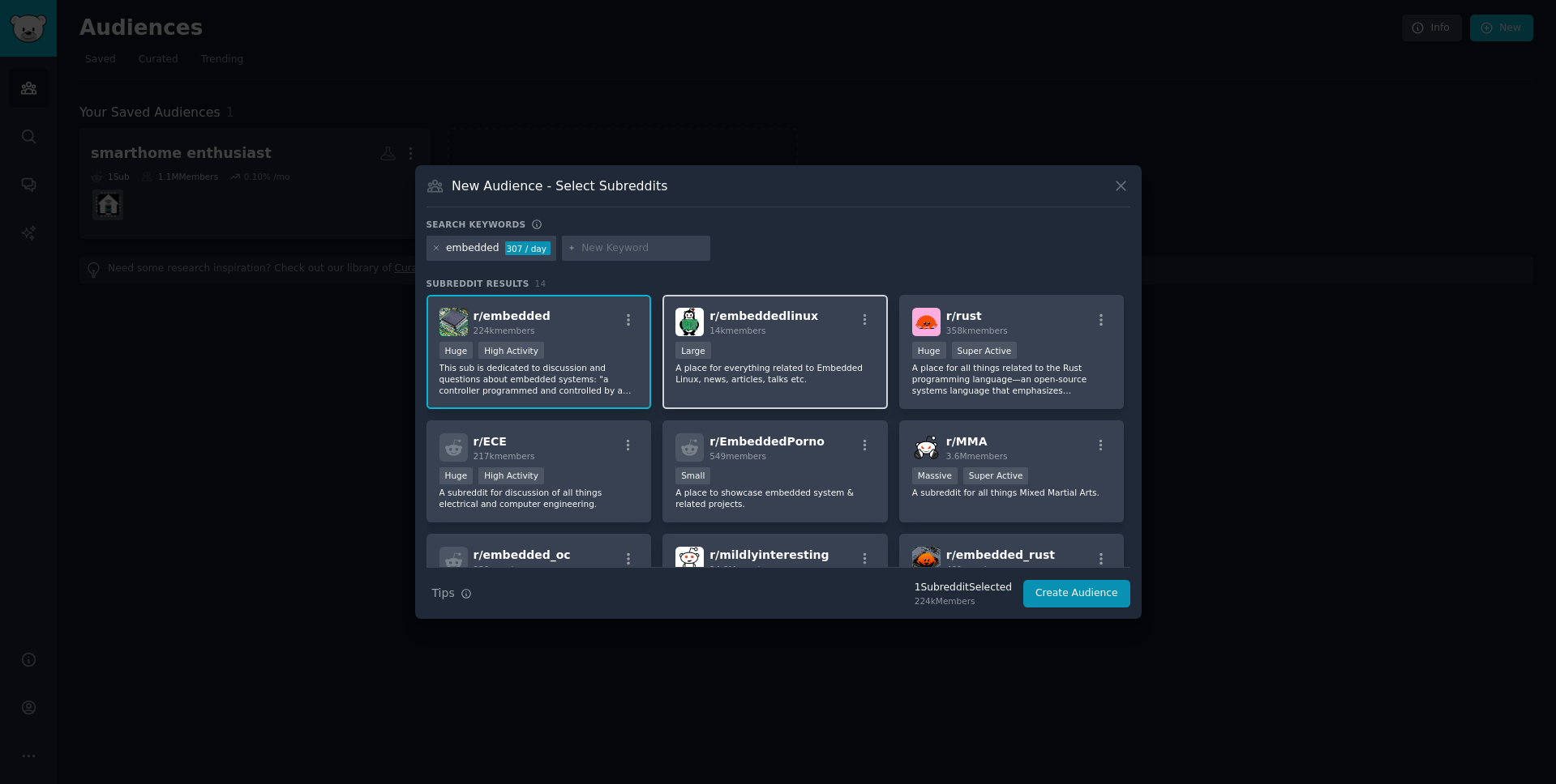
click at [825, 350] on div "10,000 - 100,000 members Large" at bounding box center [775, 352] width 200 height 20
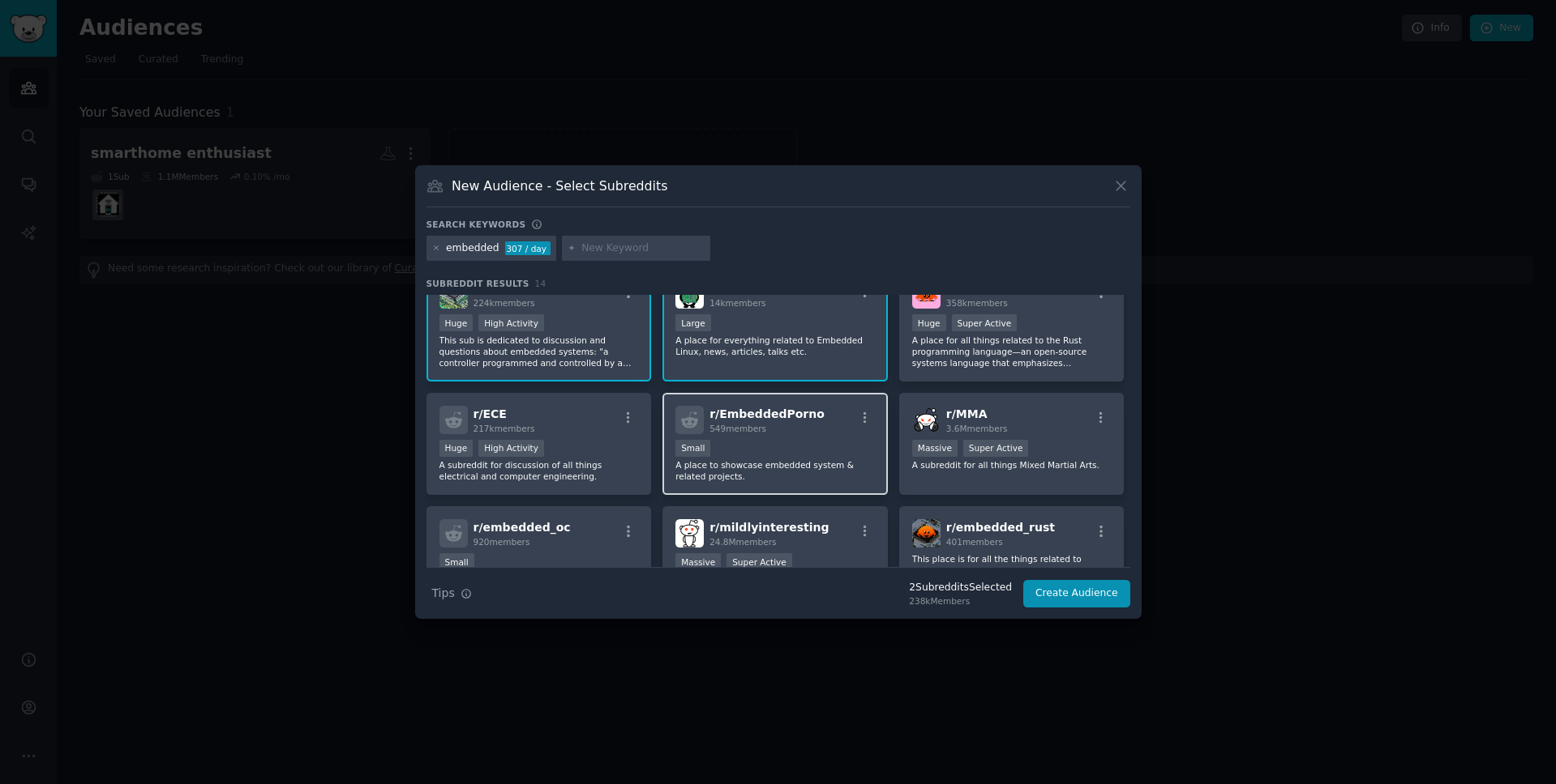
scroll to position [24, 0]
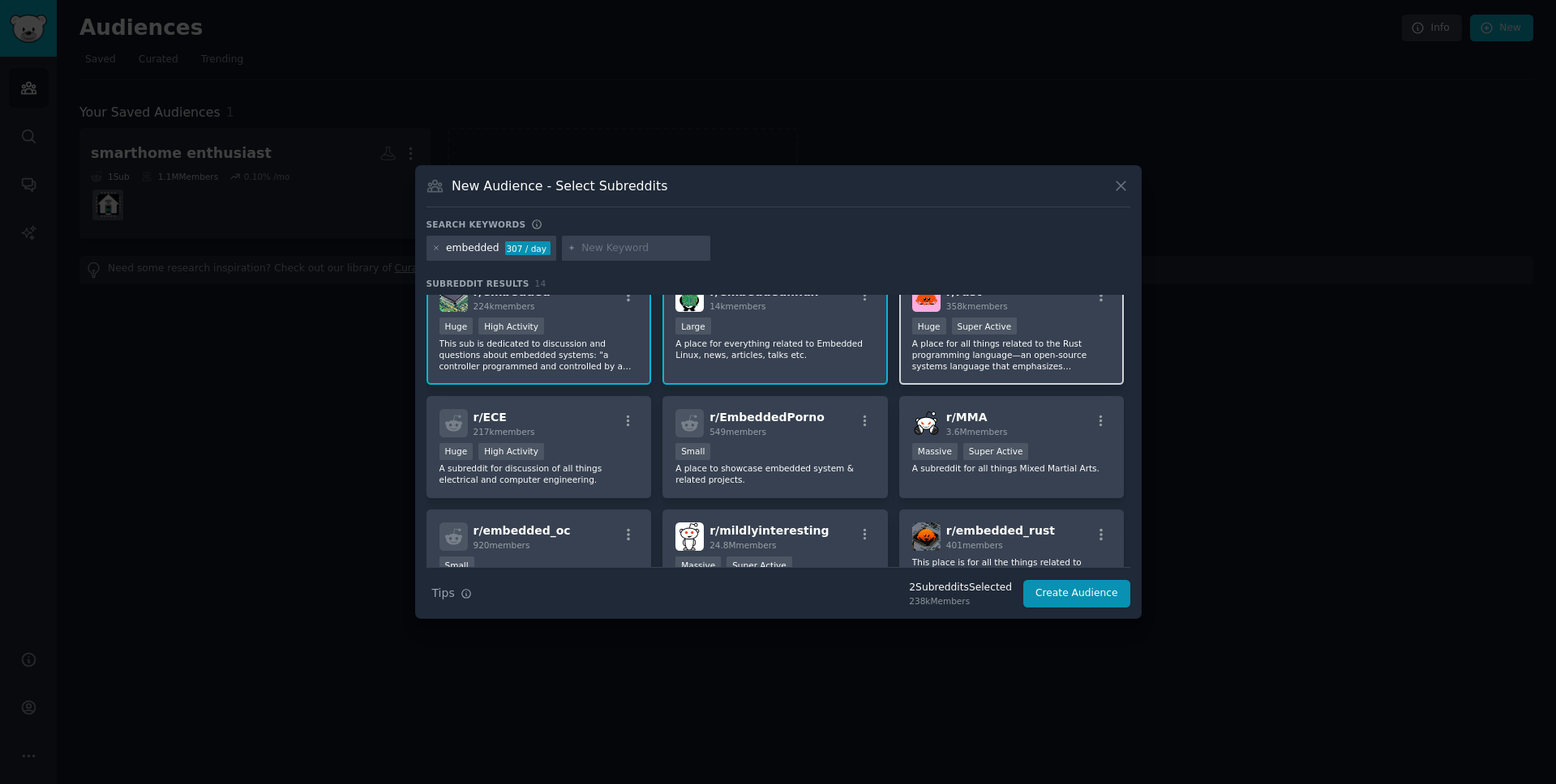
click at [1059, 320] on div ">= 95th percentile for submissions / day Huge Super Active" at bounding box center [1011, 327] width 200 height 20
click at [603, 444] on div "Huge High Activity" at bounding box center [538, 454] width 200 height 20
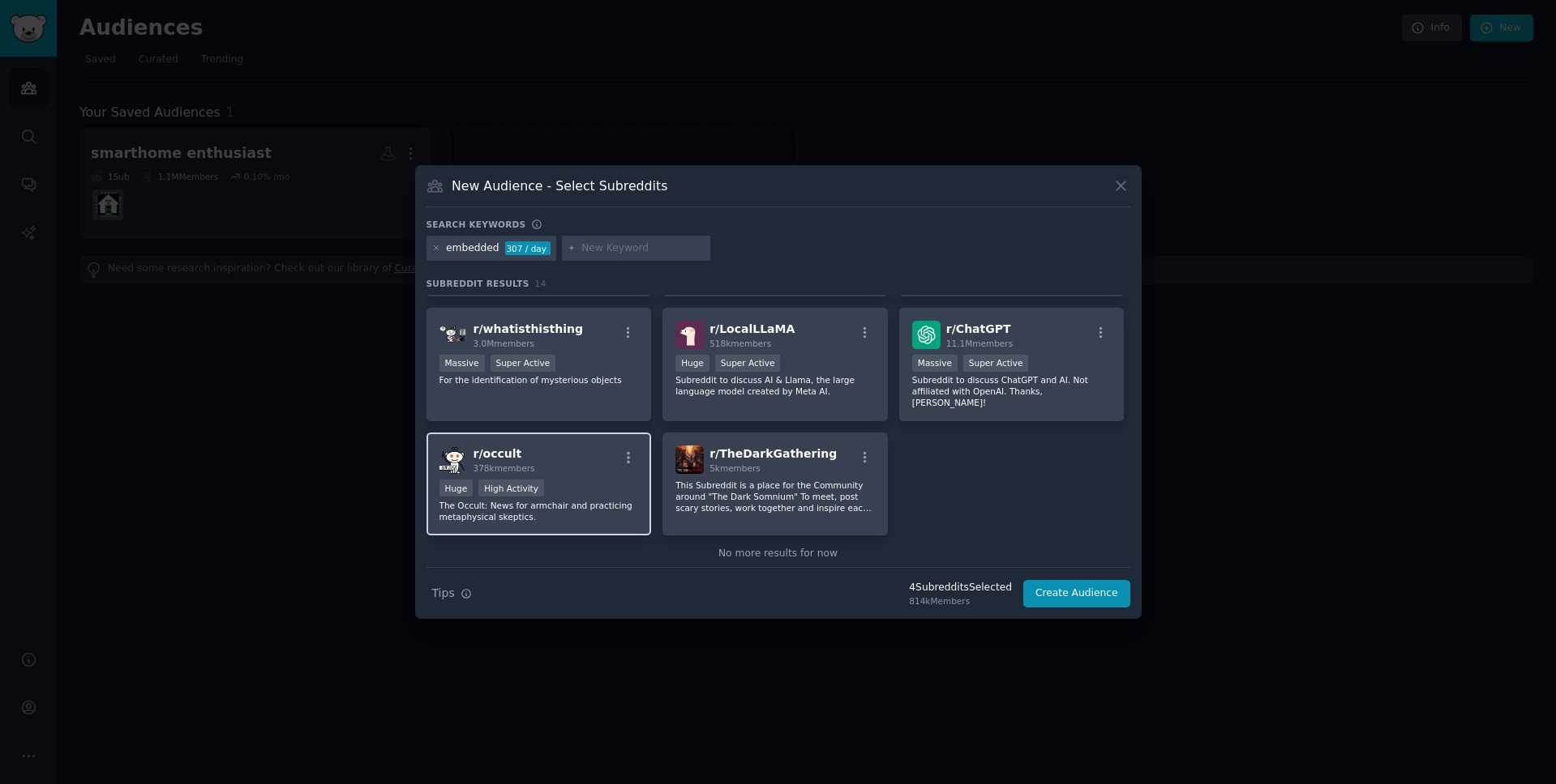
scroll to position [364, 0]
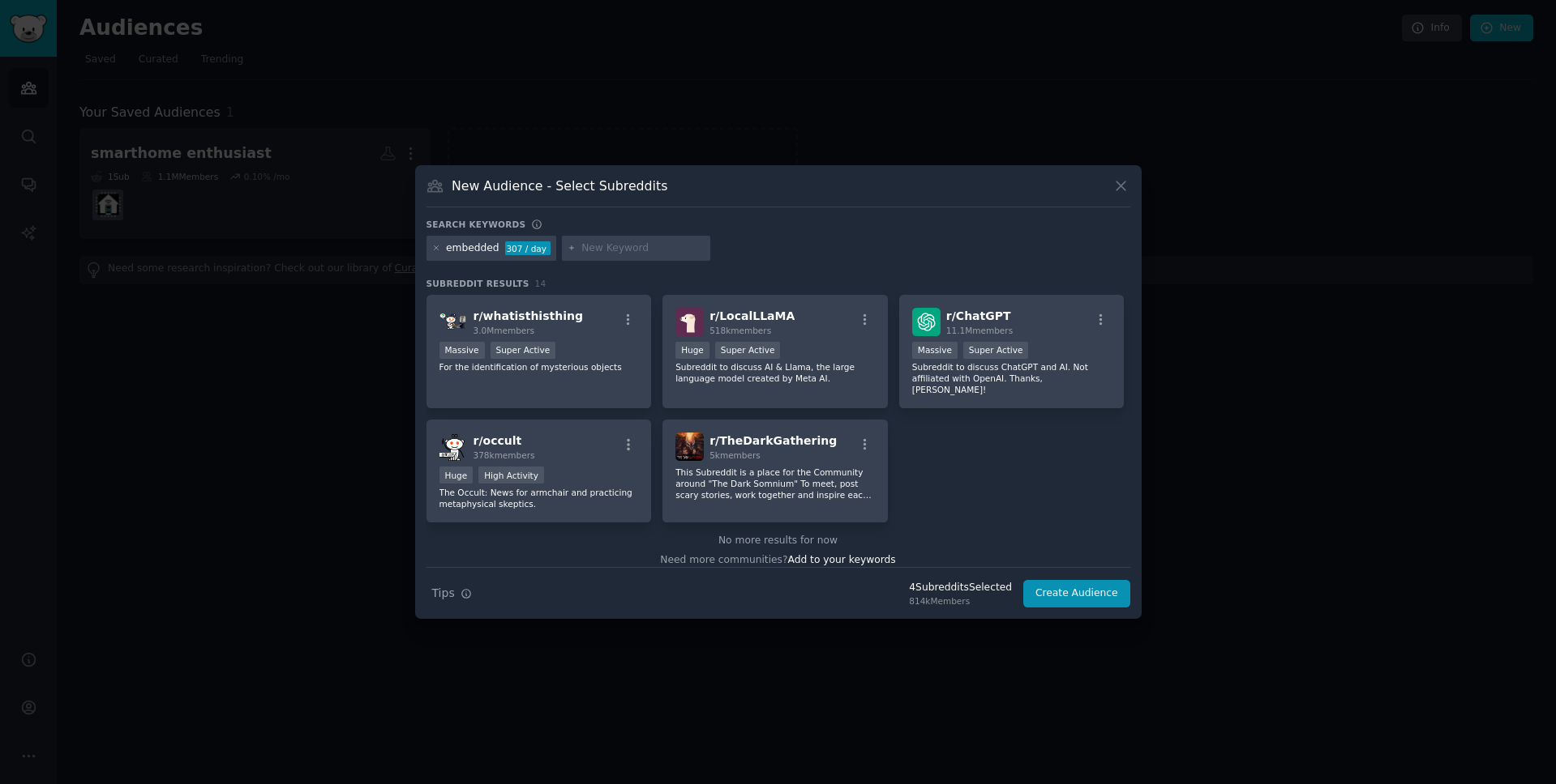
click at [640, 246] on input "text" at bounding box center [642, 248] width 123 height 15
type input "hardware"
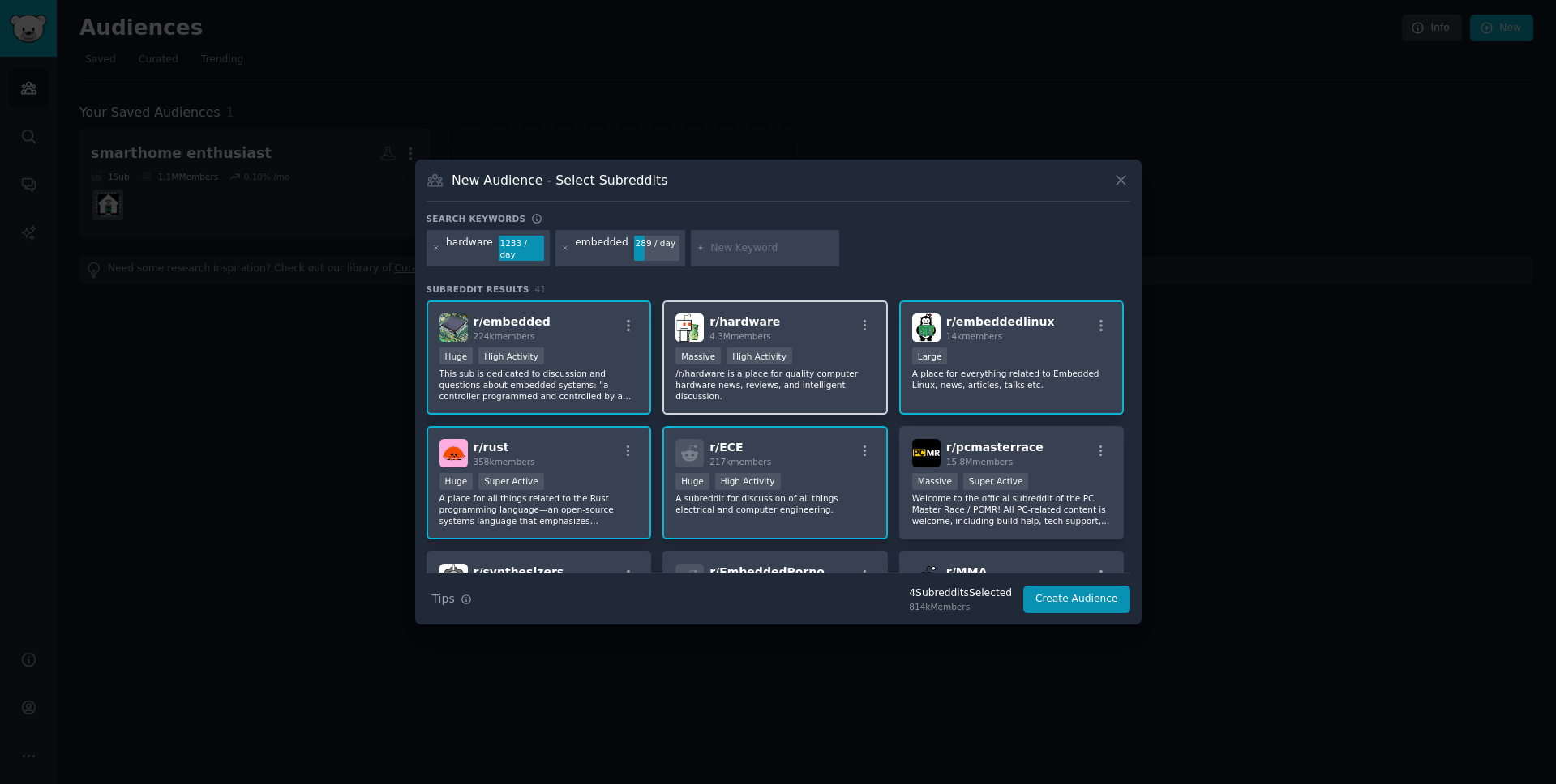
click at [738, 316] on span "r/ hardware" at bounding box center [744, 322] width 71 height 13
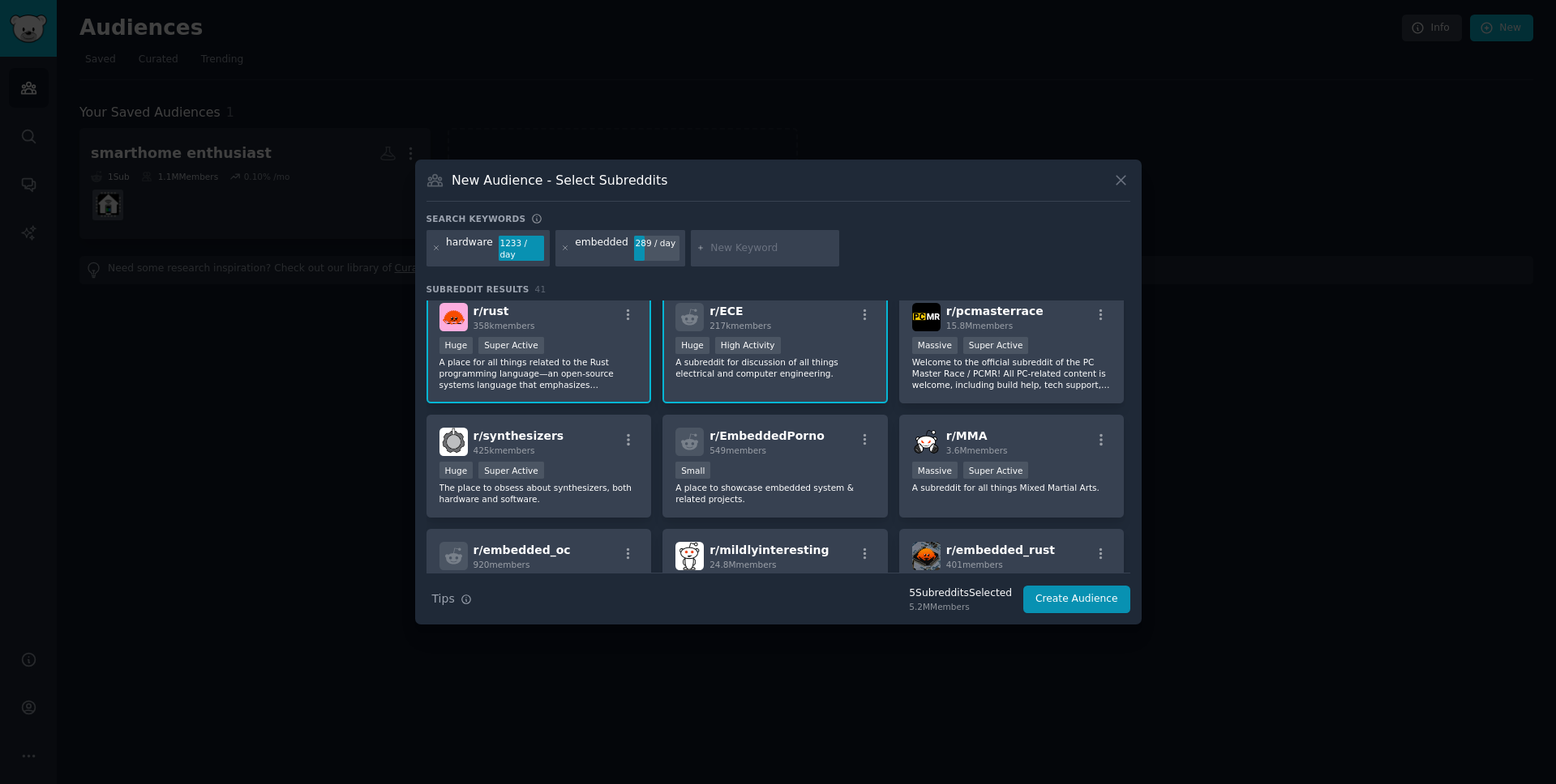
scroll to position [158, 0]
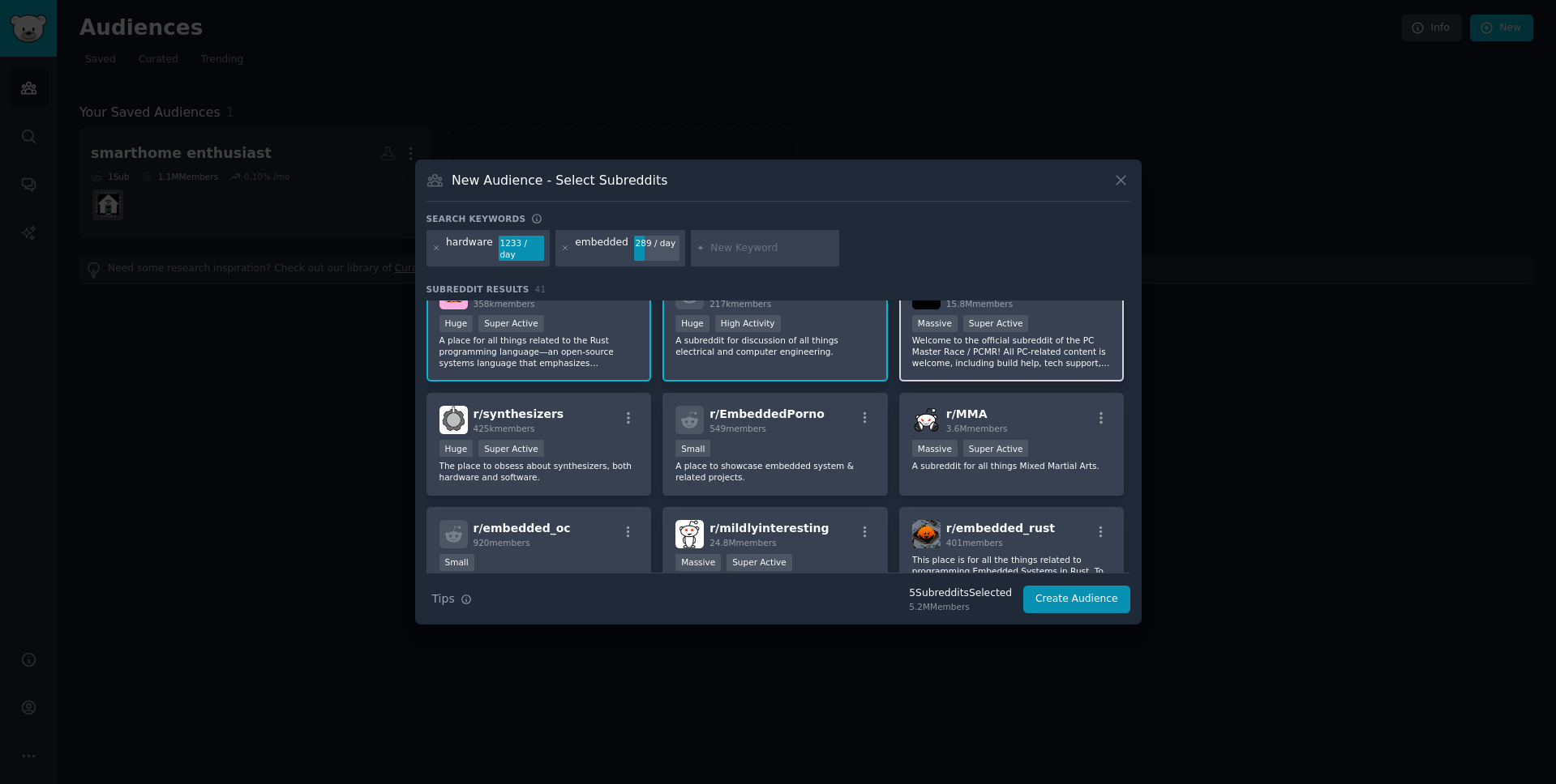
click at [964, 356] on p "Welcome to the official subreddit of the PC Master Race / PCMR! All PC-related …" at bounding box center [1011, 351] width 200 height 34
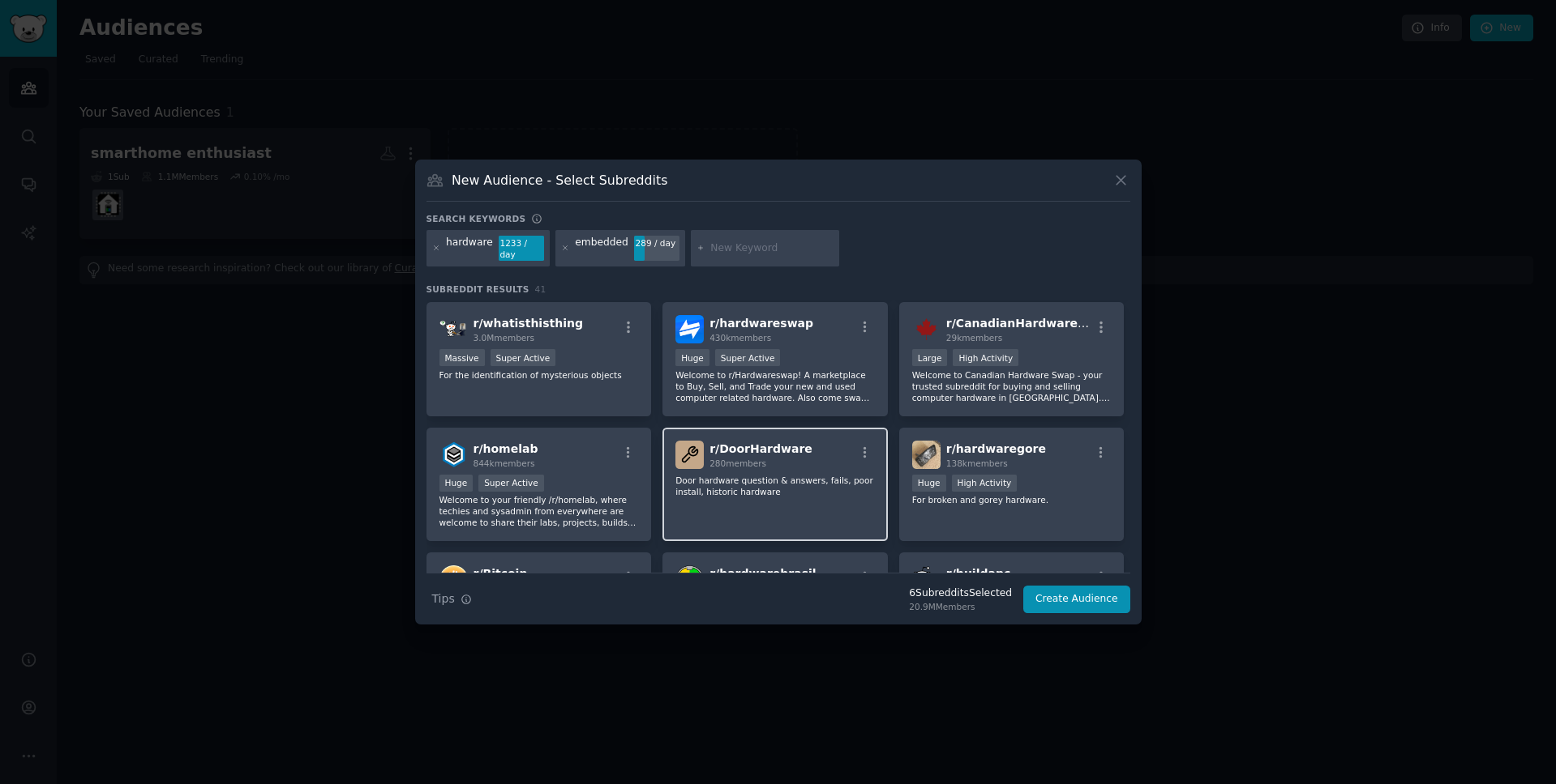
scroll to position [529, 0]
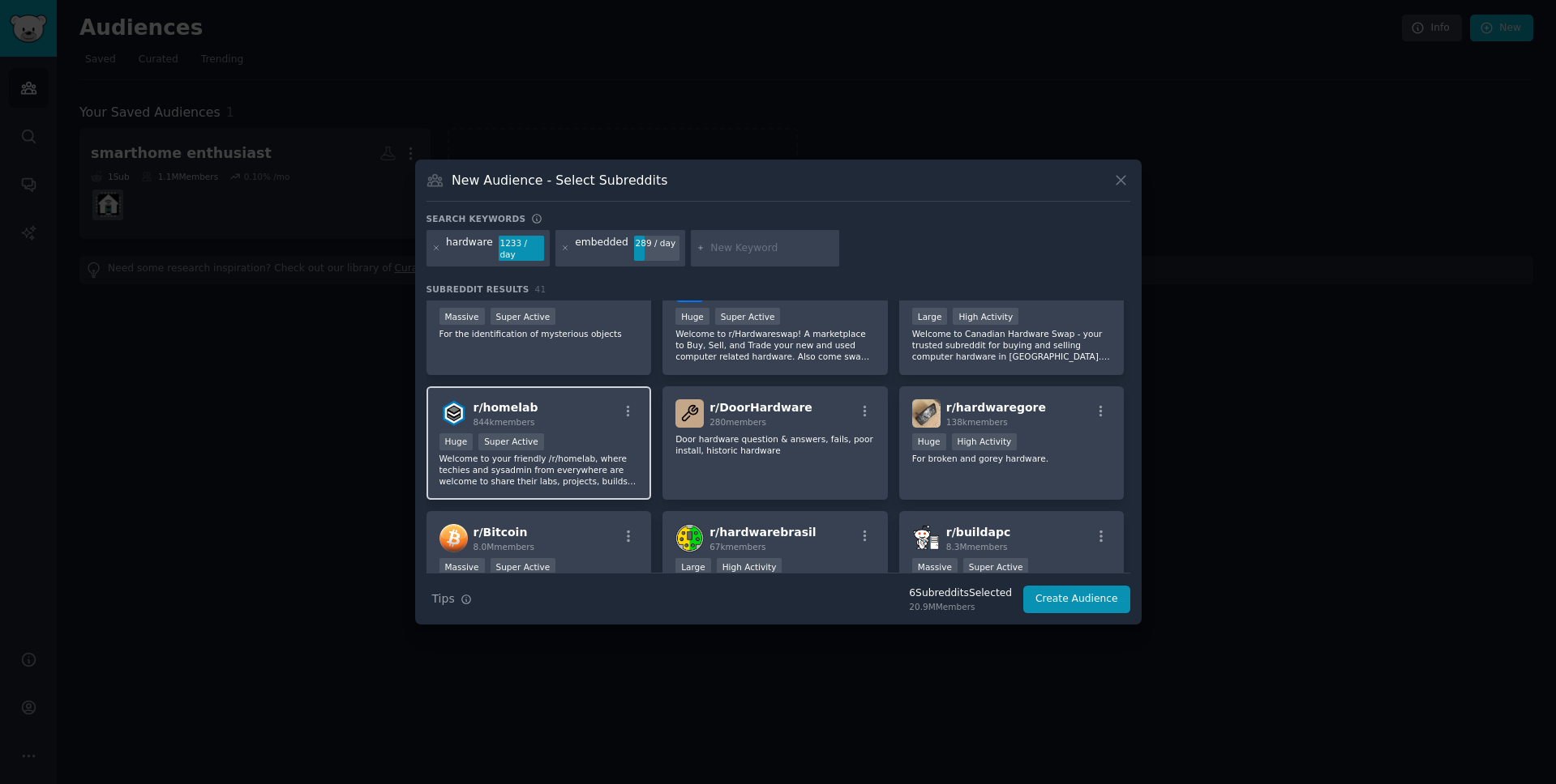
click at [598, 427] on div "r/ homelab 844k members Huge Super Active Welcome to your friendly /r/homelab, …" at bounding box center [538, 443] width 225 height 114
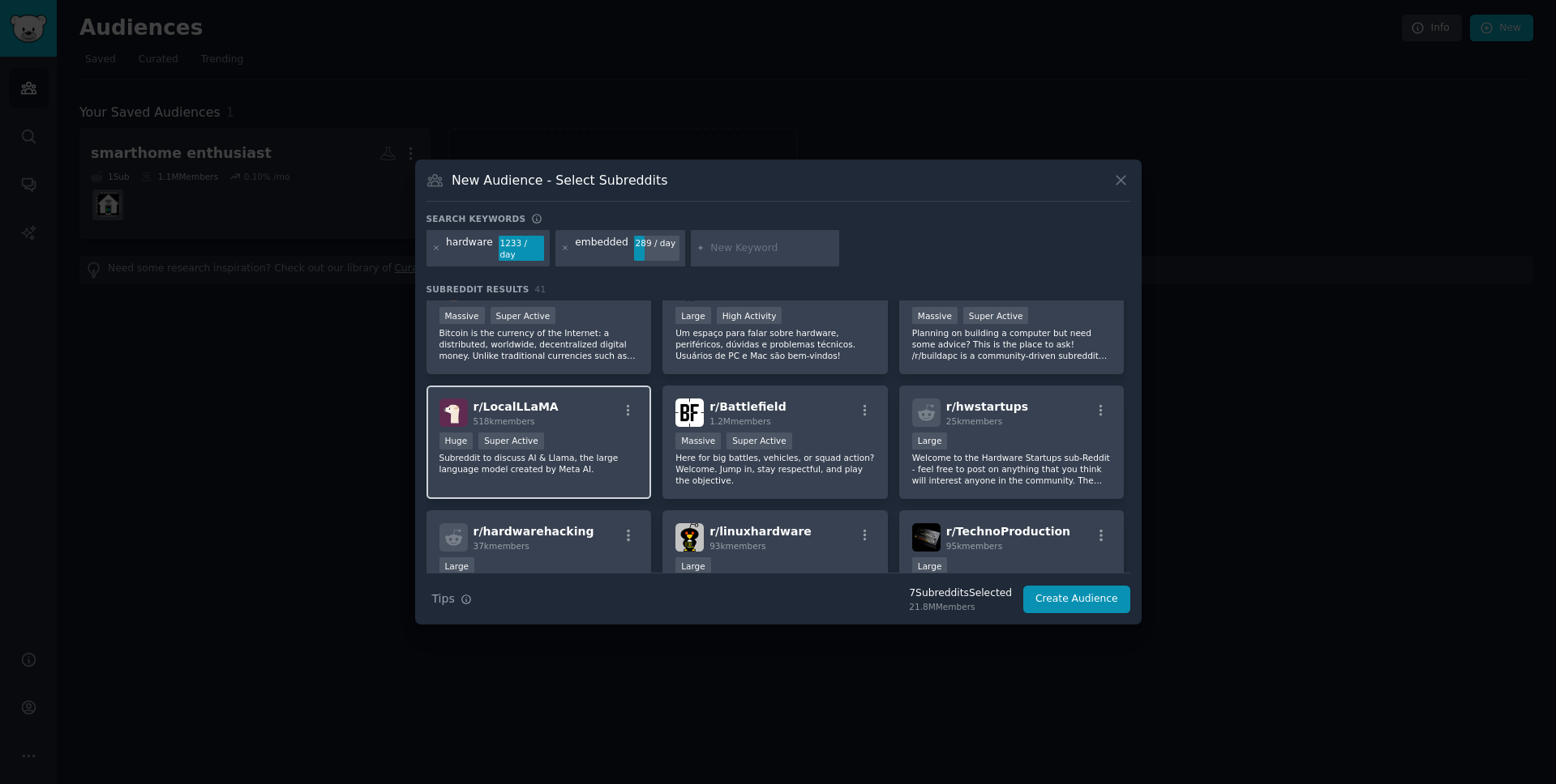
scroll to position [763, 0]
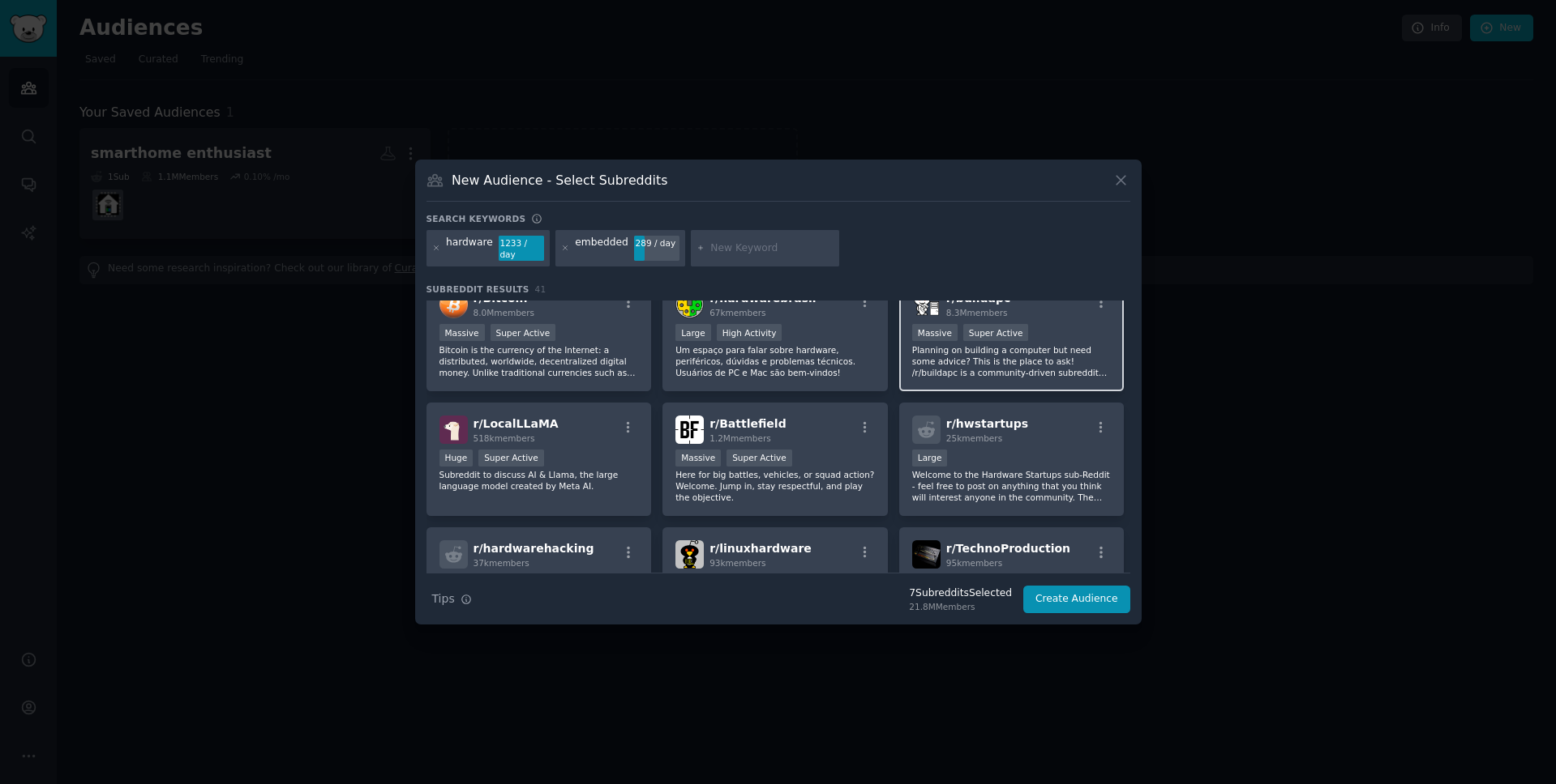
click at [951, 367] on p "Planning on building a computer but need some advice? This is the place to ask!…" at bounding box center [1011, 361] width 200 height 34
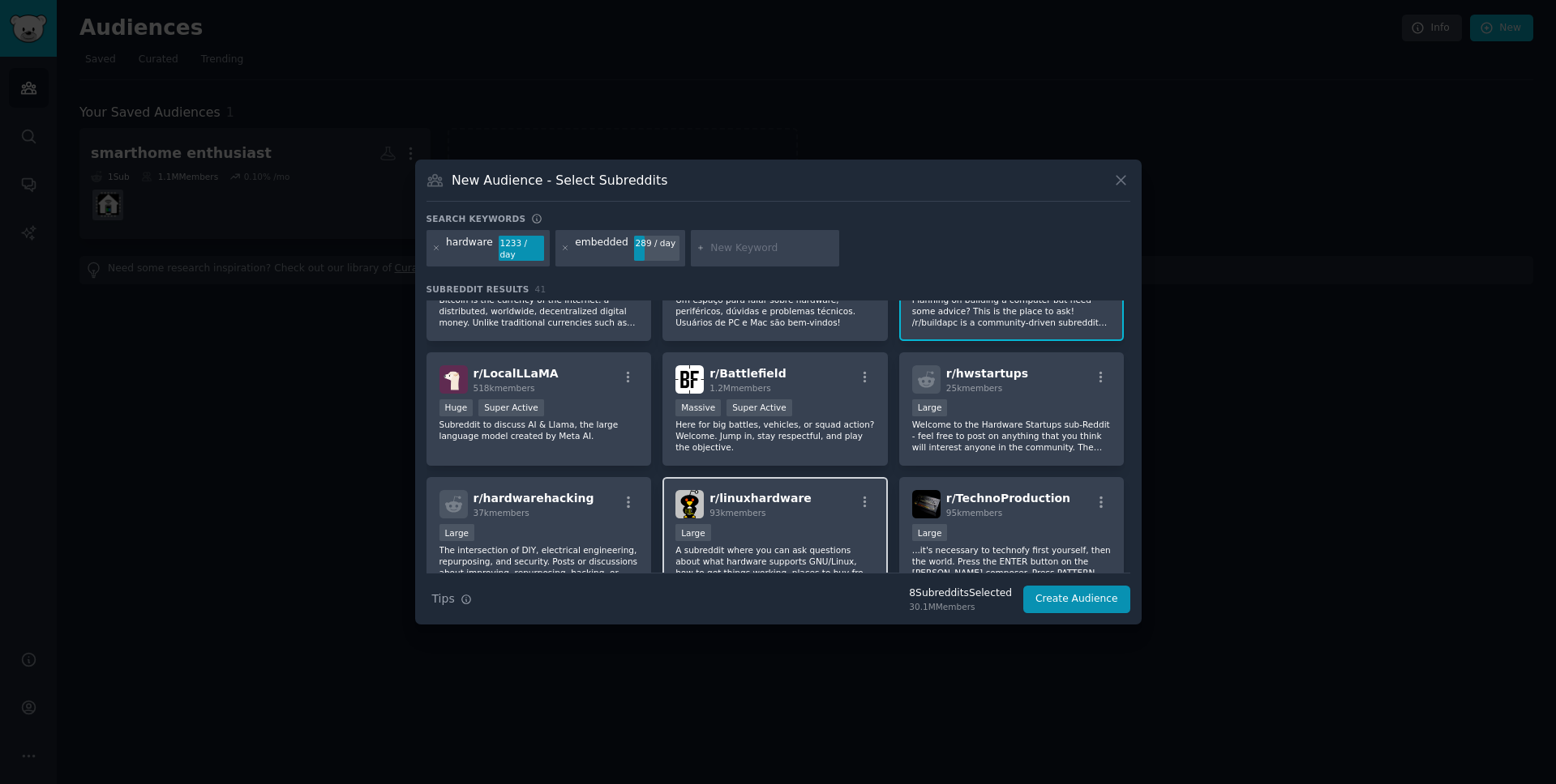
click at [813, 490] on div "r/ linuxhardware 93k members" at bounding box center [775, 504] width 200 height 29
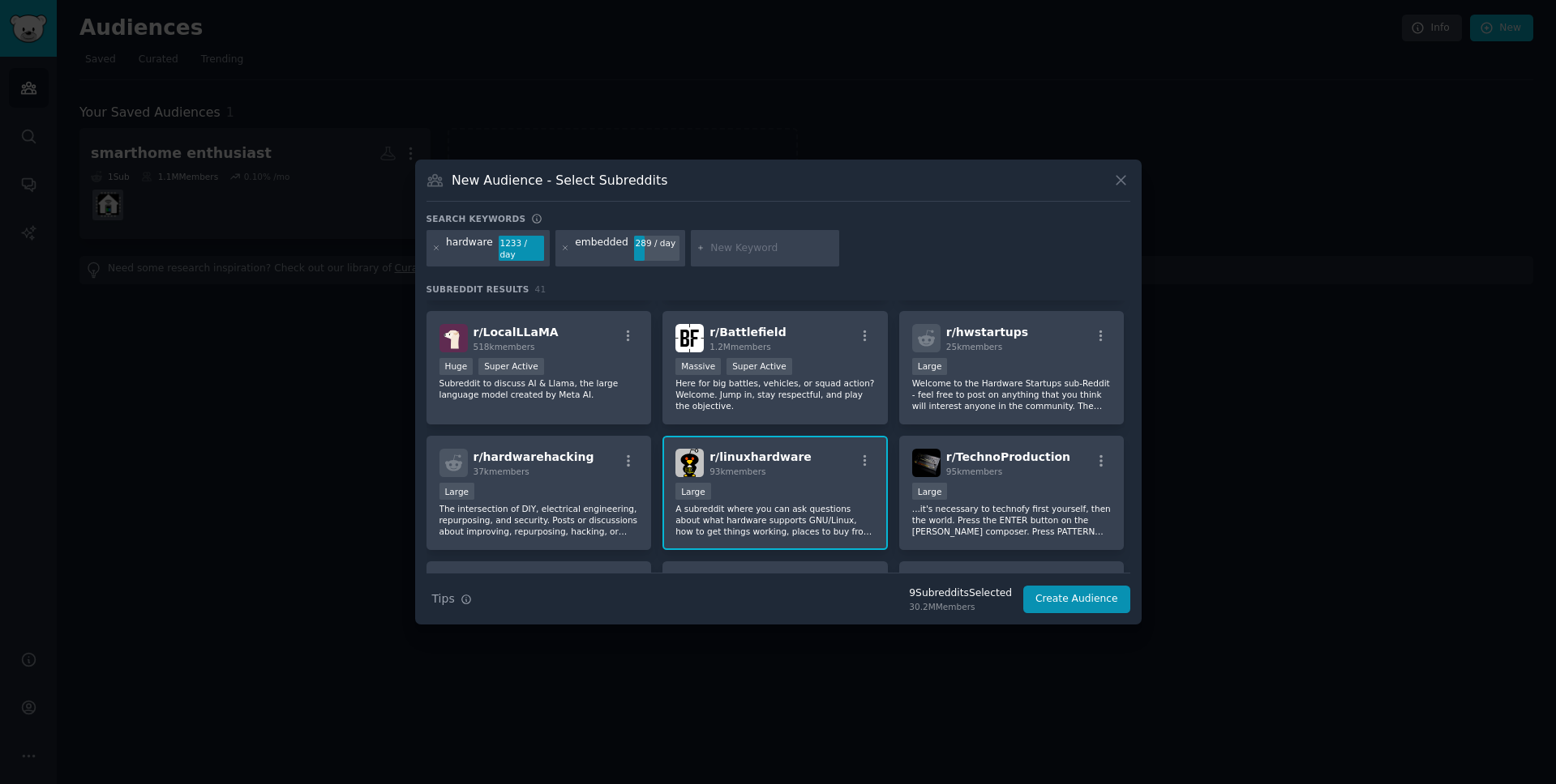
scroll to position [896, 0]
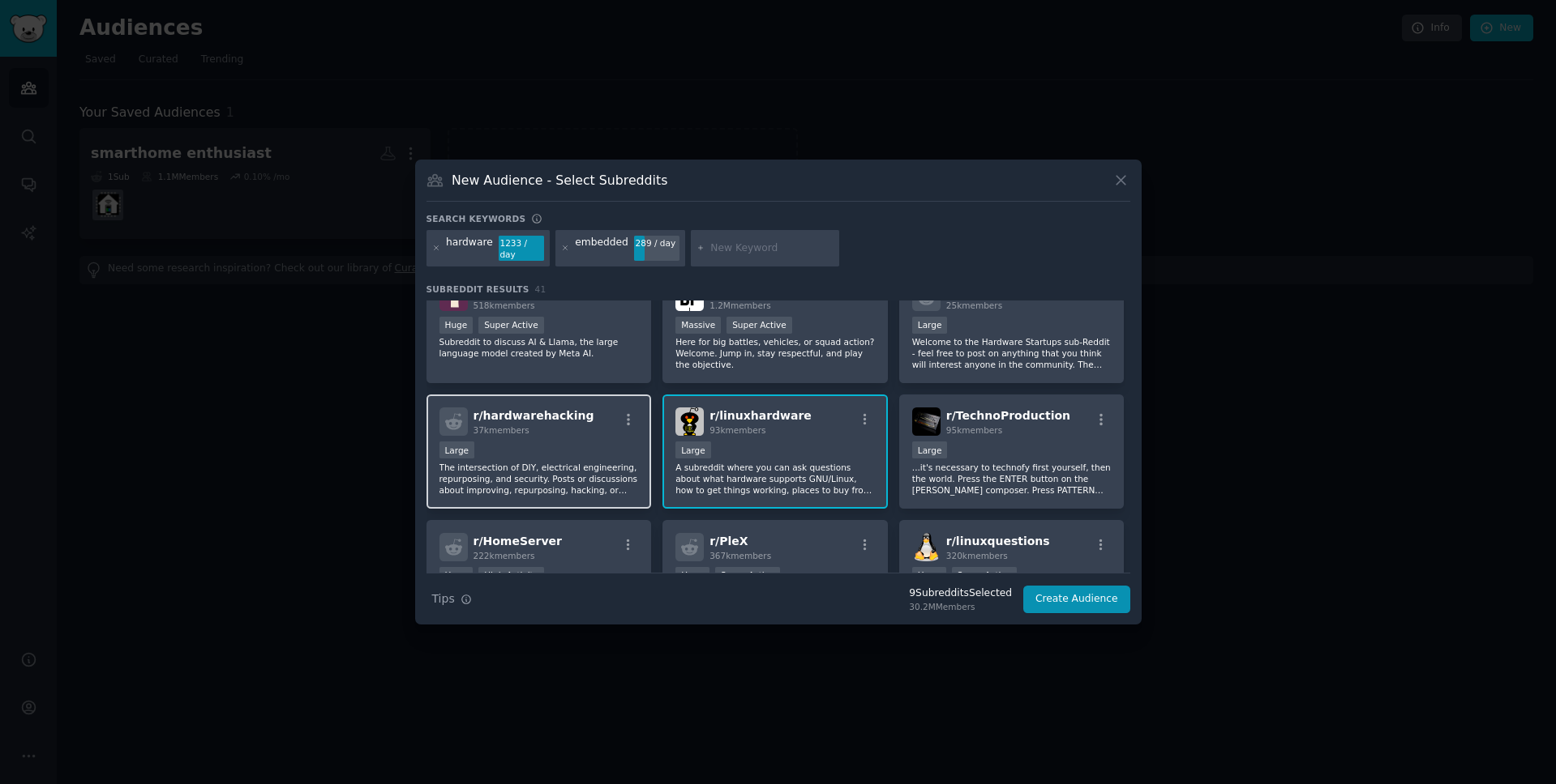
click at [581, 442] on div "Large" at bounding box center [538, 452] width 200 height 20
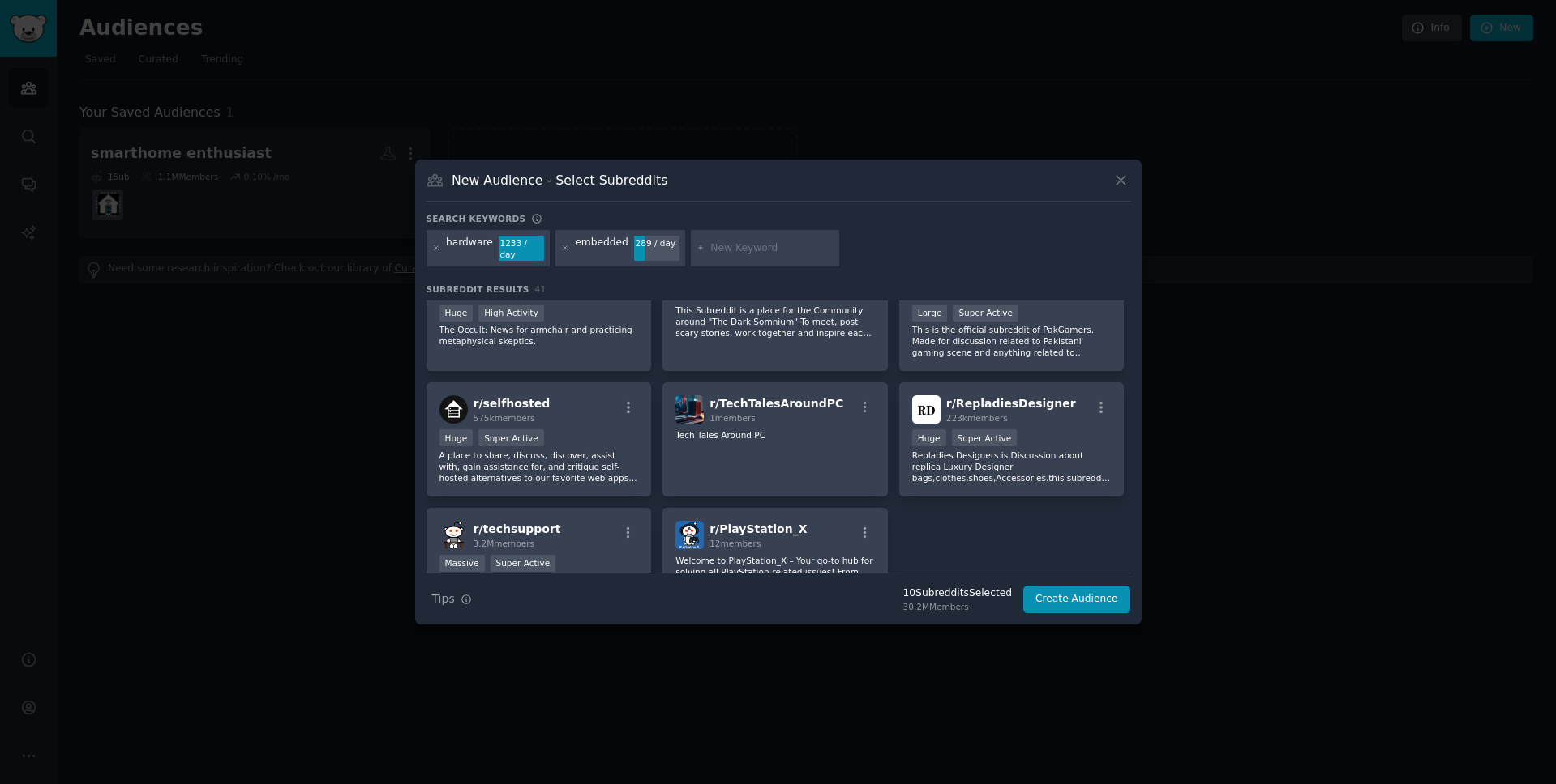
scroll to position [1513, 0]
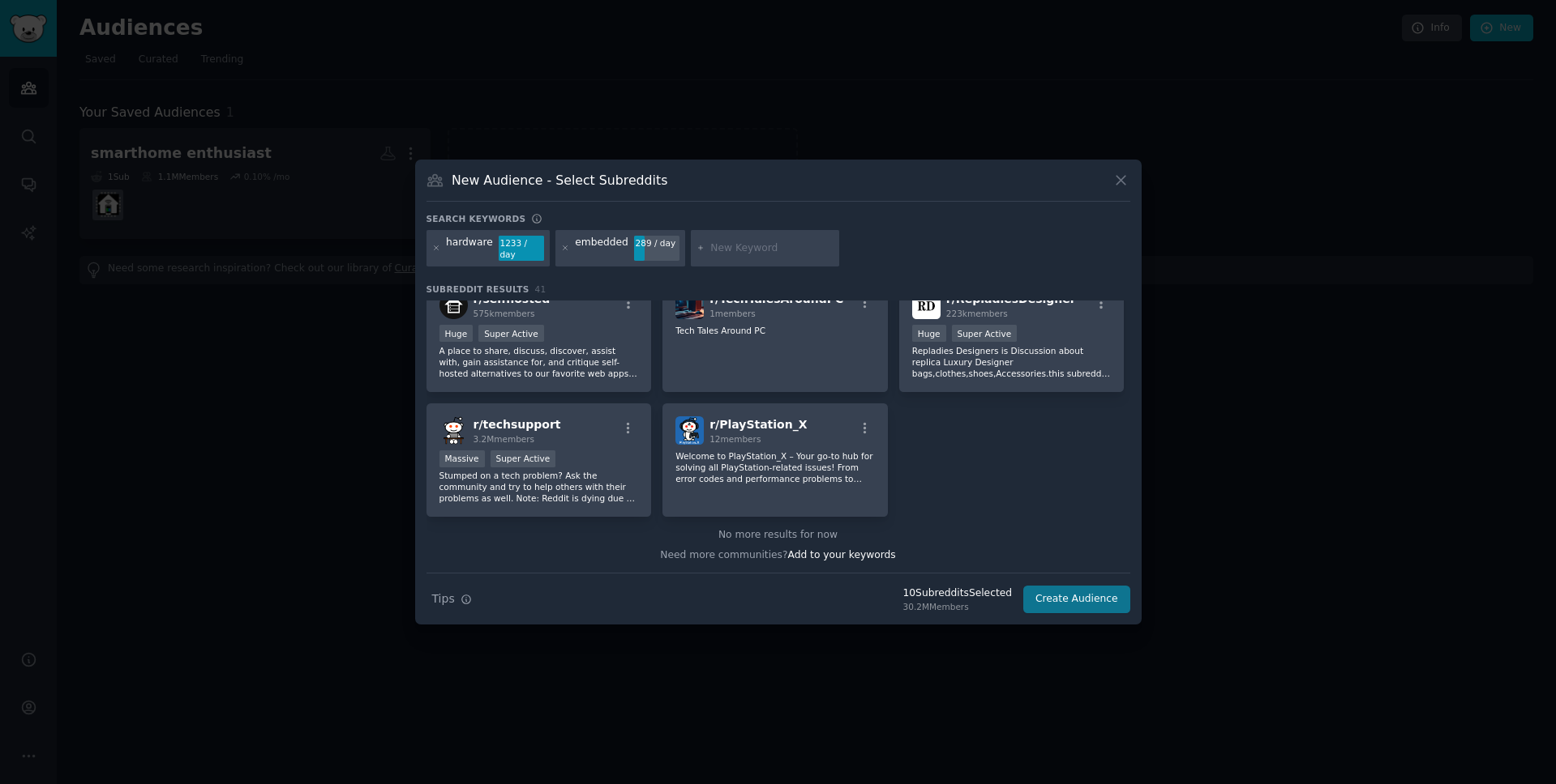
click at [1051, 595] on button "Create Audience" at bounding box center [1076, 599] width 107 height 28
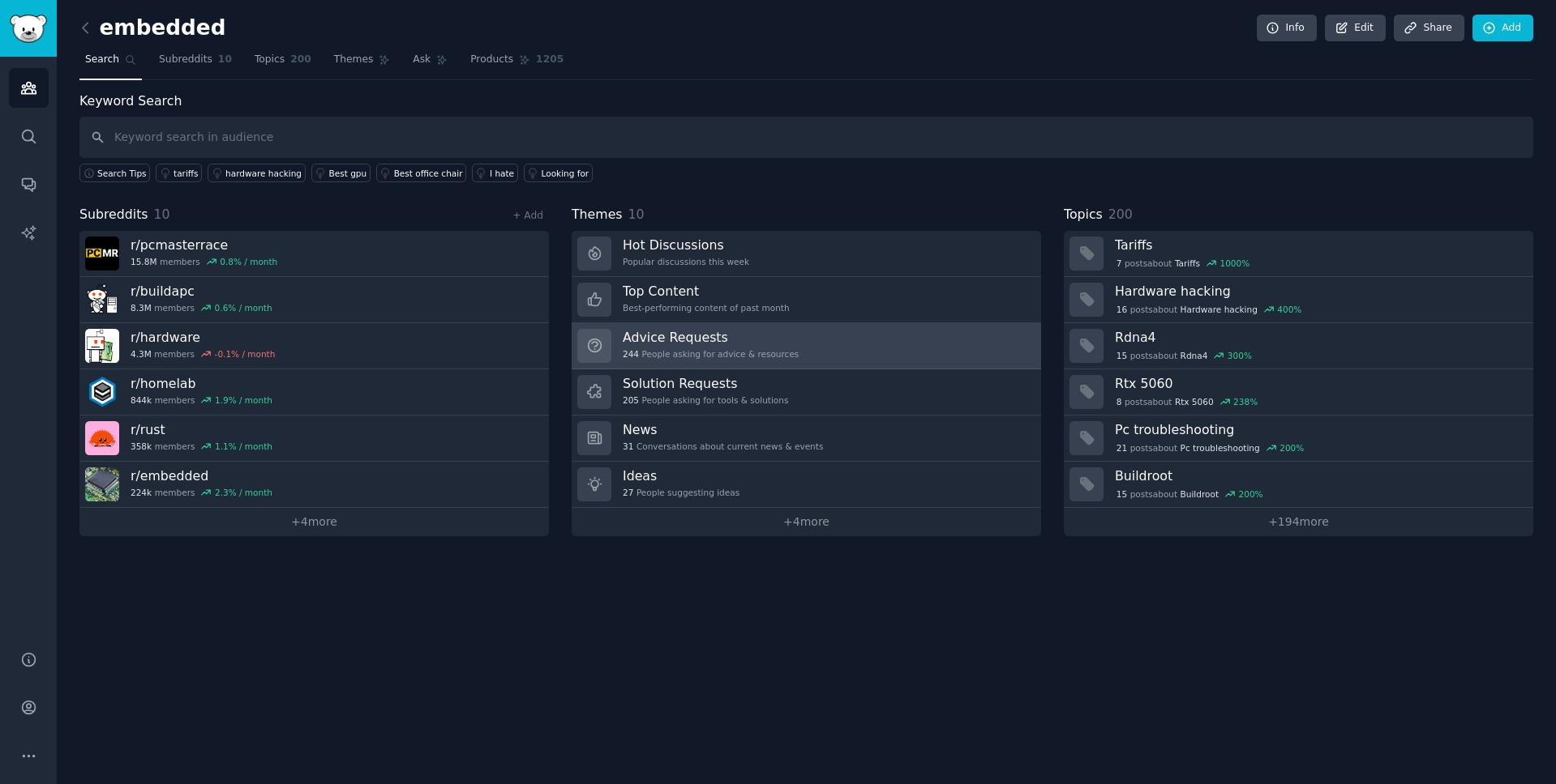
click at [819, 355] on link "Advice Requests 244 People asking for advice & resources" at bounding box center [806, 346] width 470 height 47
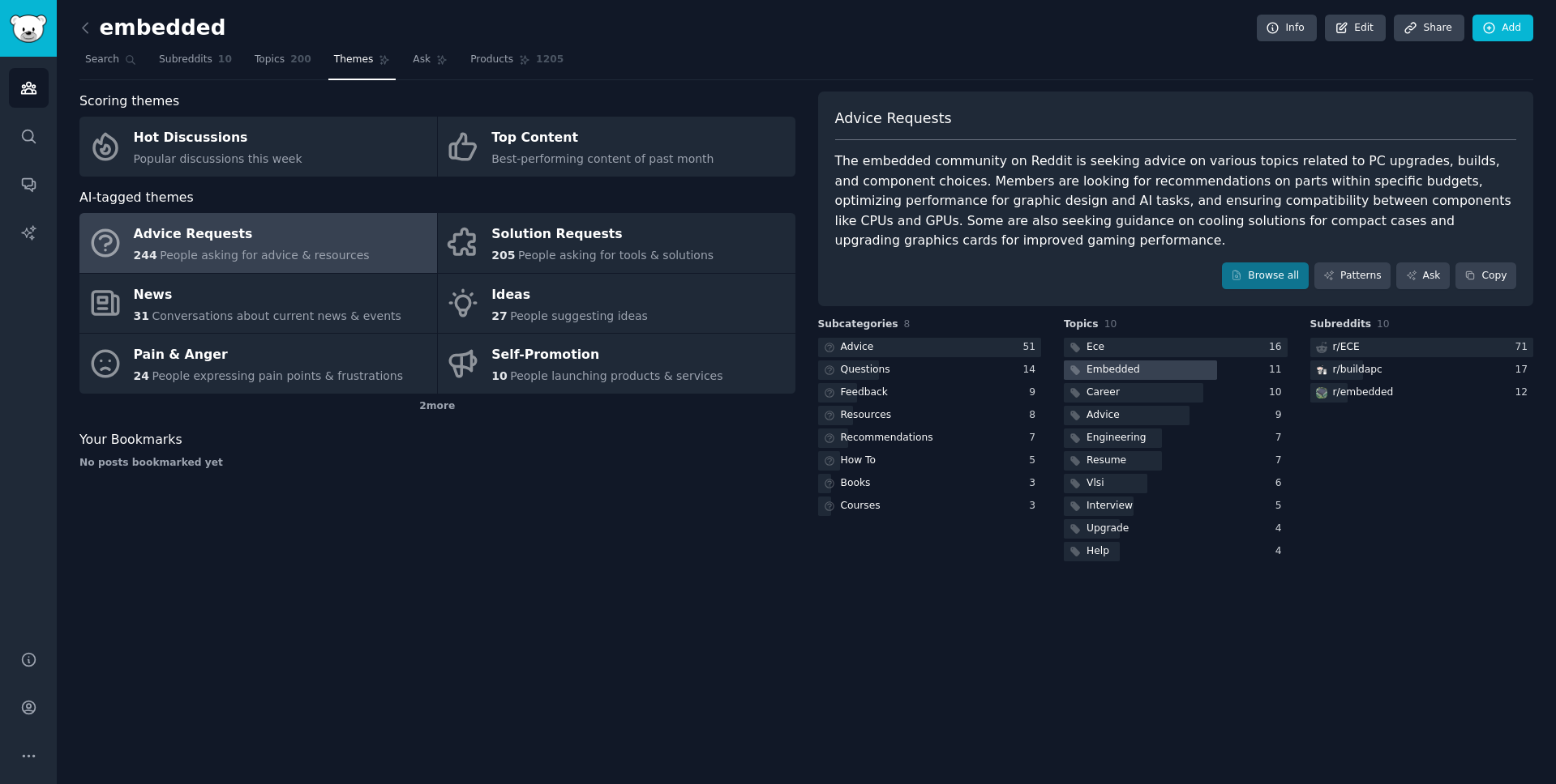
click at [1100, 372] on div "Embedded" at bounding box center [1113, 370] width 54 height 15
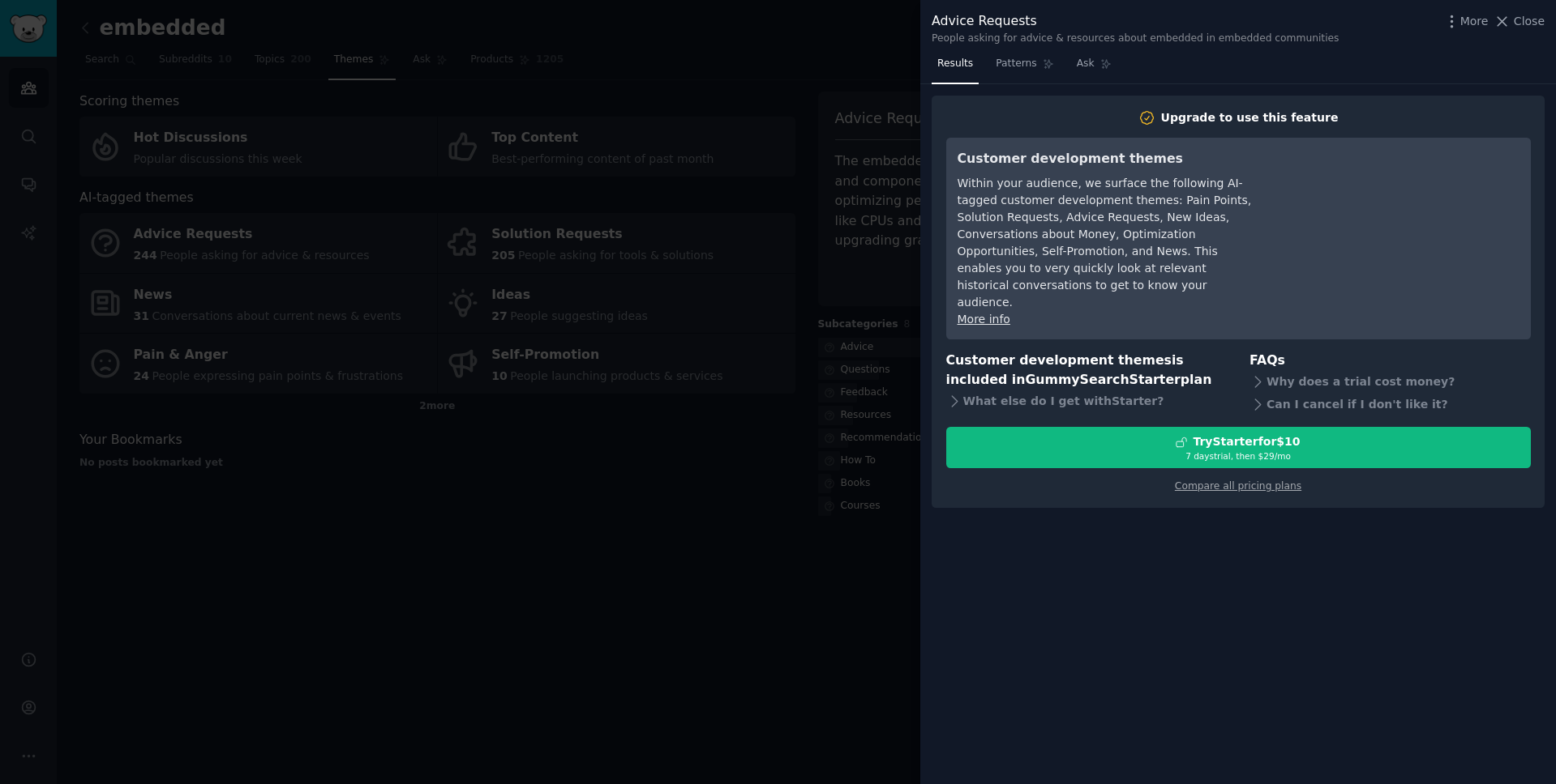
click at [887, 53] on div at bounding box center [778, 392] width 1556 height 784
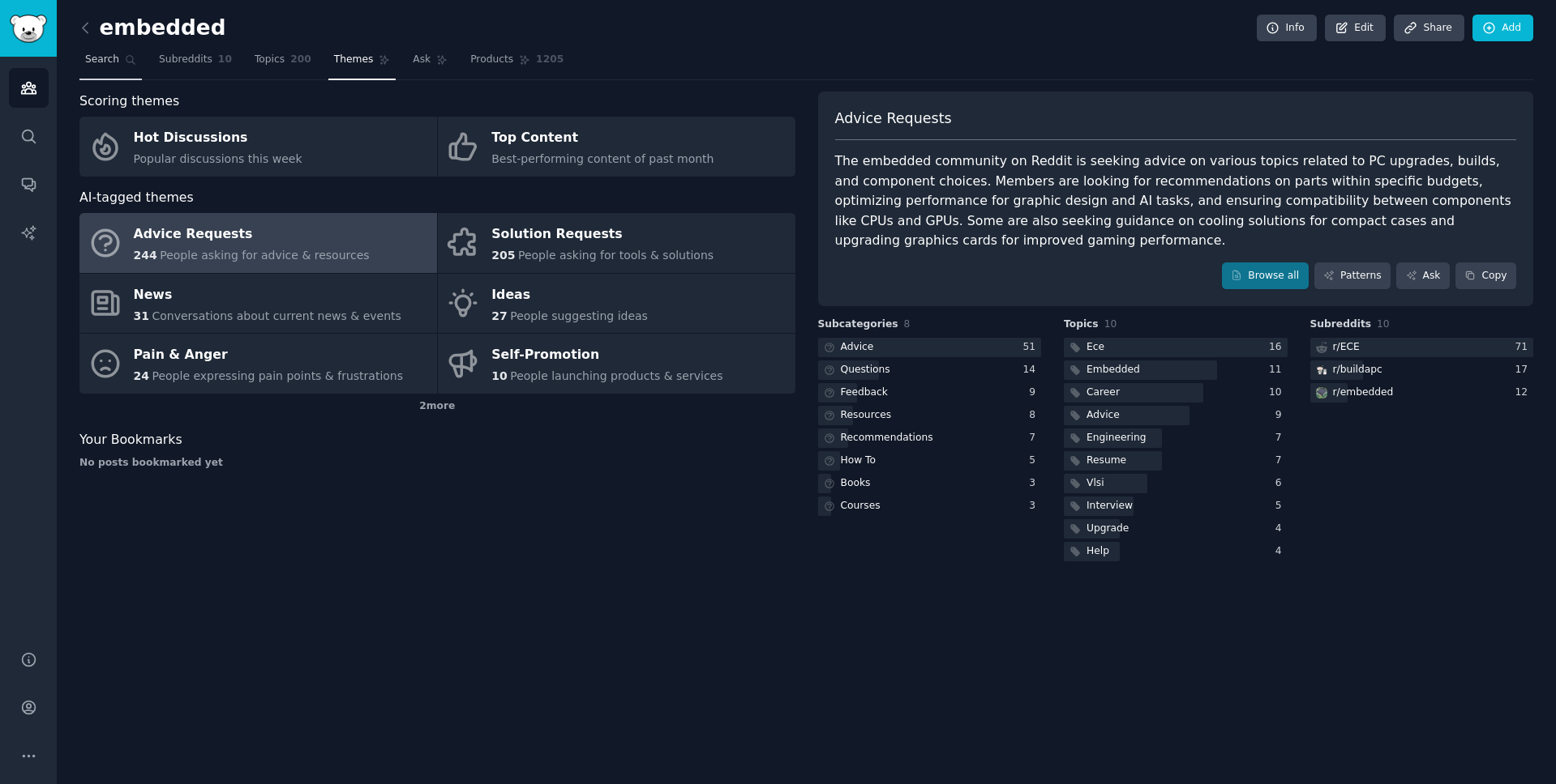
click at [119, 61] on link "Search" at bounding box center [110, 63] width 63 height 33
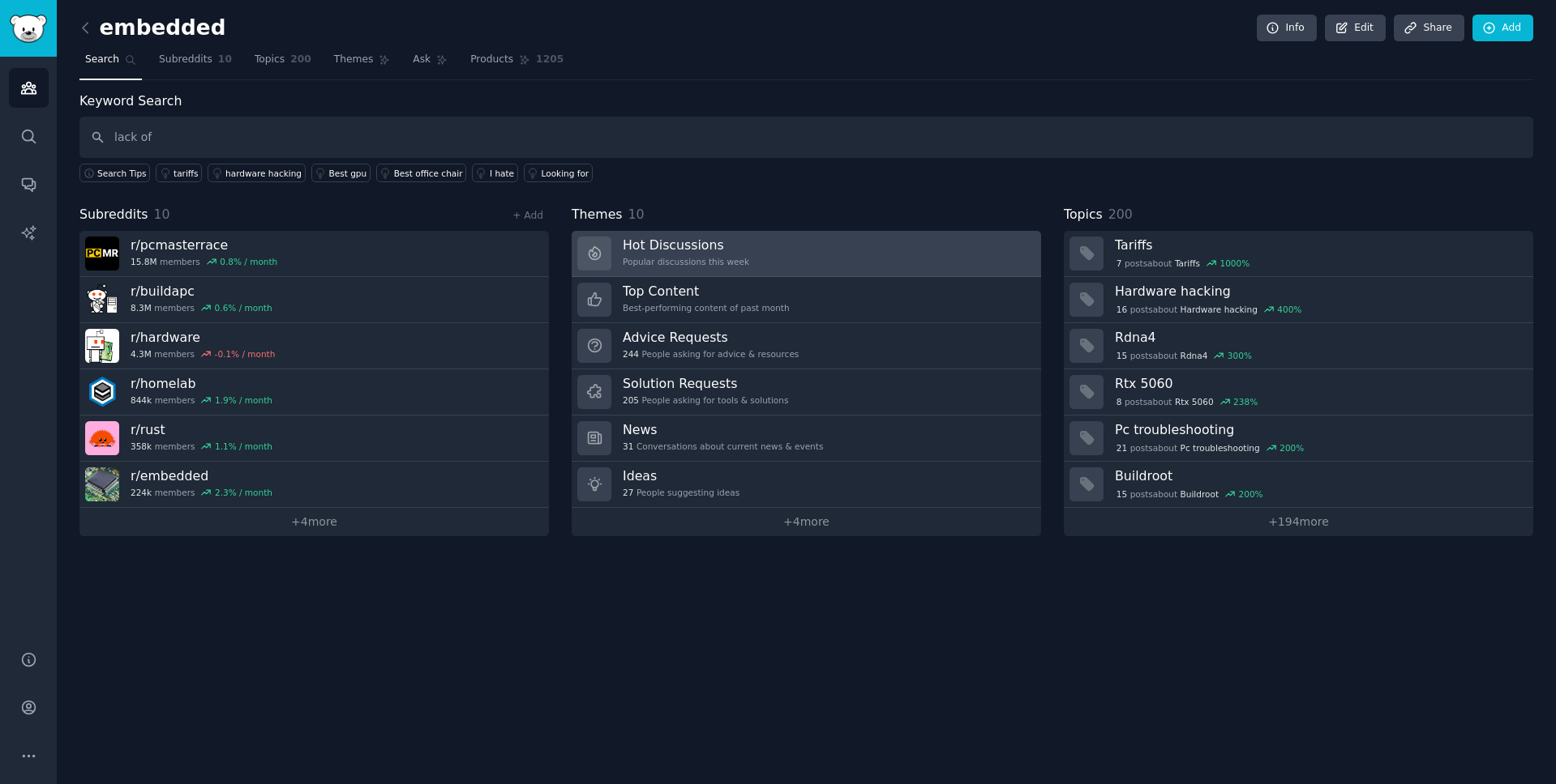
type input "lack of"
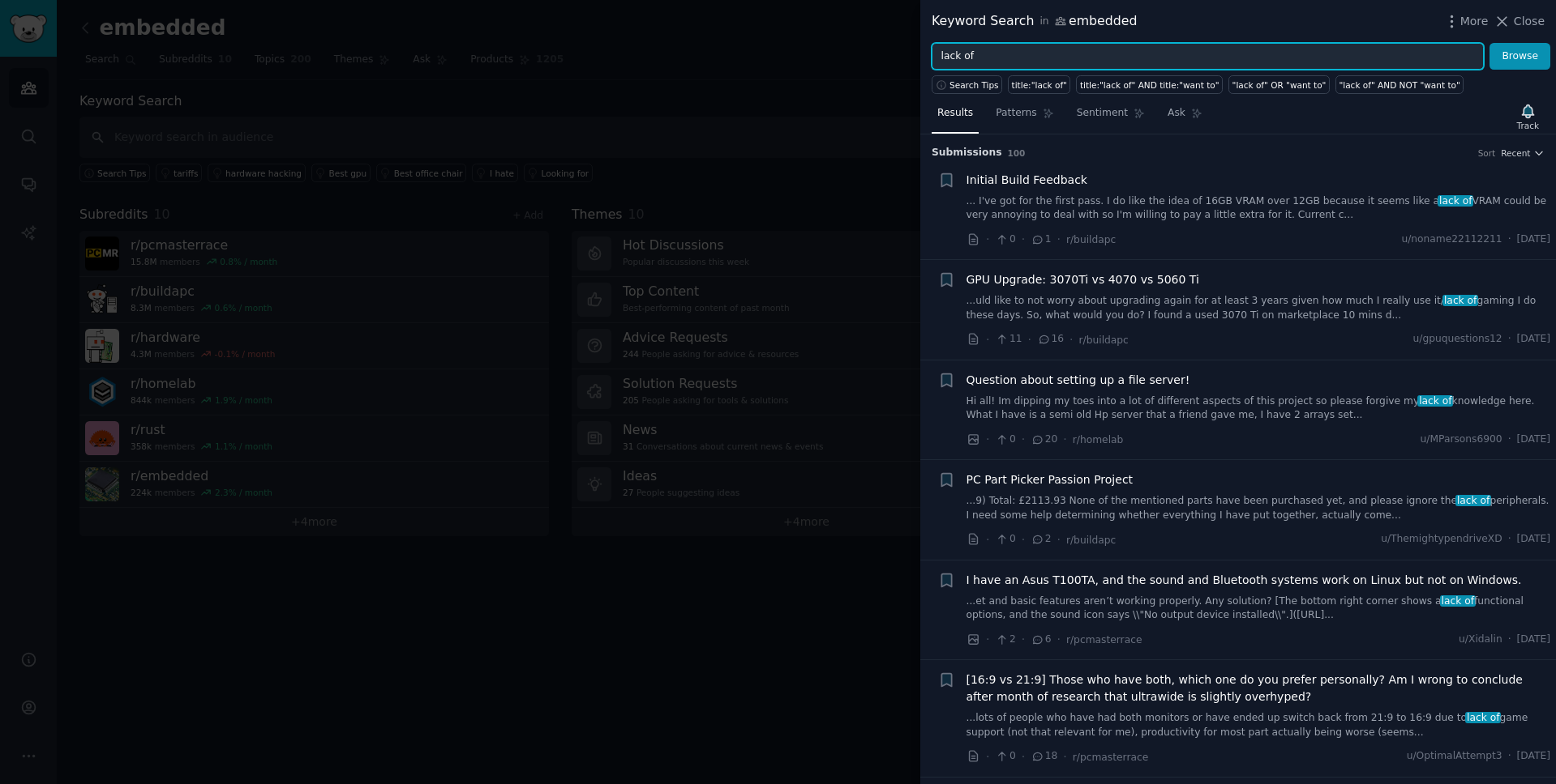
drag, startPoint x: 995, startPoint y: 52, endPoint x: 895, endPoint y: 52, distance: 100.0
click at [895, 52] on div "Keyword Search in embedded More Close lack of Browse Search Tips title:"lack of…" at bounding box center [778, 392] width 1556 height 784
type input "i hate"
click at [1520, 56] on button "Browse" at bounding box center [1519, 57] width 61 height 28
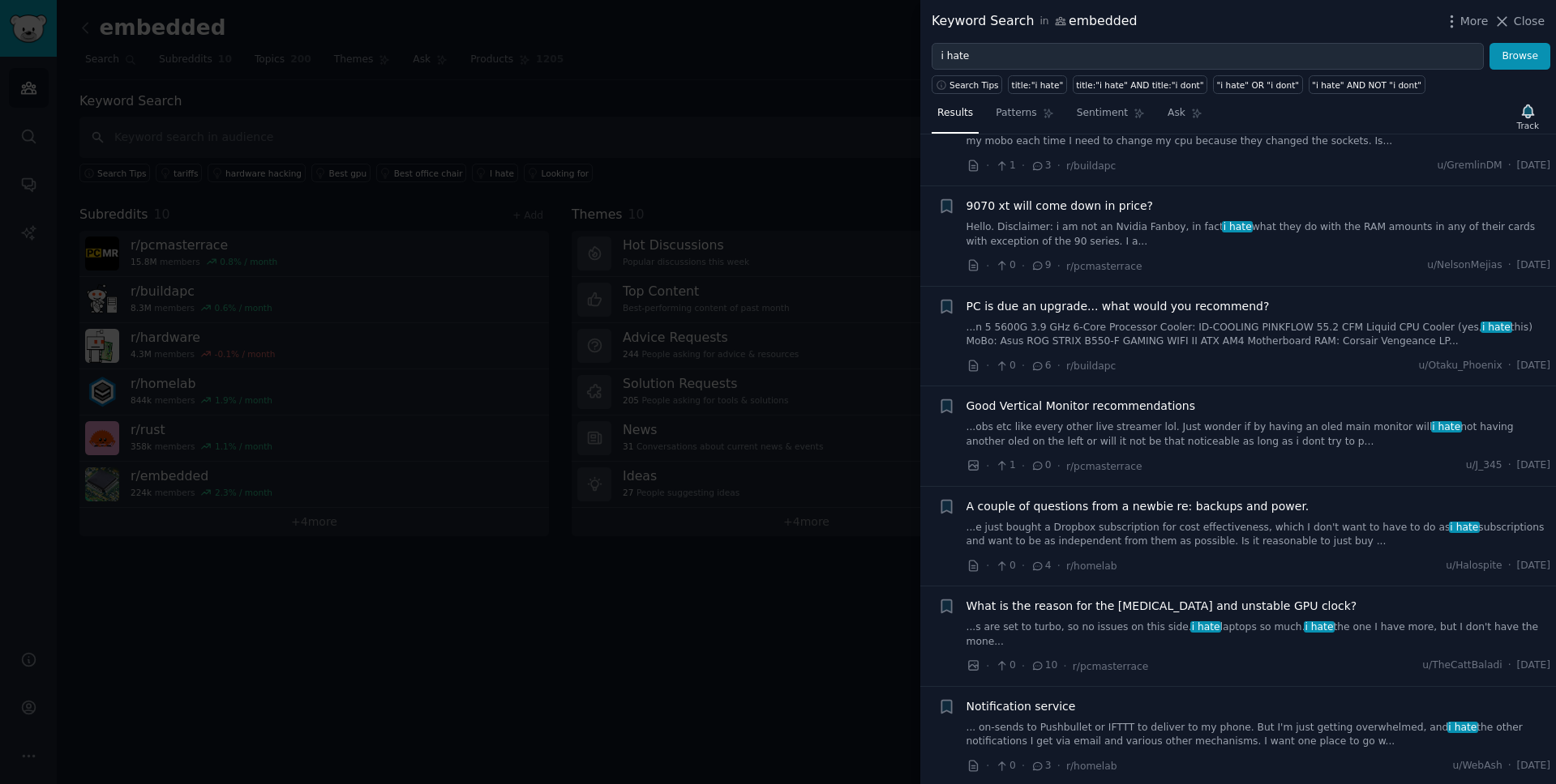
scroll to position [4069, 0]
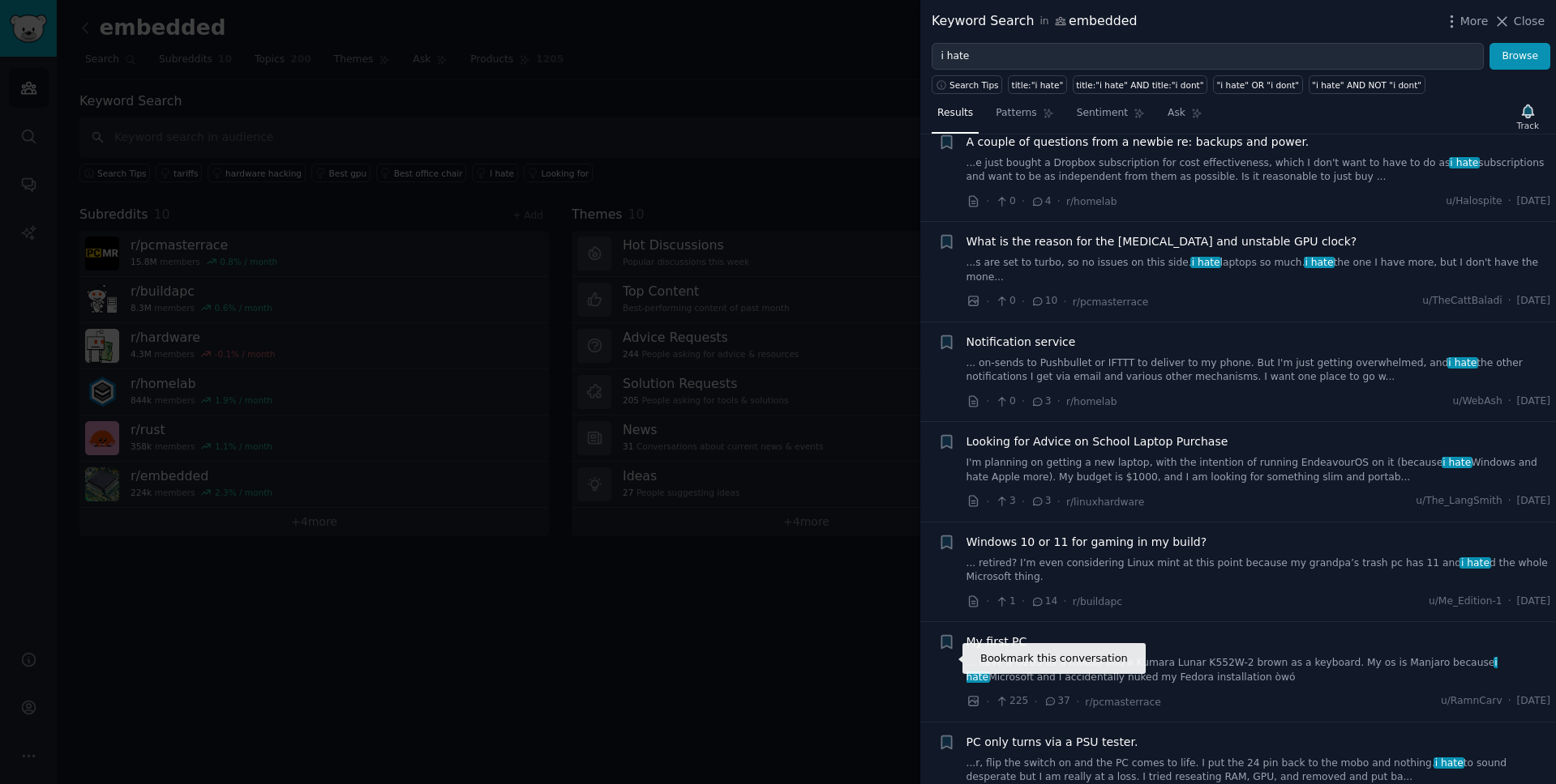
click at [772, 655] on div at bounding box center [778, 392] width 1556 height 784
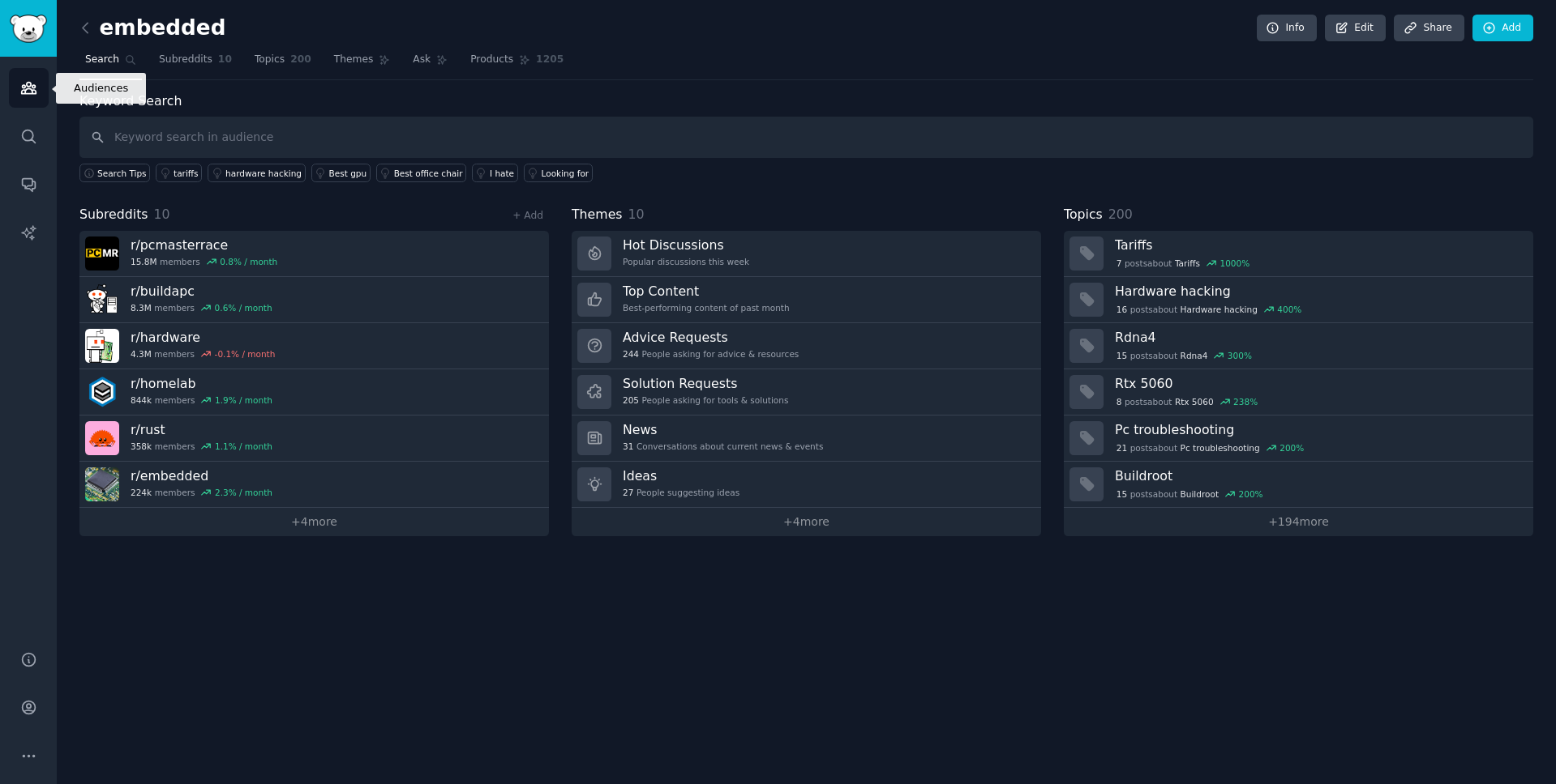
click at [38, 80] on link "Audiences" at bounding box center [29, 88] width 40 height 40
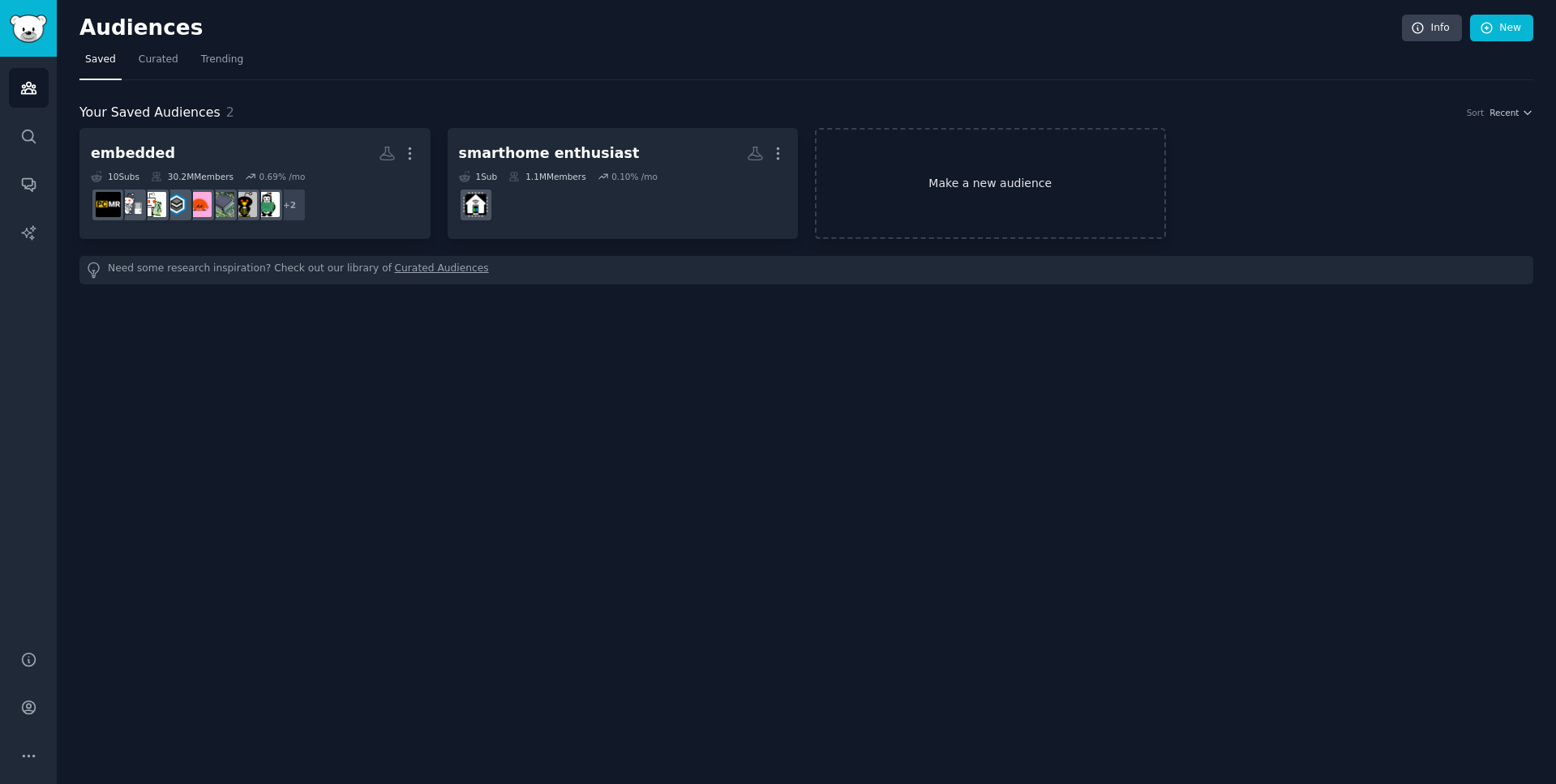
click at [891, 184] on link "Make a new audience" at bounding box center [989, 184] width 351 height 111
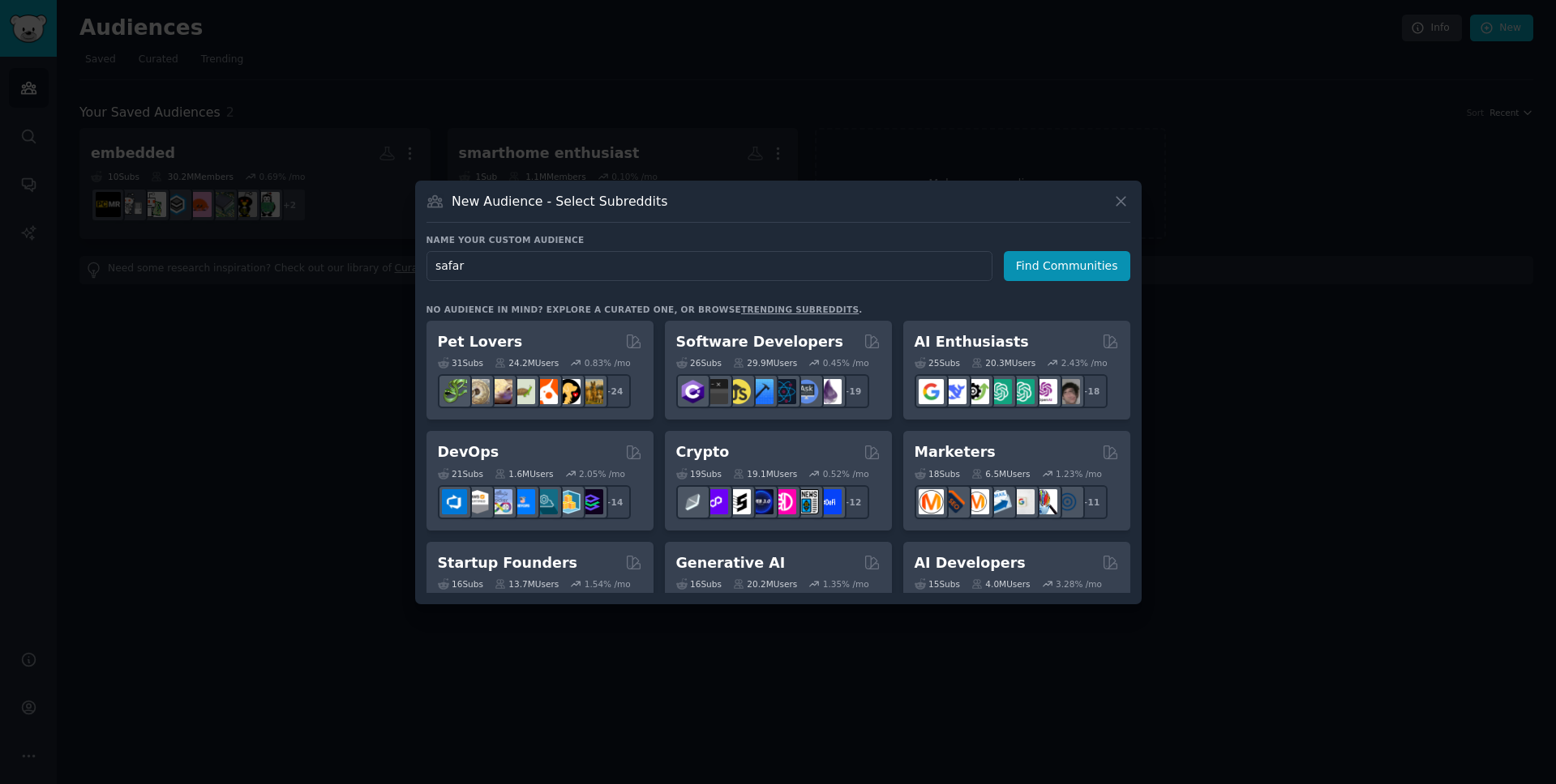
type input "safari"
click at [1069, 266] on button "Find Communities" at bounding box center [1066, 266] width 126 height 30
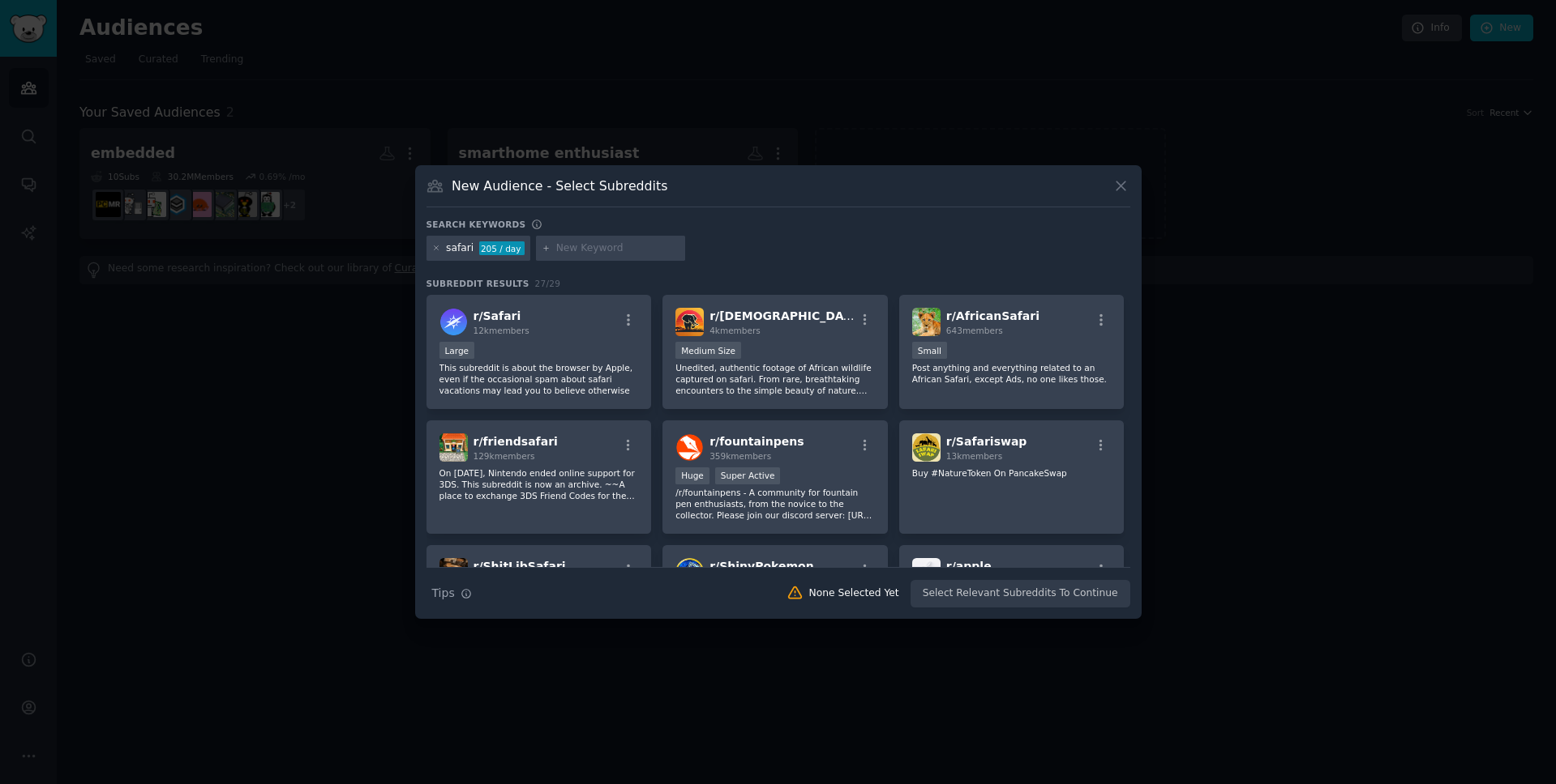
click at [563, 343] on div "Large" at bounding box center [538, 352] width 200 height 20
click at [576, 251] on input "text" at bounding box center [618, 248] width 123 height 15
type input "browsers"
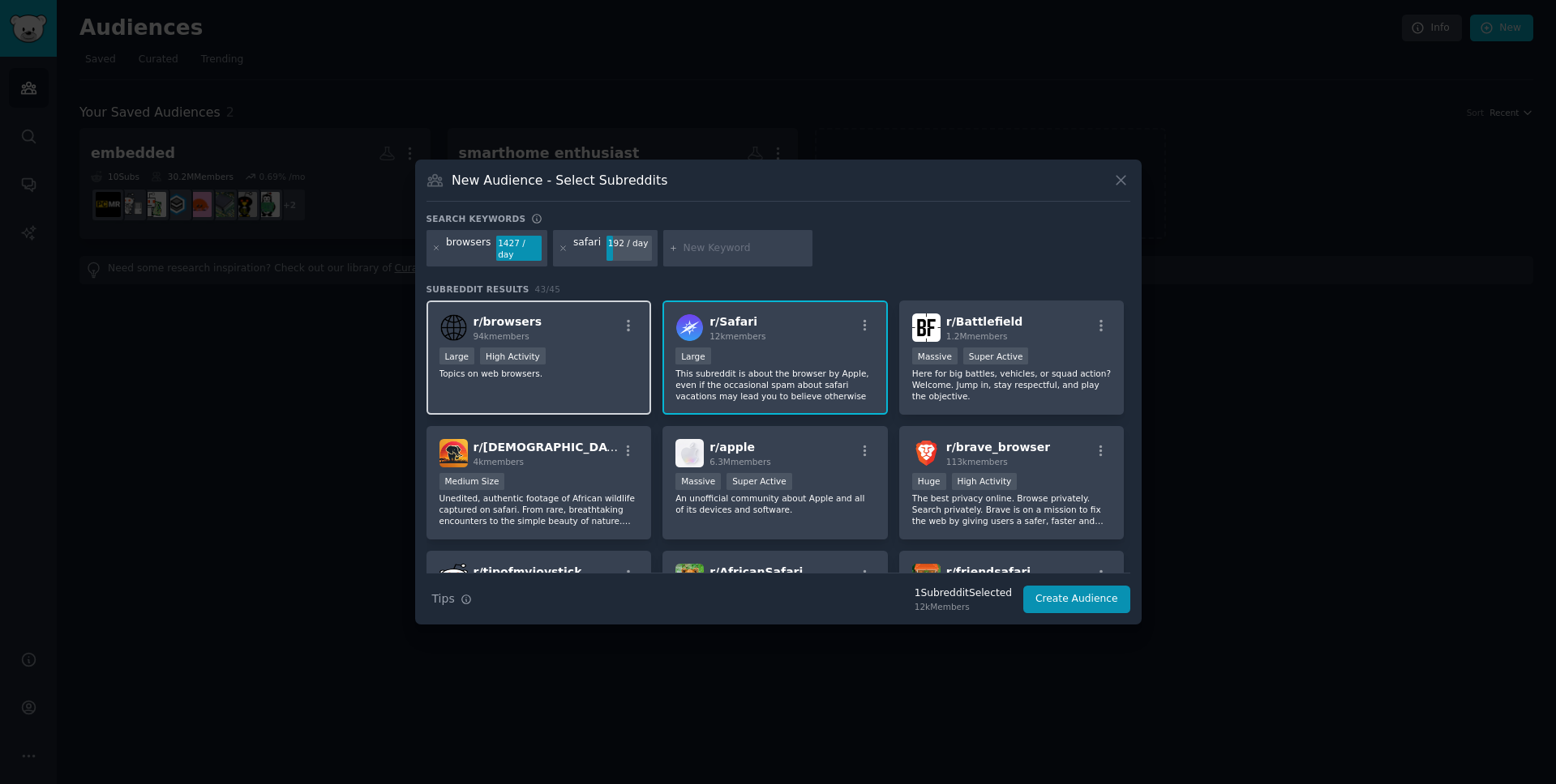
click at [581, 369] on p "Topics on web browsers." at bounding box center [538, 373] width 200 height 11
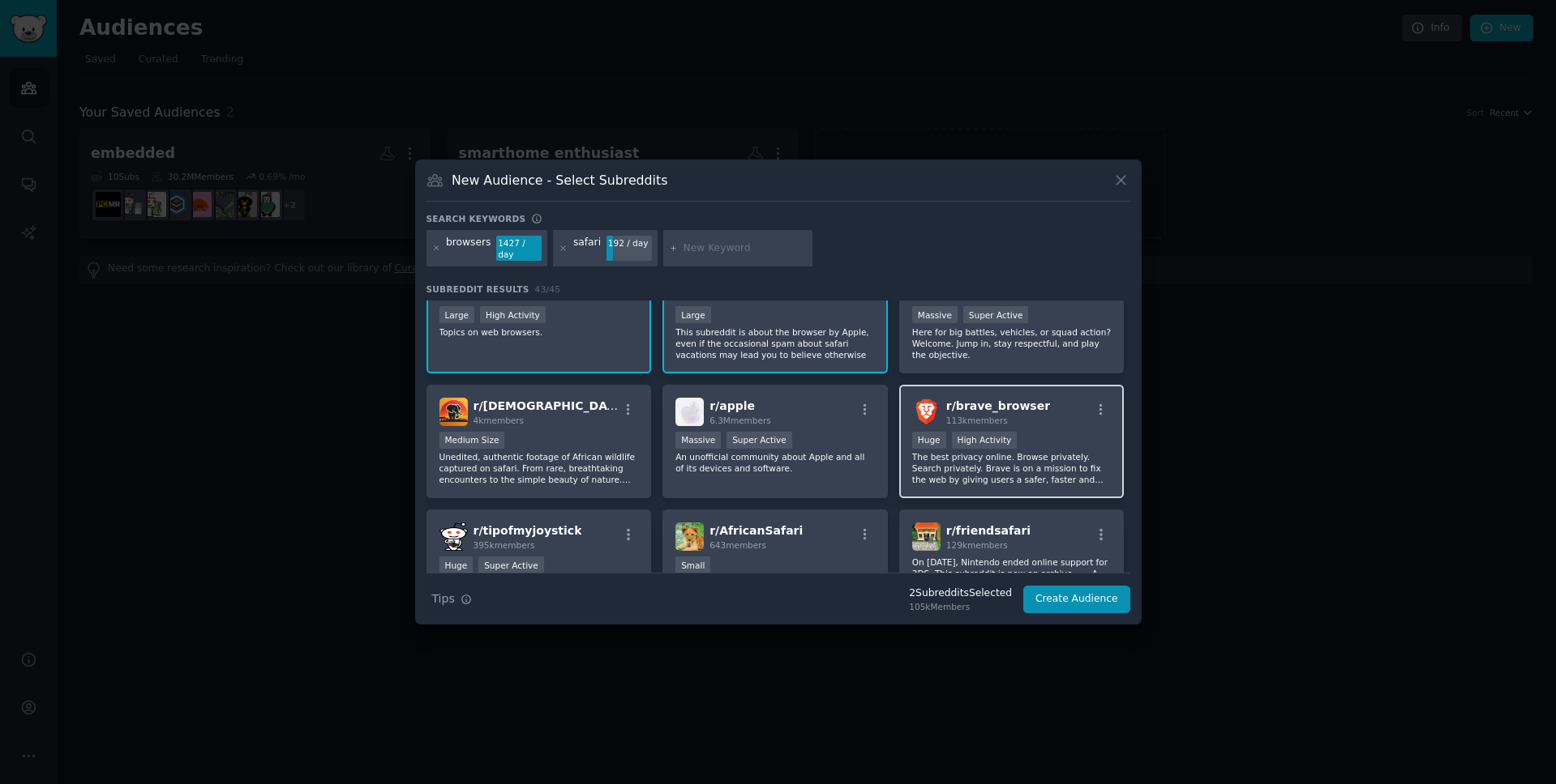
click at [1058, 432] on div "100,000 - 1,000,000 members Huge High Activity" at bounding box center [1011, 442] width 200 height 20
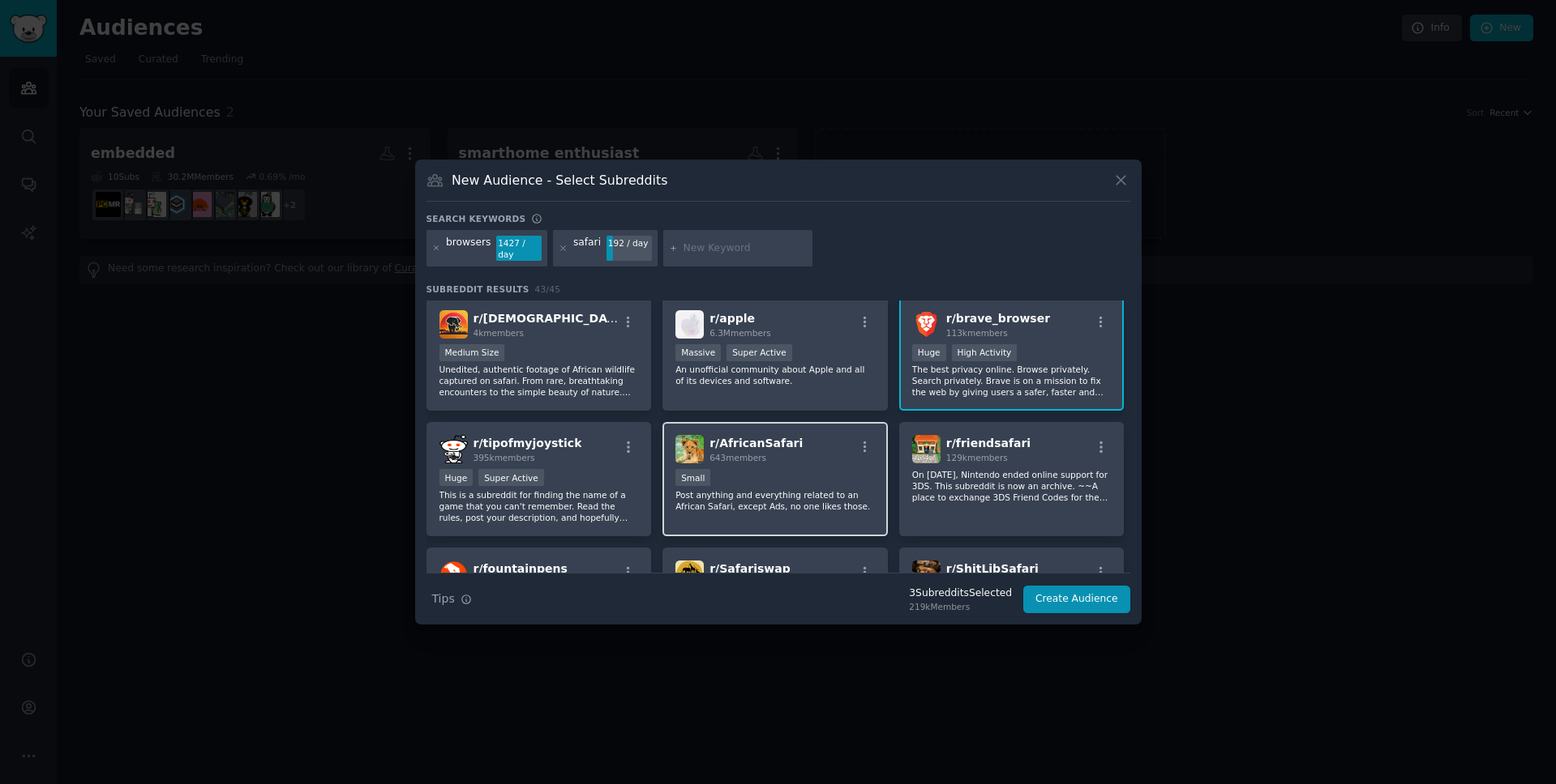
scroll to position [449, 0]
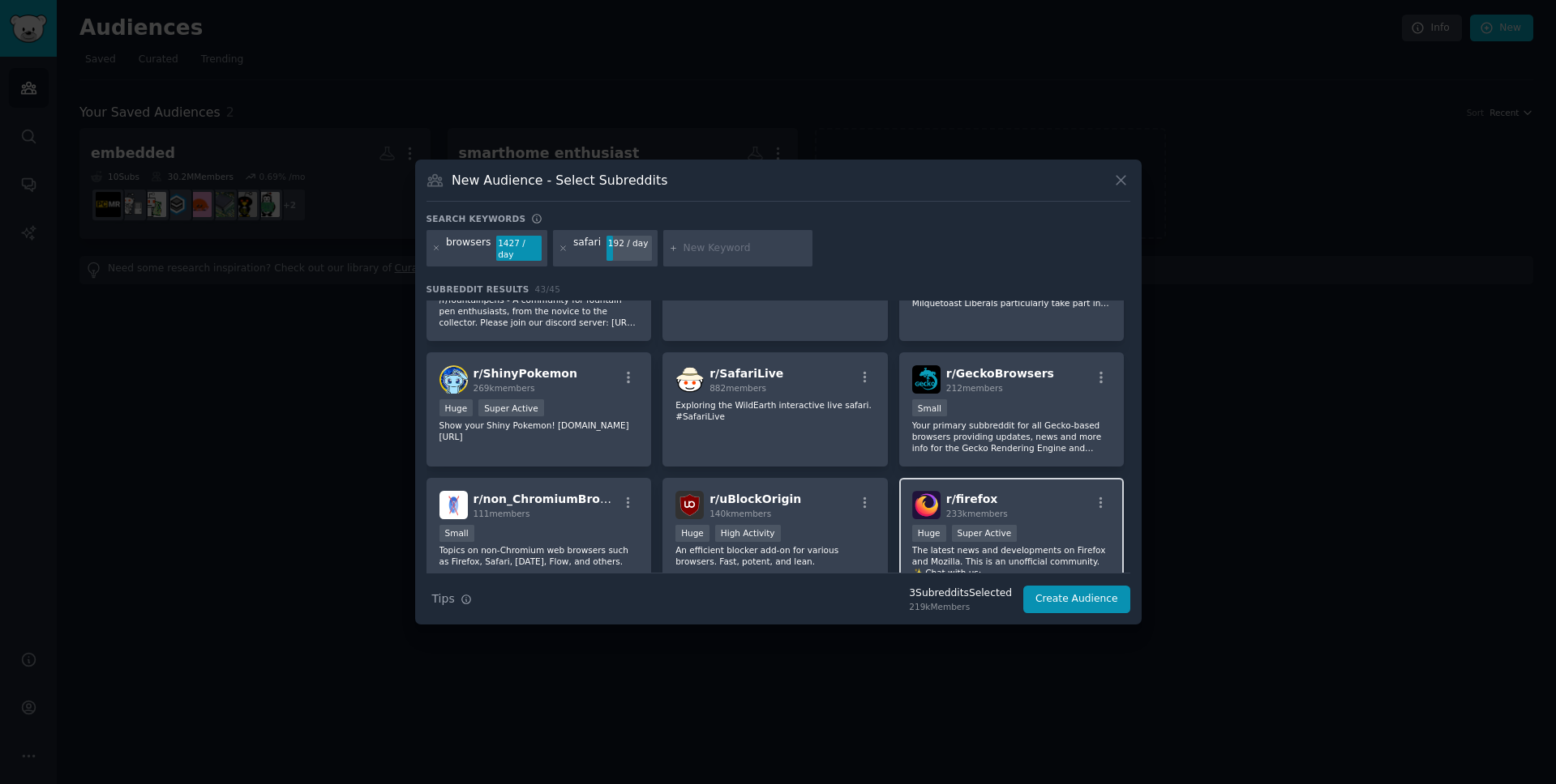
click at [1002, 491] on h2 "r/ firefox 233k members" at bounding box center [977, 505] width 62 height 29
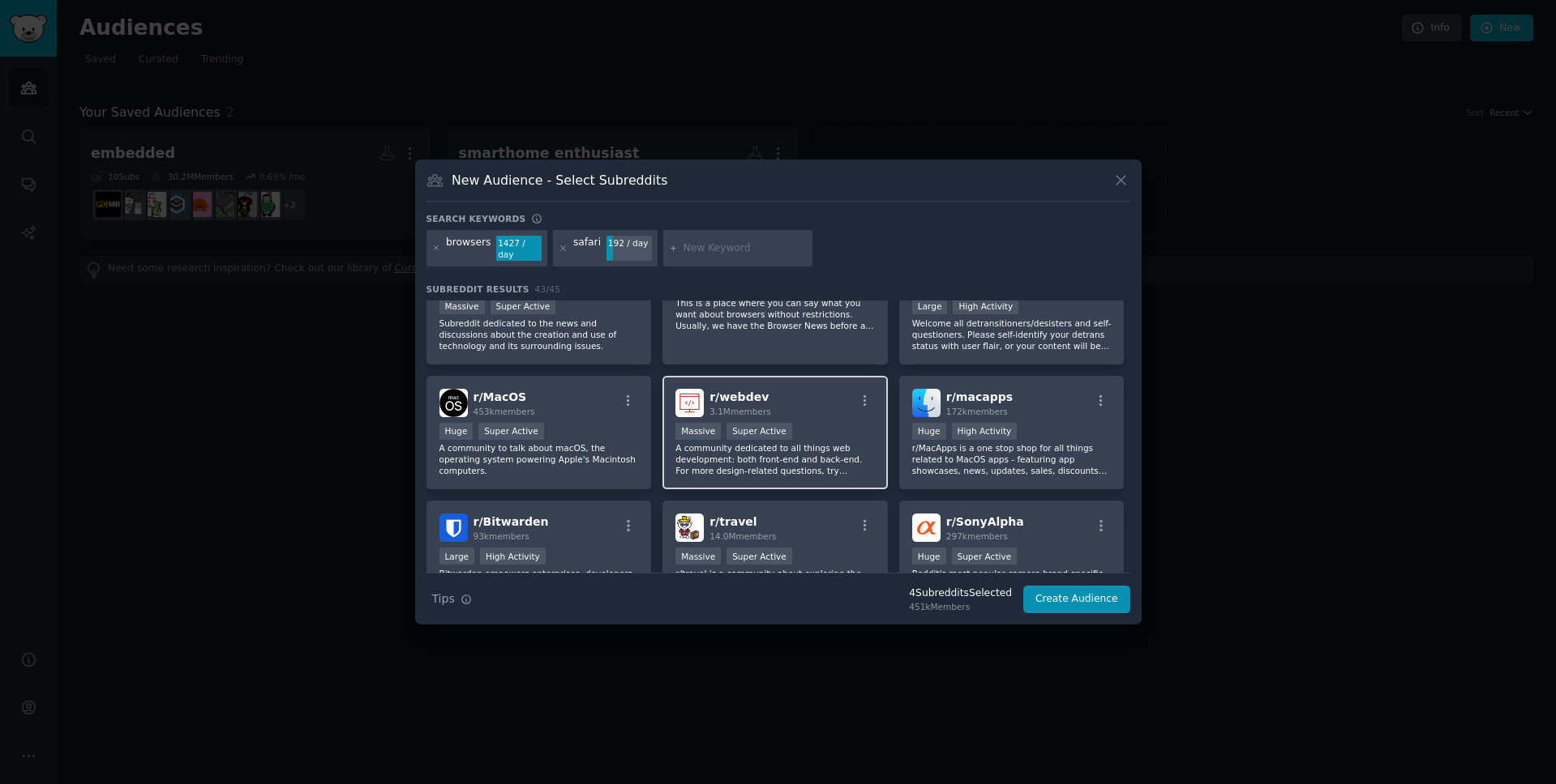
scroll to position [843, 0]
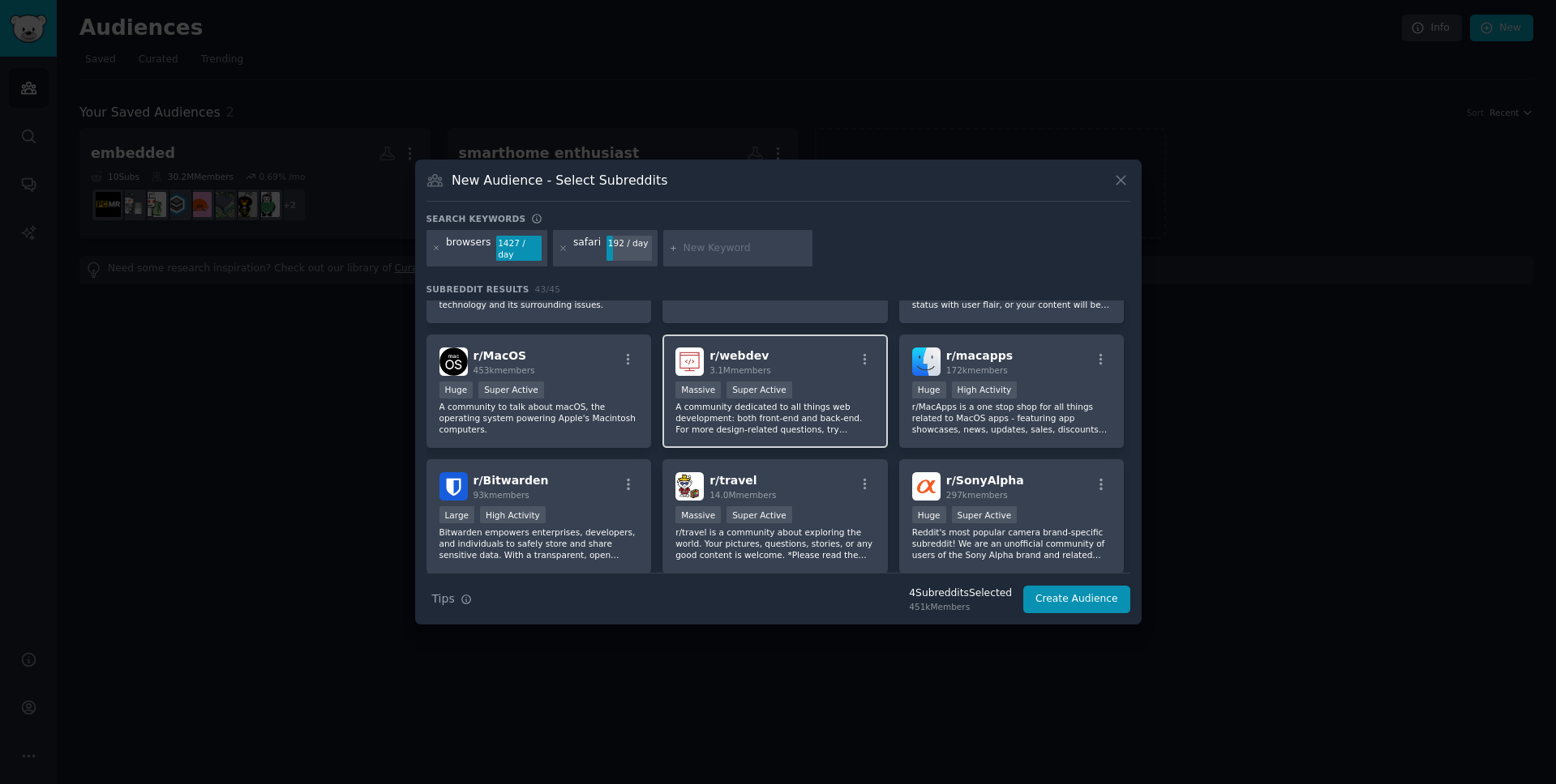
click at [817, 382] on div "Massive Super Active" at bounding box center [775, 392] width 200 height 20
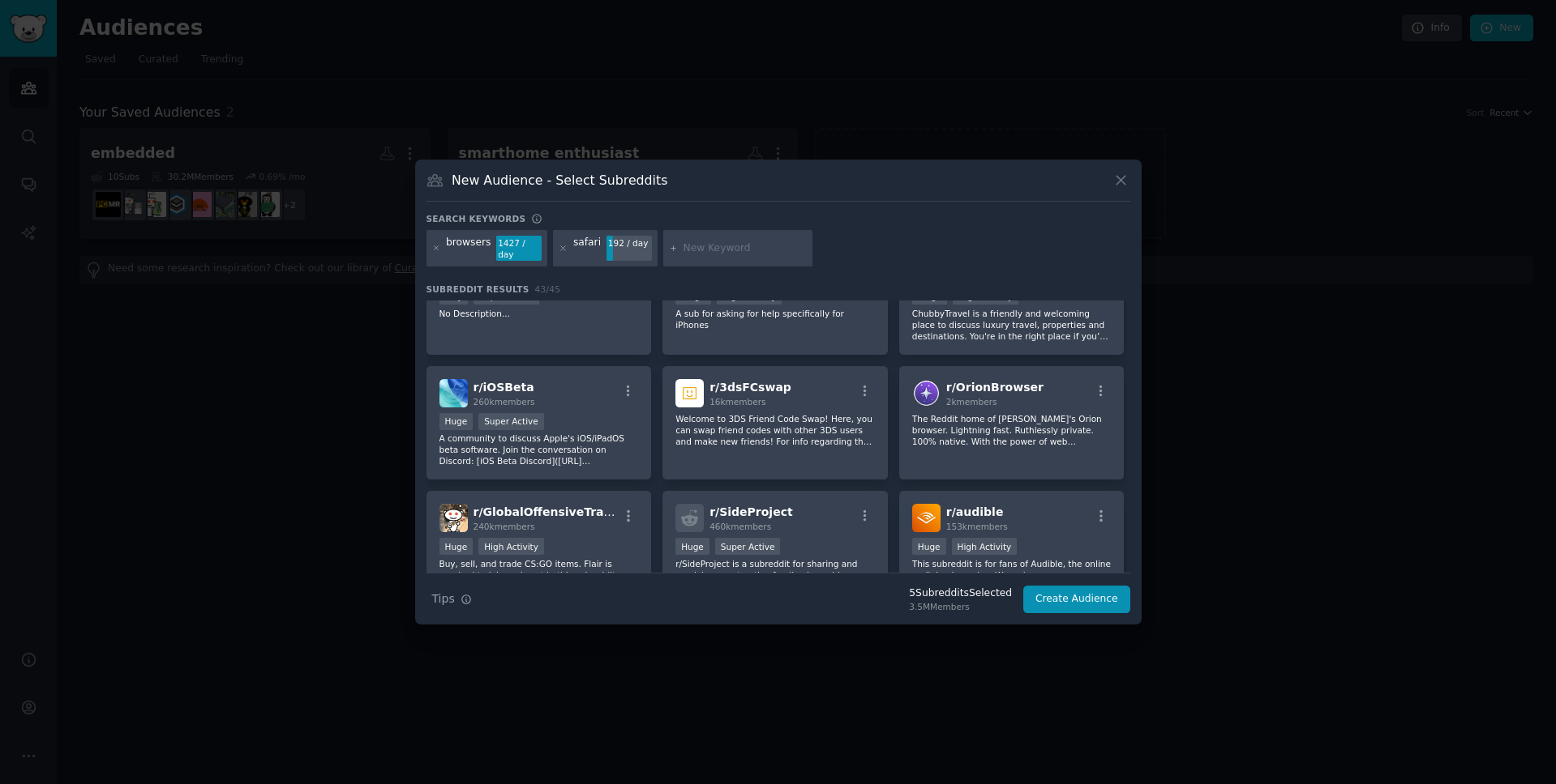
scroll to position [1361, 0]
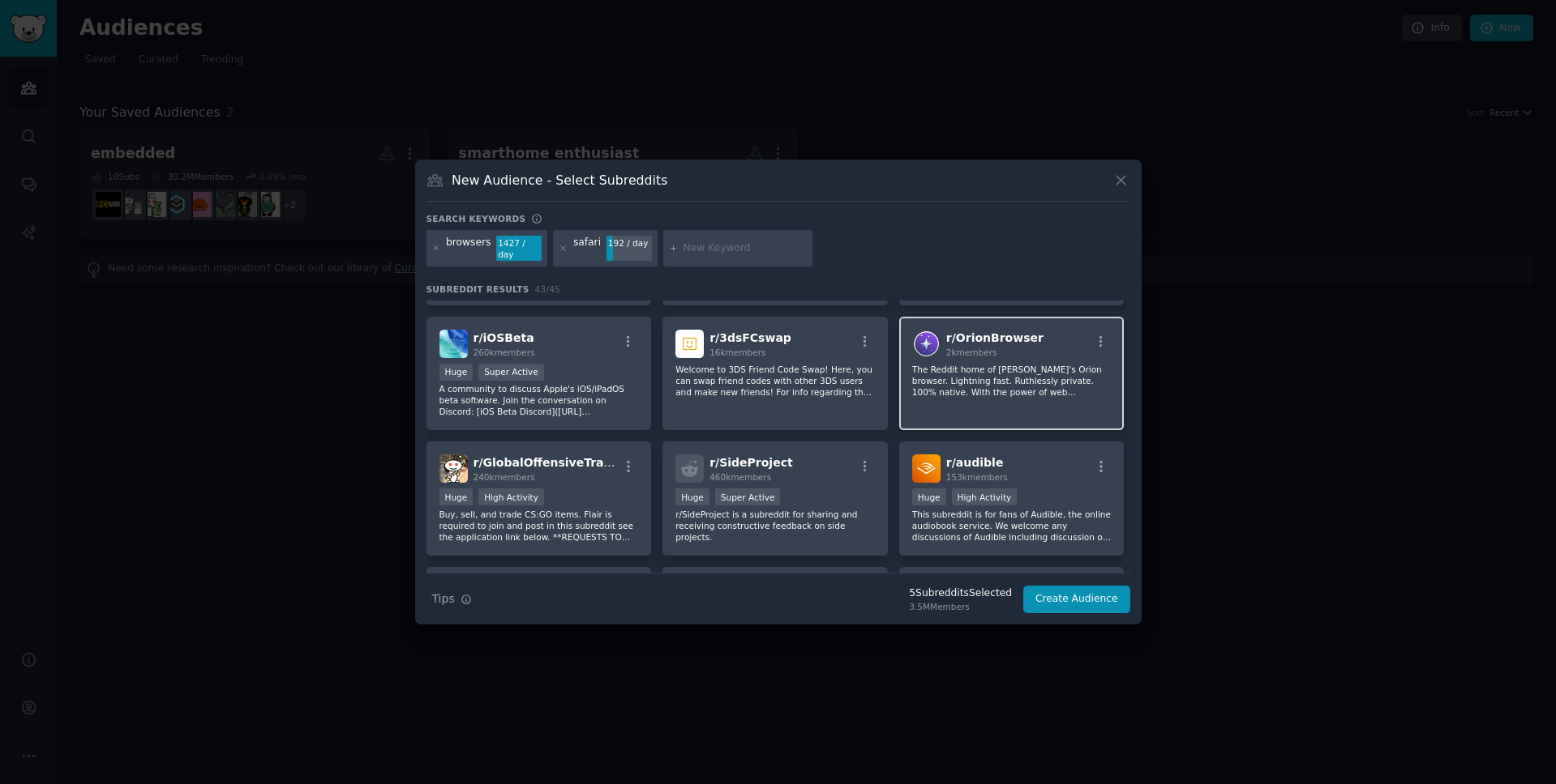
click at [953, 397] on div "r/ OrionBrowser 2k members The Reddit home of [PERSON_NAME]'s Orion browser. Li…" at bounding box center [1011, 373] width 225 height 114
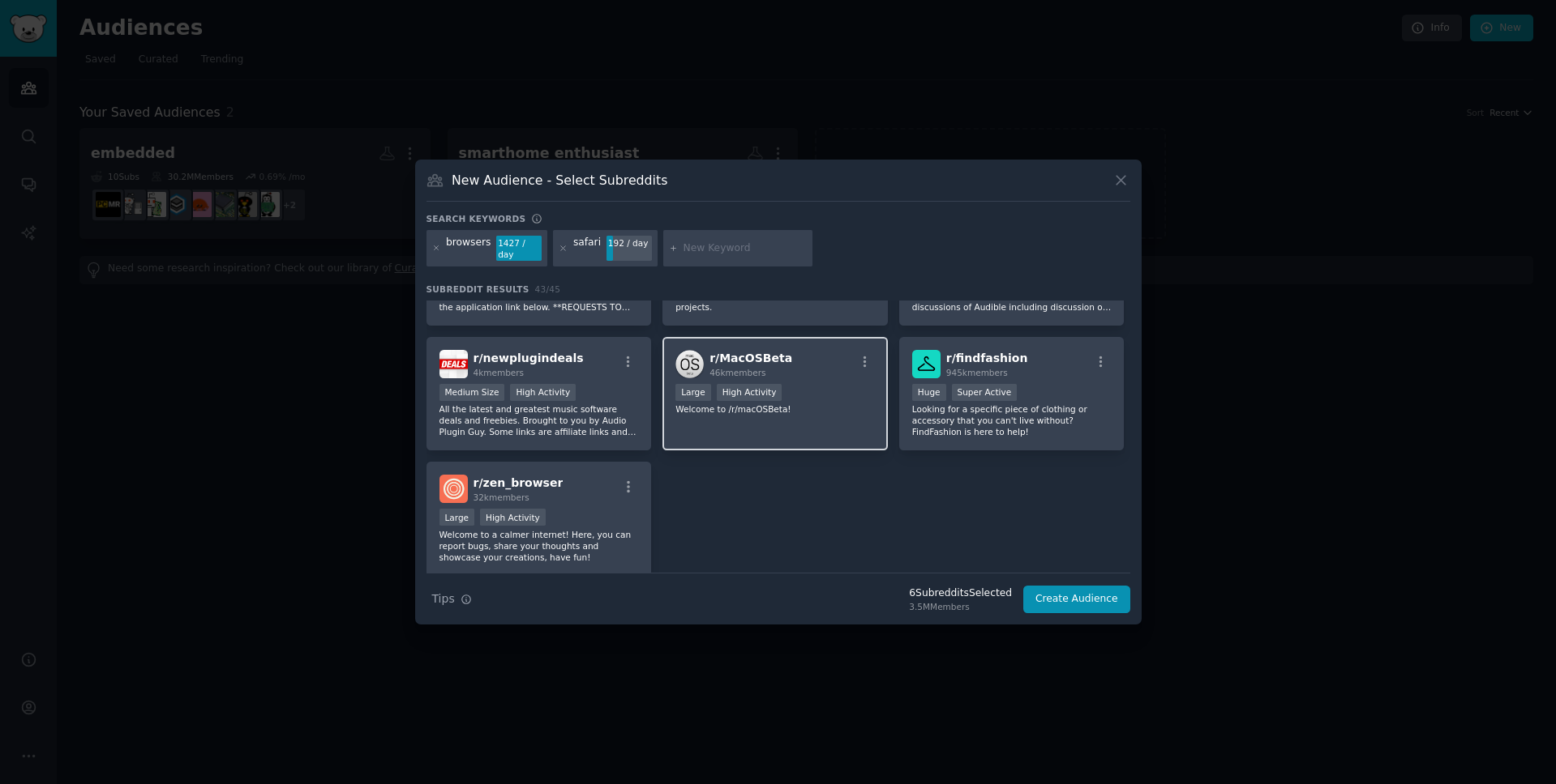
scroll to position [1635, 0]
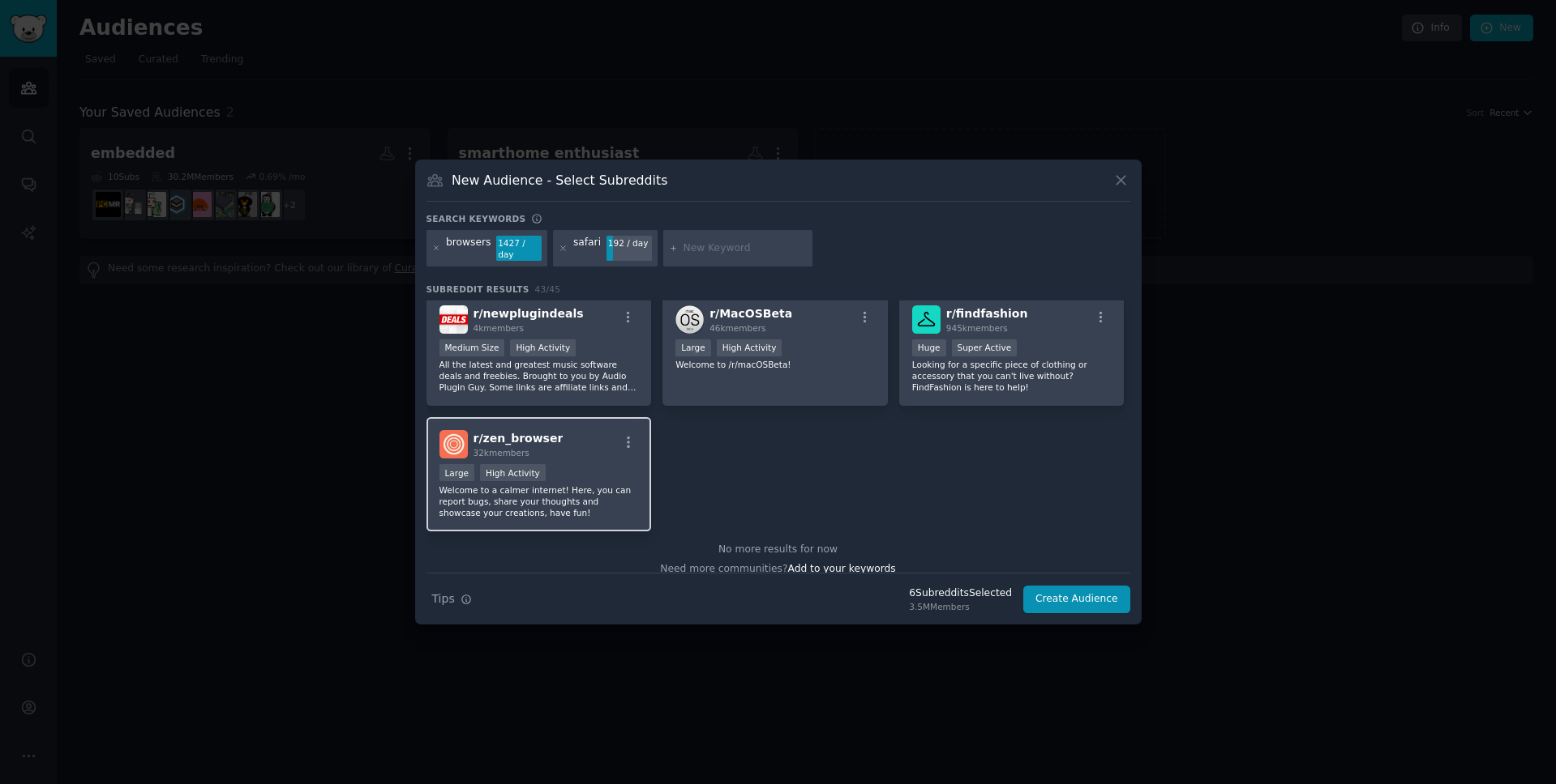
click at [600, 464] on div "Large High Activity" at bounding box center [538, 474] width 200 height 20
click at [1079, 595] on button "Create Audience" at bounding box center [1076, 599] width 107 height 28
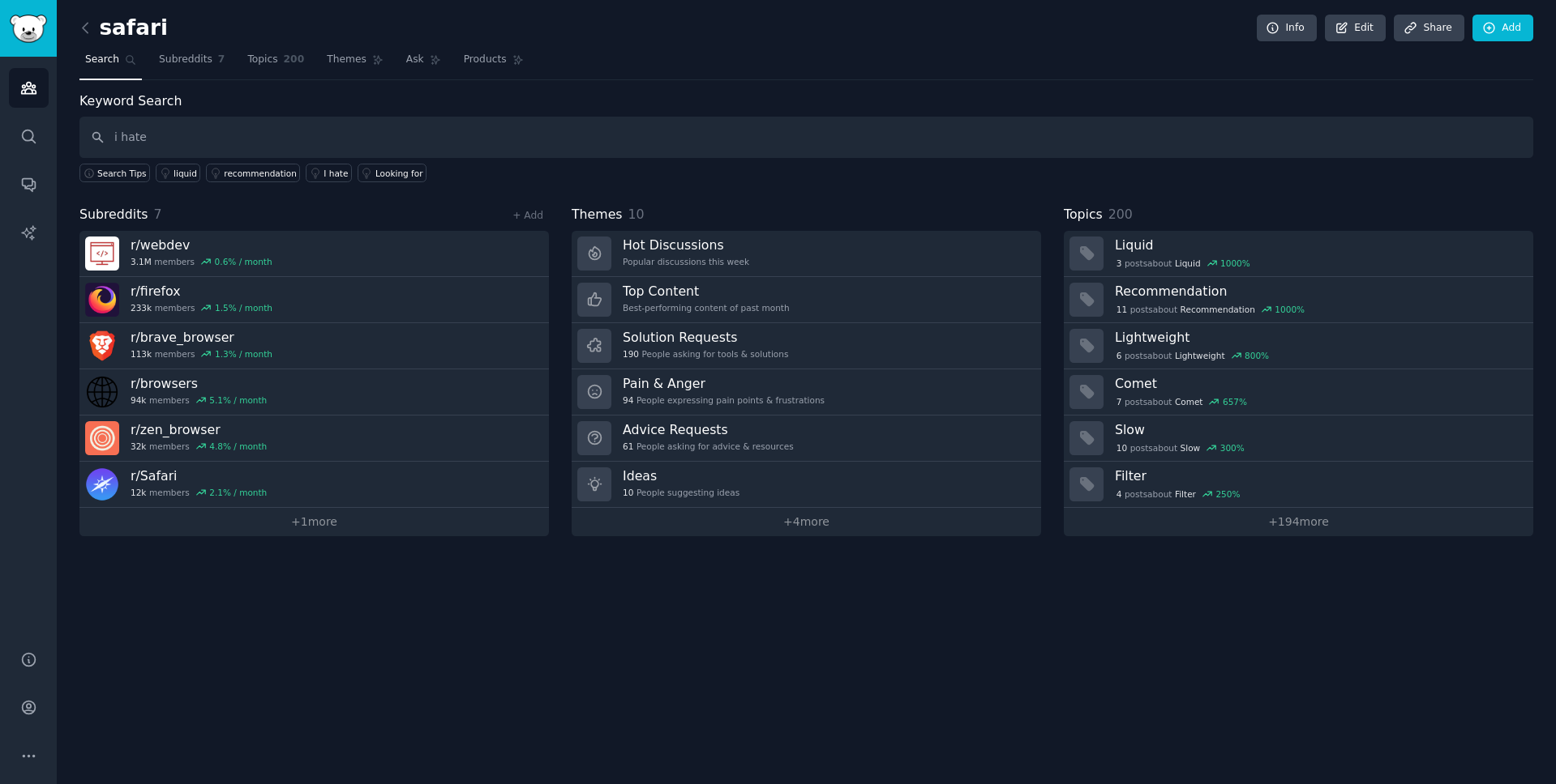
type input "i hate"
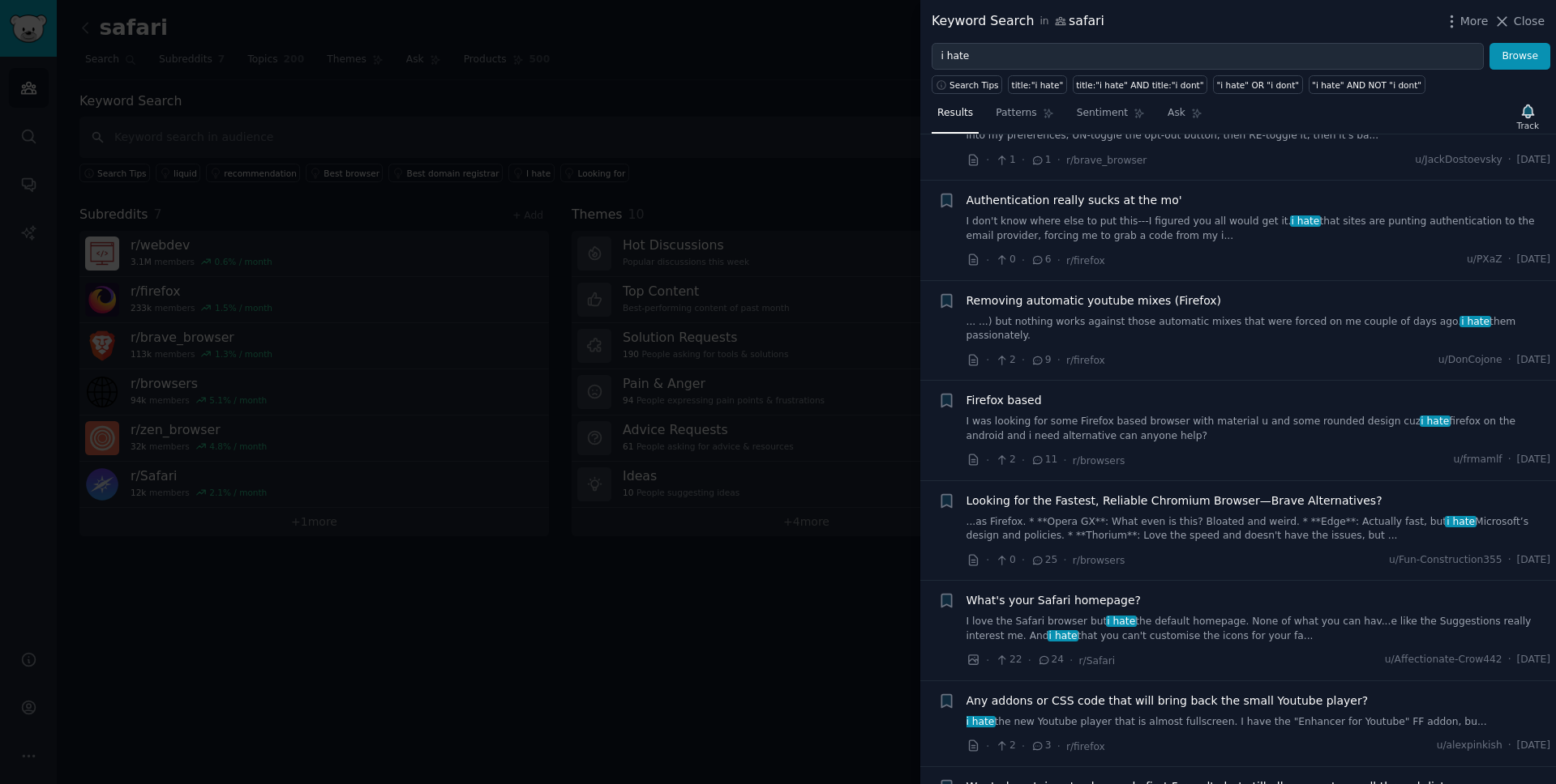
scroll to position [3771, 0]
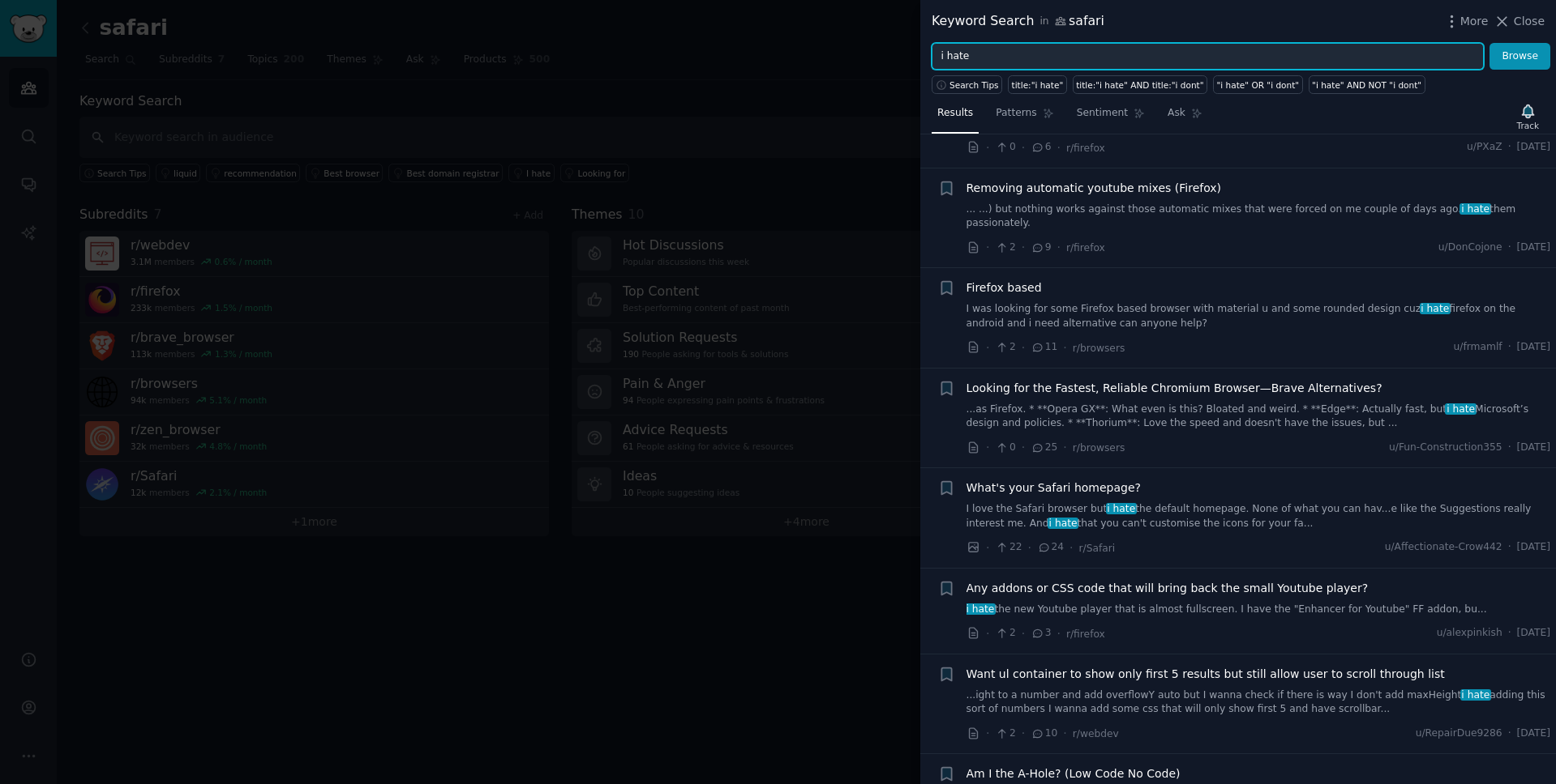
drag, startPoint x: 998, startPoint y: 65, endPoint x: 919, endPoint y: 52, distance: 80.1
click at [919, 52] on div "Keyword Search in safari More Close i hate Browse Search Tips title:"i hate" ti…" at bounding box center [778, 392] width 1556 height 784
click at [989, 53] on input "i hate" at bounding box center [1207, 57] width 552 height 28
click at [1520, 56] on button "Browse" at bounding box center [1519, 57] width 61 height 28
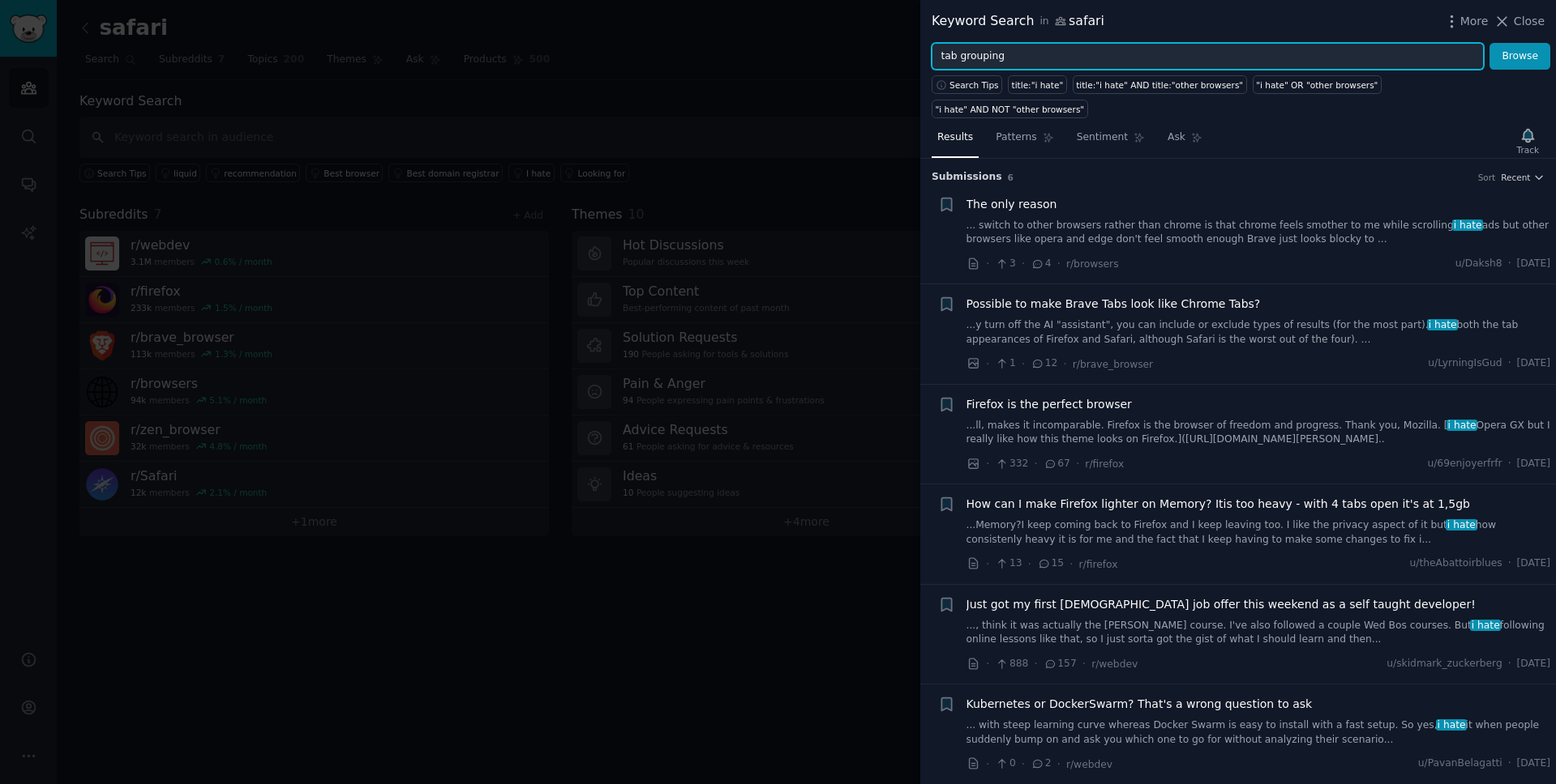
type input "tab grouping"
click at [1520, 56] on button "Browse" at bounding box center [1519, 57] width 61 height 28
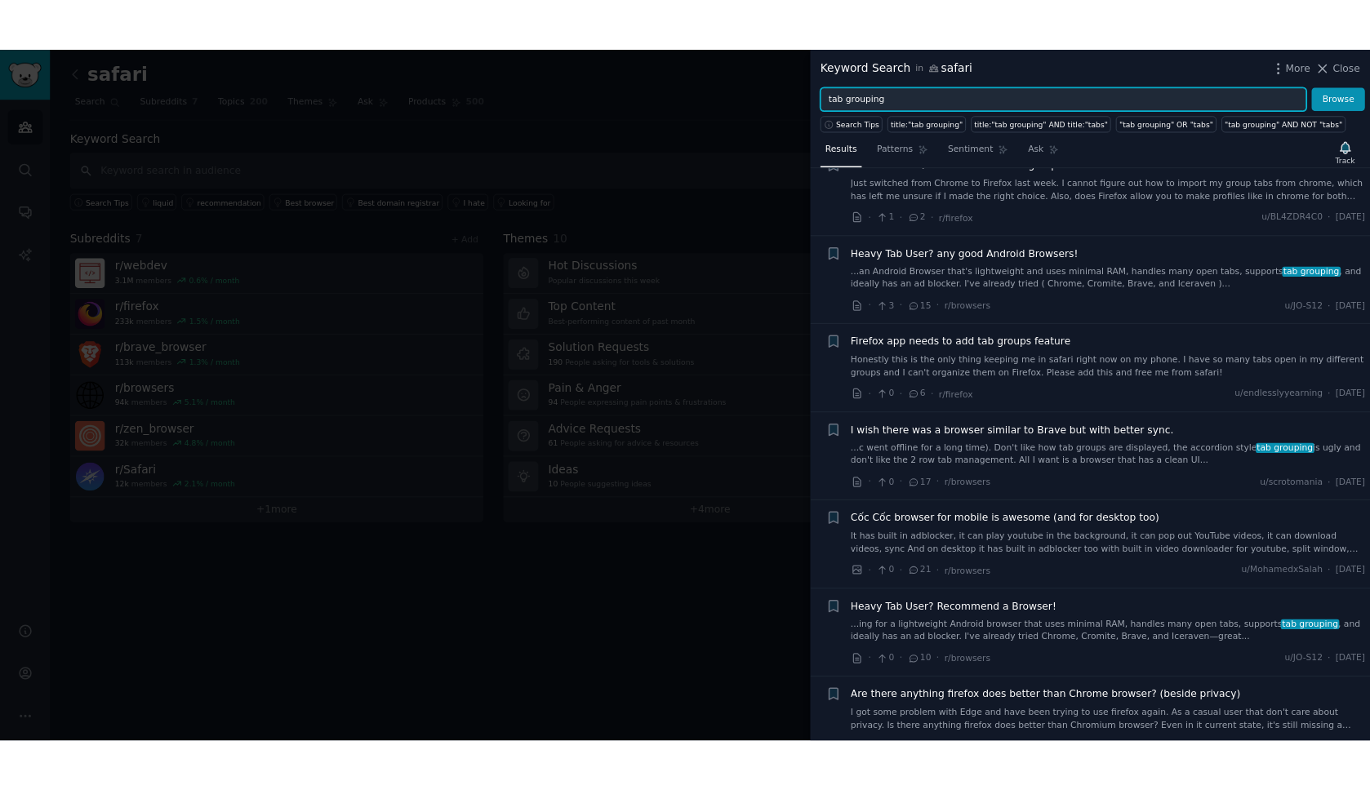
scroll to position [2317, 0]
